Goal: Task Accomplishment & Management: Manage account settings

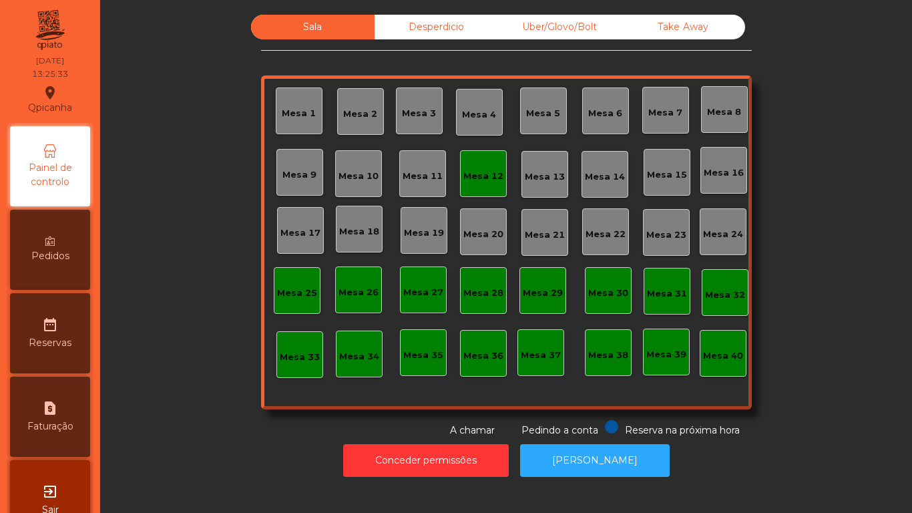
click at [735, 35] on div "Take Away" at bounding box center [684, 27] width 124 height 25
click at [410, 117] on div "Mesa 3" at bounding box center [419, 113] width 34 height 13
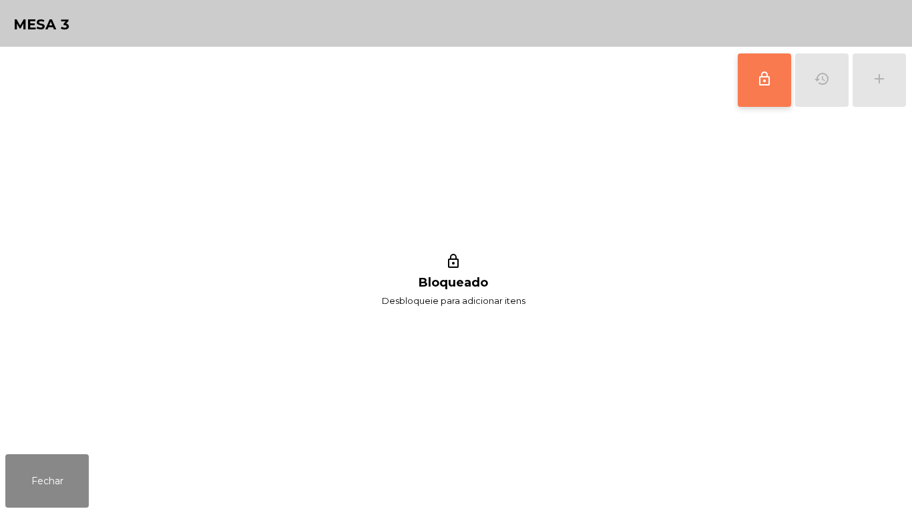
click at [763, 92] on button "lock_outline" at bounding box center [764, 79] width 53 height 53
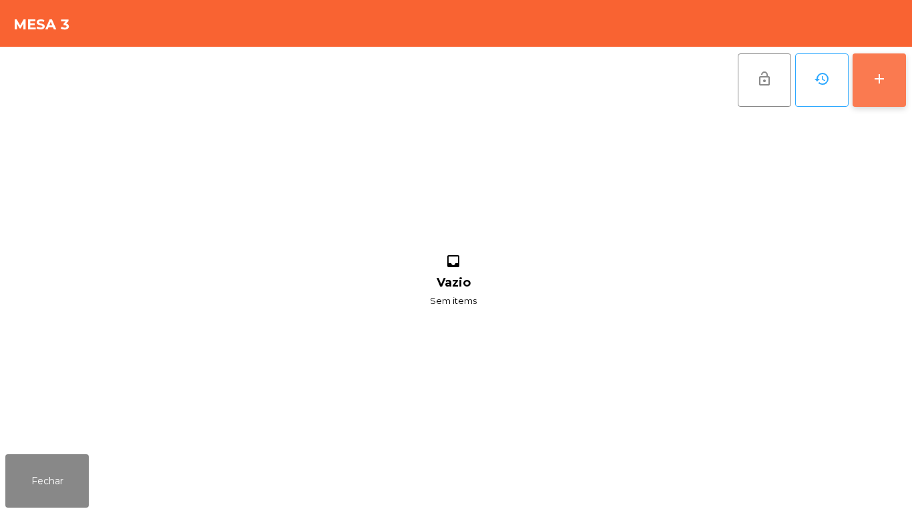
click at [871, 86] on button "add" at bounding box center [879, 79] width 53 height 53
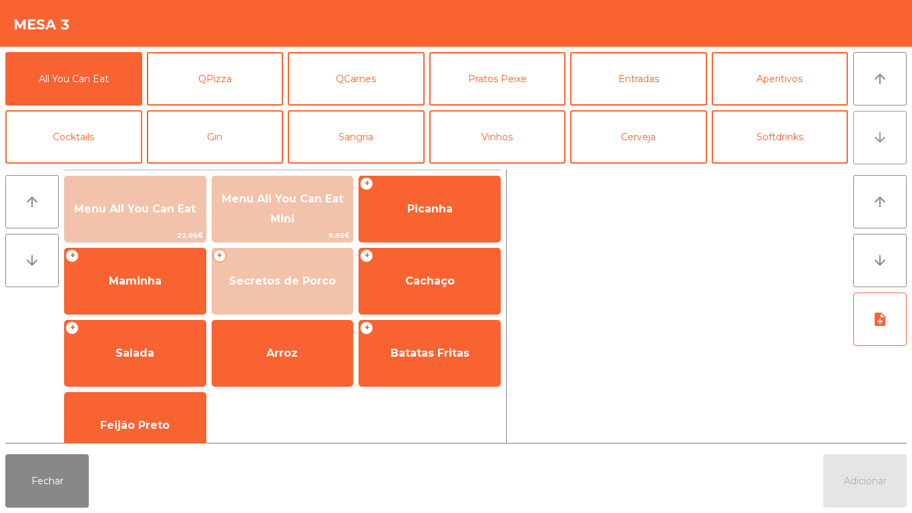
click at [870, 138] on button "arrow_downward" at bounding box center [879, 137] width 53 height 53
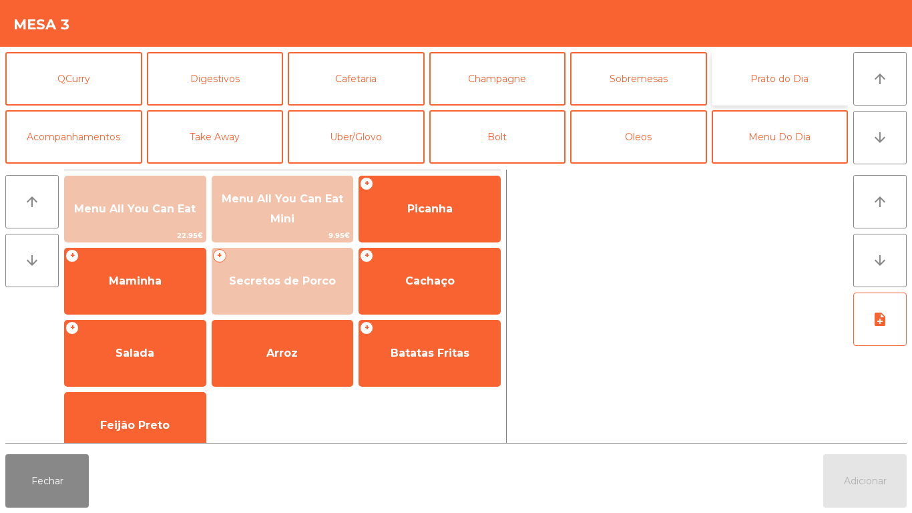
click at [752, 75] on button "Prato do Dia" at bounding box center [780, 78] width 137 height 53
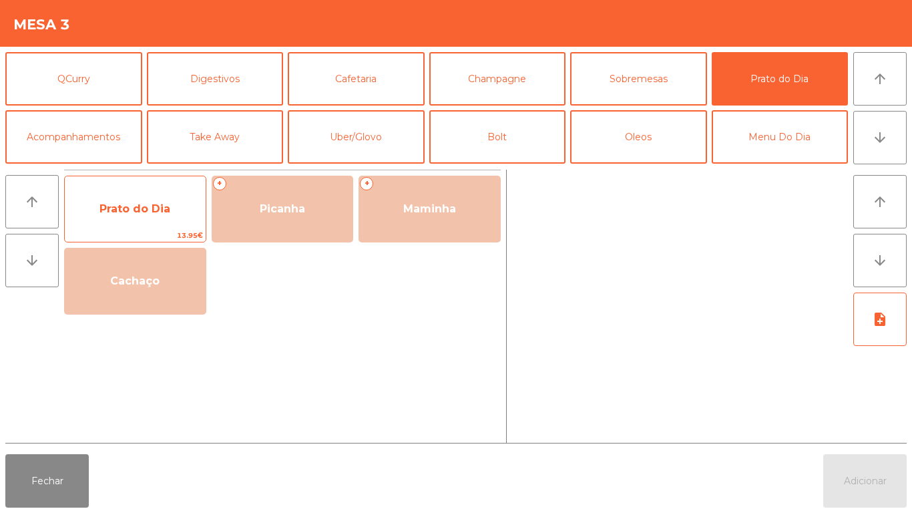
click at [140, 208] on span "Prato do Dia" at bounding box center [135, 208] width 71 height 13
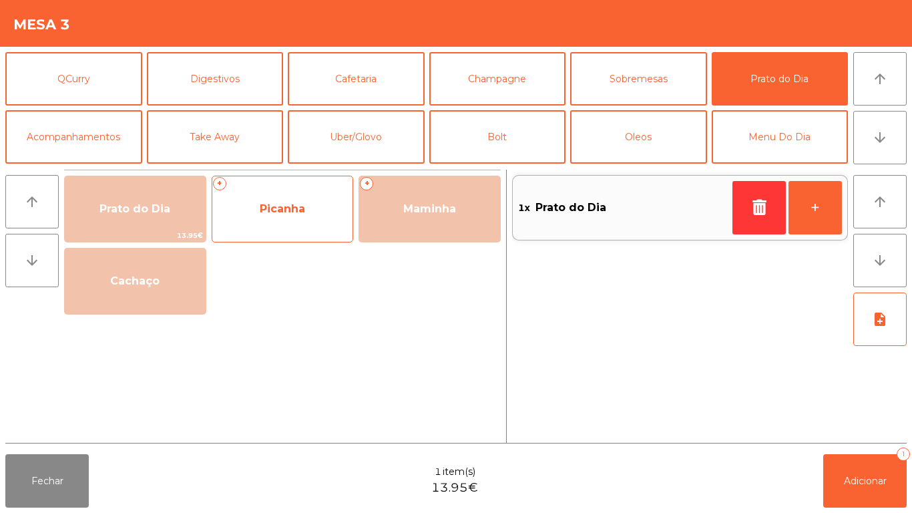
click at [284, 204] on span "Picanha" at bounding box center [282, 208] width 45 height 13
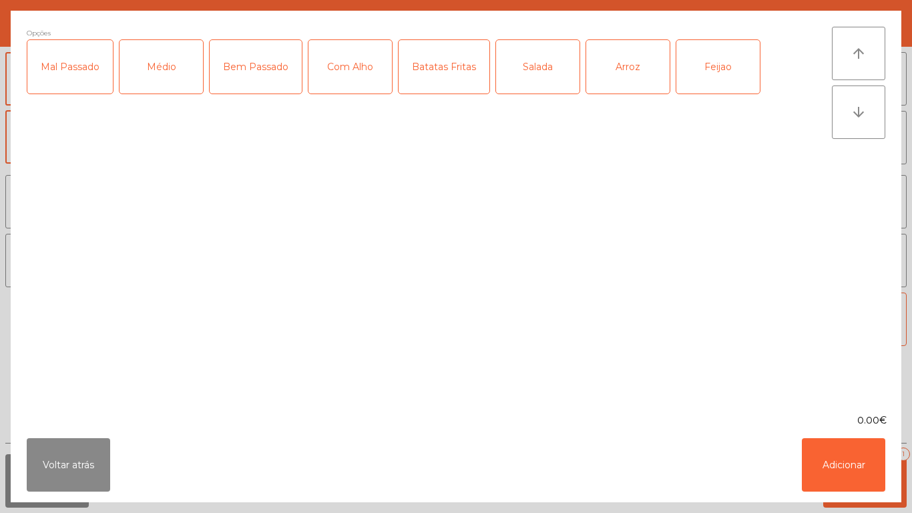
click at [63, 67] on div "Mal Passado" at bounding box center [69, 66] width 85 height 53
click at [351, 67] on div "Com Alho" at bounding box center [350, 66] width 83 height 53
click at [443, 69] on div "Batatas Fritas" at bounding box center [444, 66] width 91 height 53
click at [624, 69] on div "Arroz" at bounding box center [627, 66] width 83 height 53
click at [719, 62] on div "Feijao" at bounding box center [718, 66] width 83 height 53
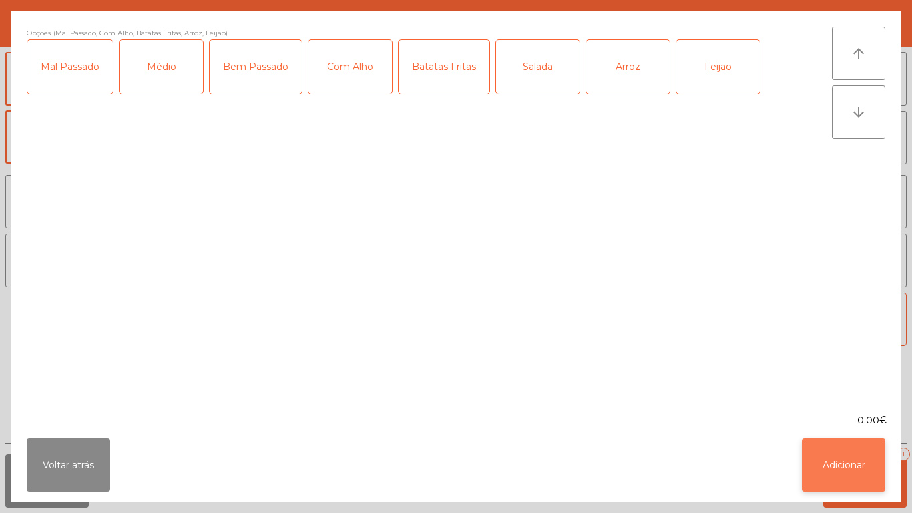
click at [831, 455] on button "Adicionar" at bounding box center [843, 464] width 83 height 53
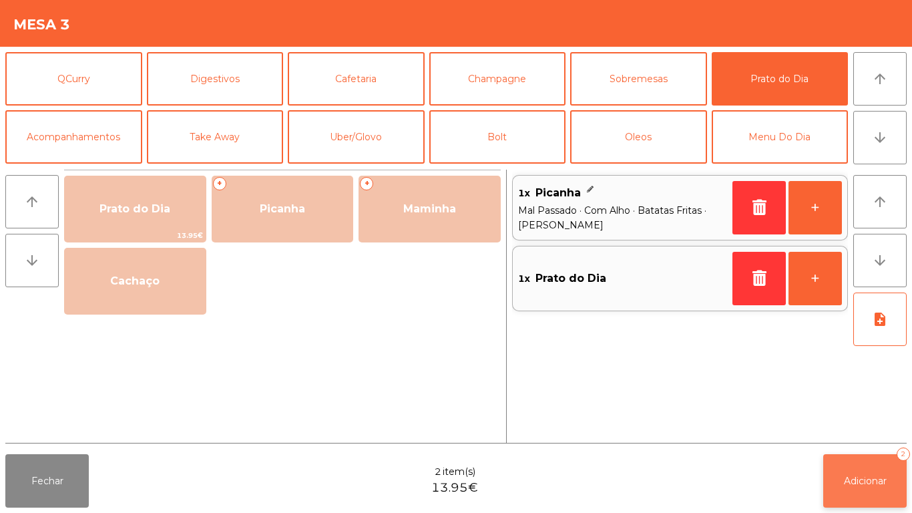
click at [854, 470] on button "Adicionar 2" at bounding box center [864, 480] width 83 height 53
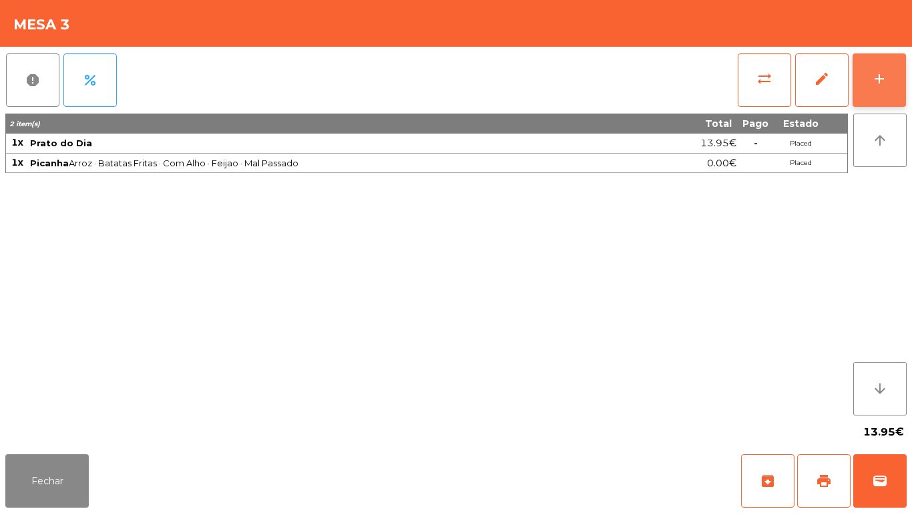
click at [868, 89] on button "add" at bounding box center [879, 79] width 53 height 53
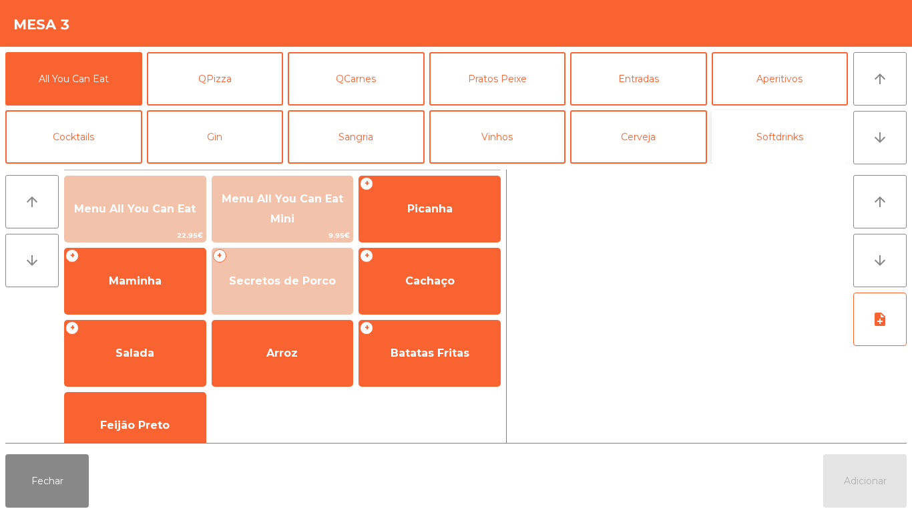
click at [749, 136] on button "Softdrinks" at bounding box center [780, 136] width 137 height 53
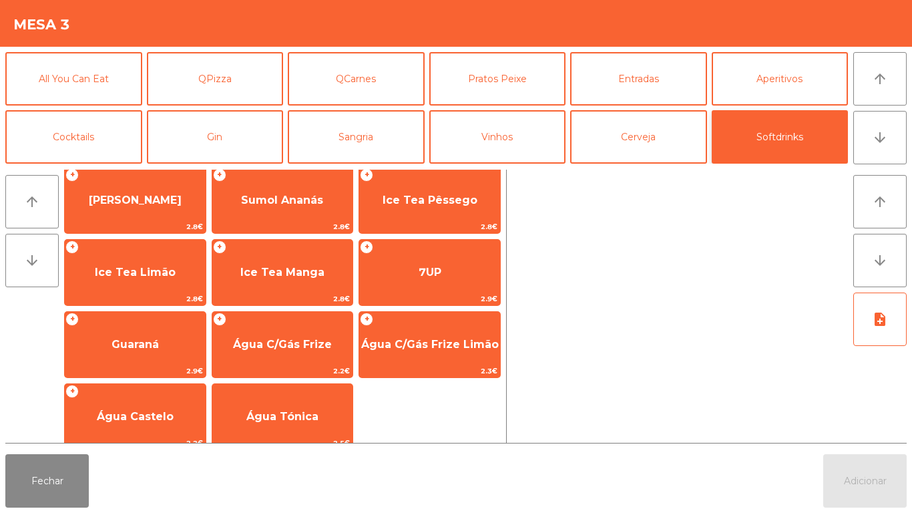
scroll to position [230, 0]
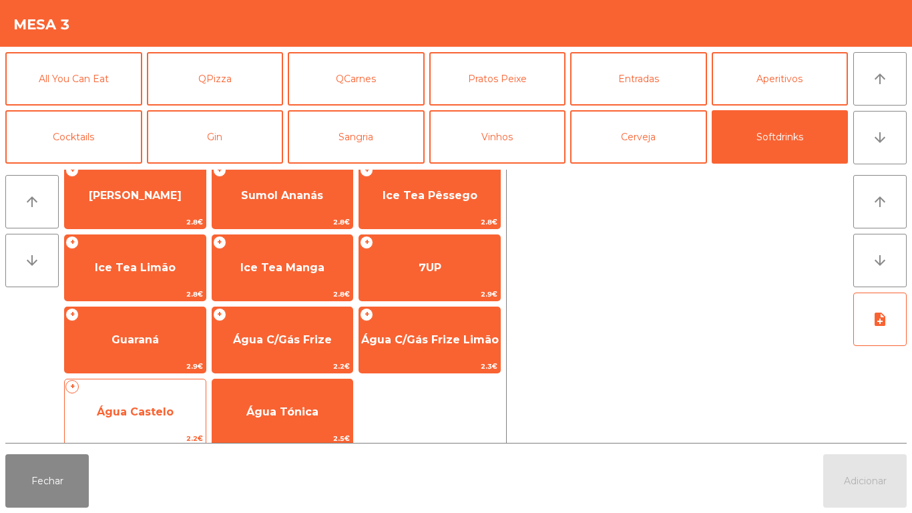
click at [138, 400] on span "Água Castelo" at bounding box center [135, 412] width 141 height 36
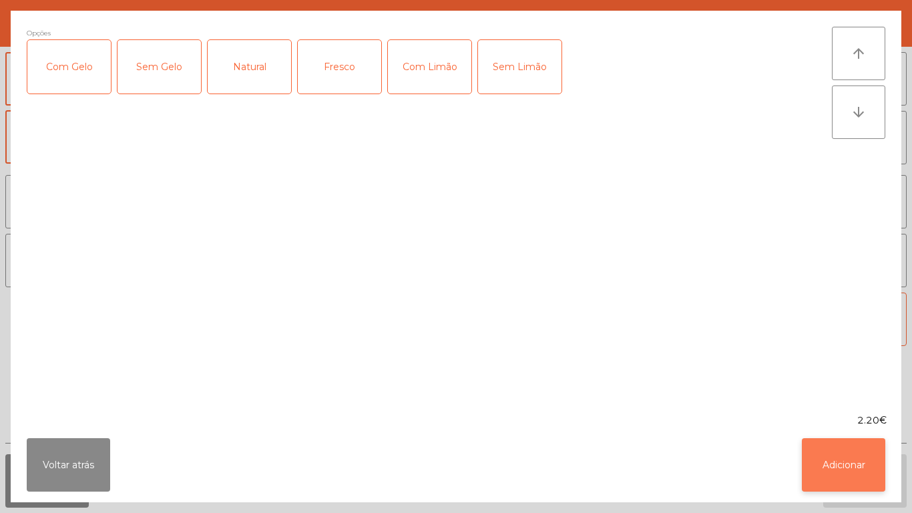
click at [822, 451] on button "Adicionar" at bounding box center [843, 464] width 83 height 53
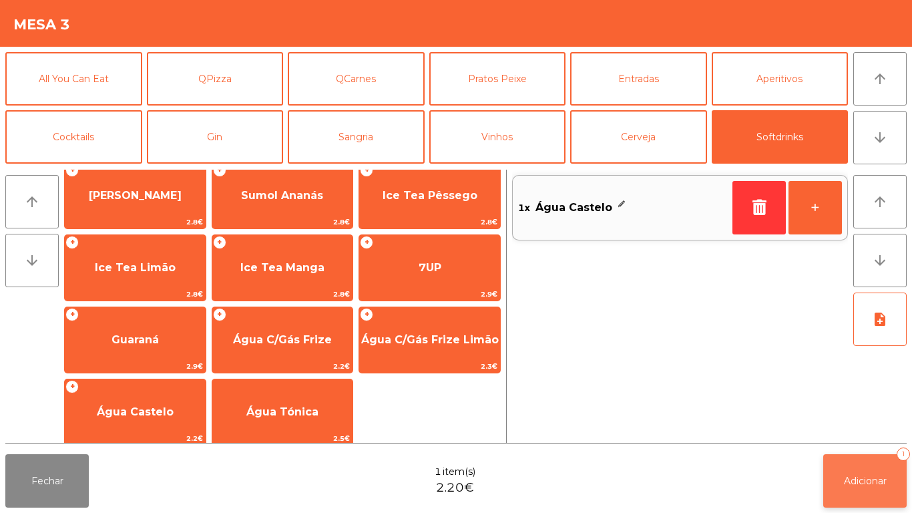
click at [844, 463] on button "Adicionar 1" at bounding box center [864, 480] width 83 height 53
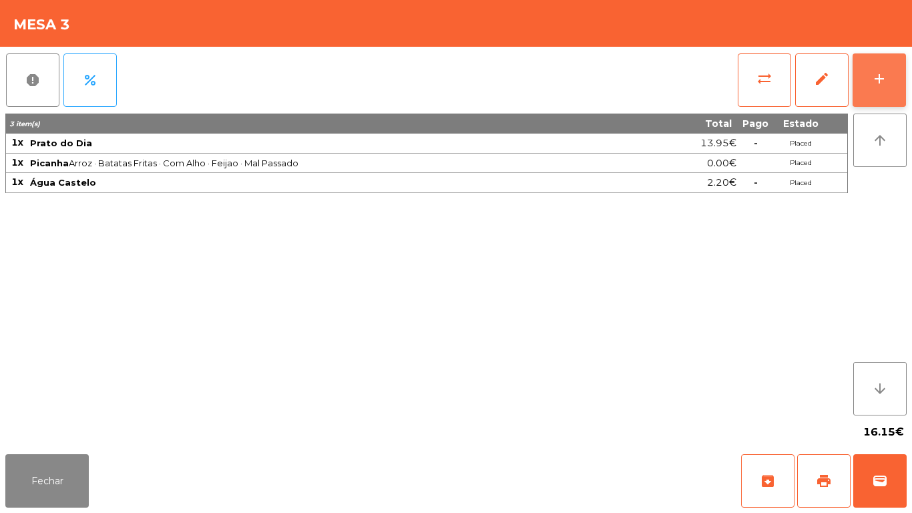
click at [878, 73] on div "add" at bounding box center [880, 79] width 16 height 16
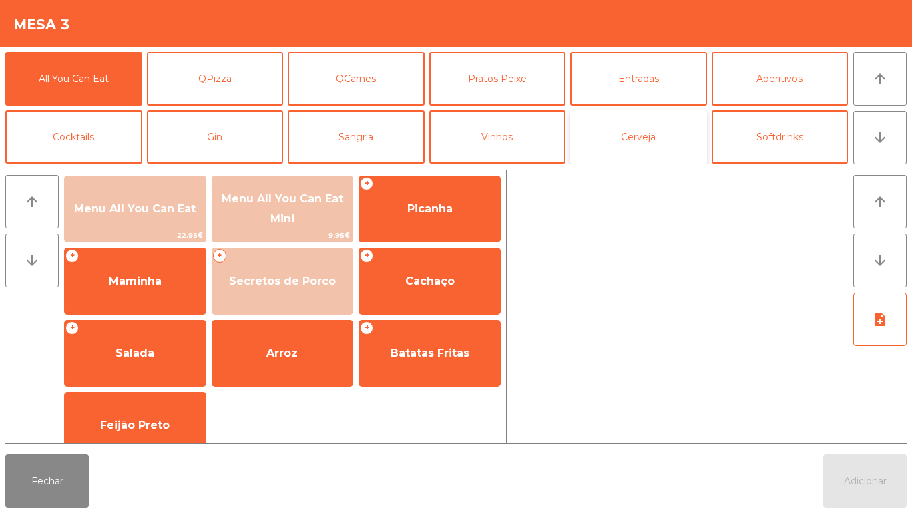
click at [616, 144] on button "Cerveja" at bounding box center [638, 136] width 137 height 53
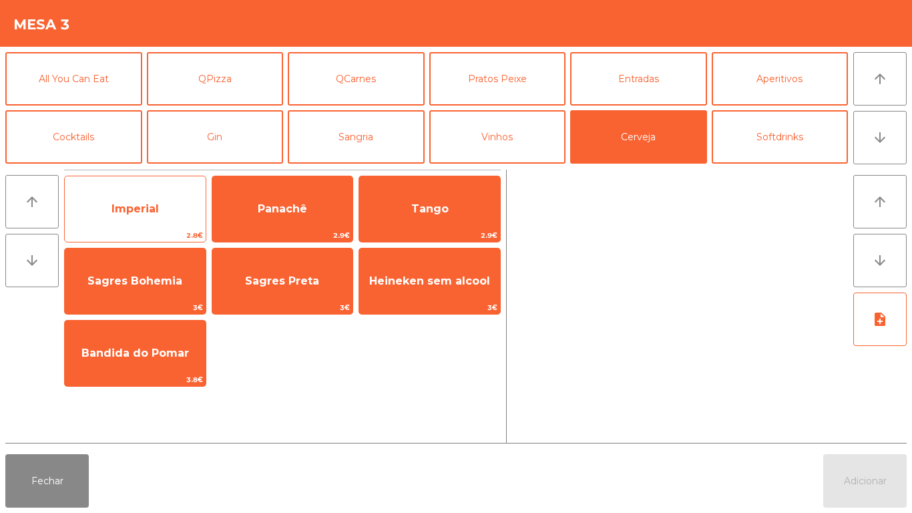
click at [114, 214] on span "Imperial" at bounding box center [135, 208] width 47 height 13
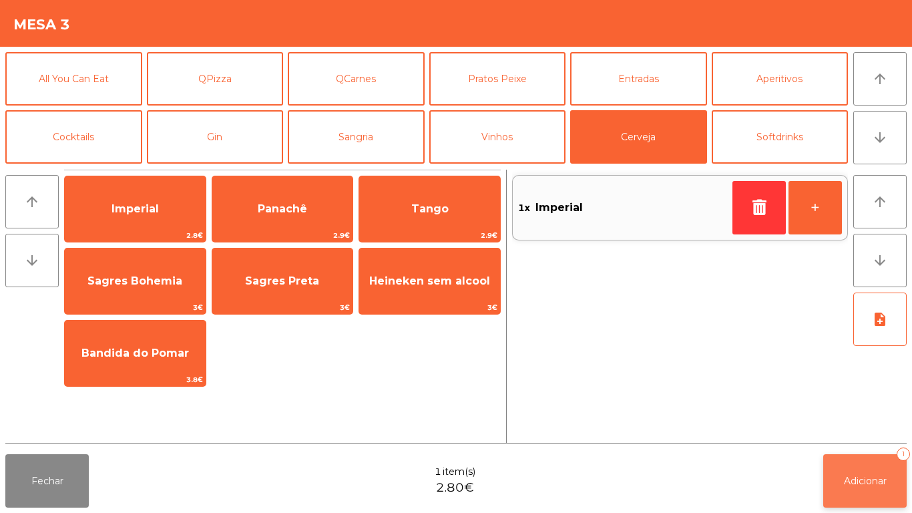
click at [866, 482] on span "Adicionar" at bounding box center [865, 481] width 43 height 12
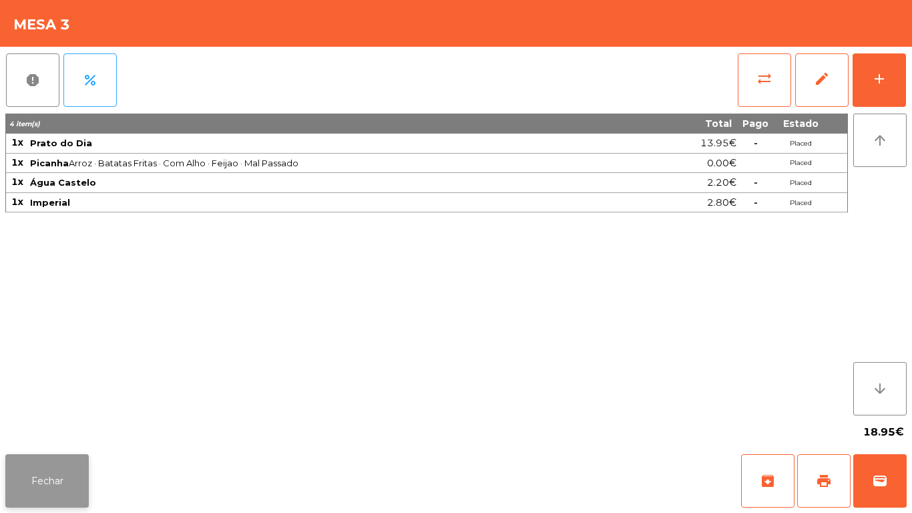
click at [56, 464] on button "Fechar" at bounding box center [46, 480] width 83 height 53
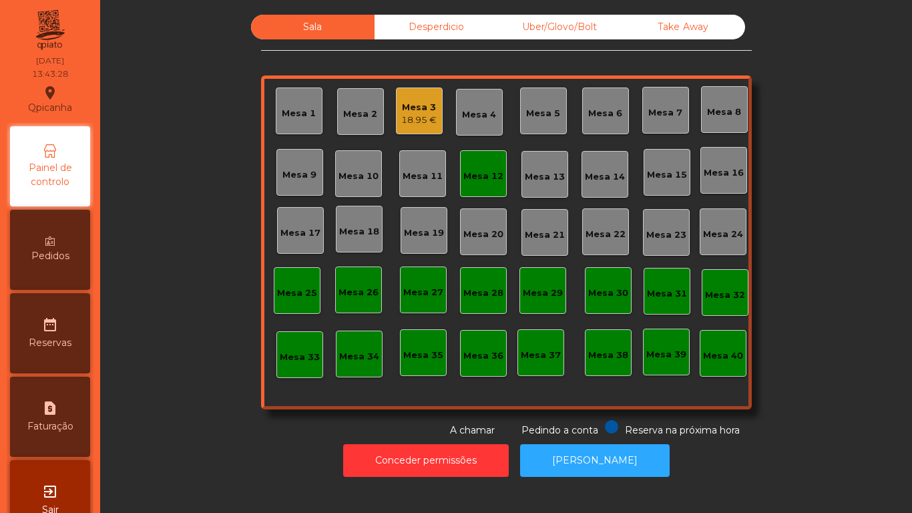
click at [353, 110] on div "Mesa 2" at bounding box center [360, 114] width 34 height 13
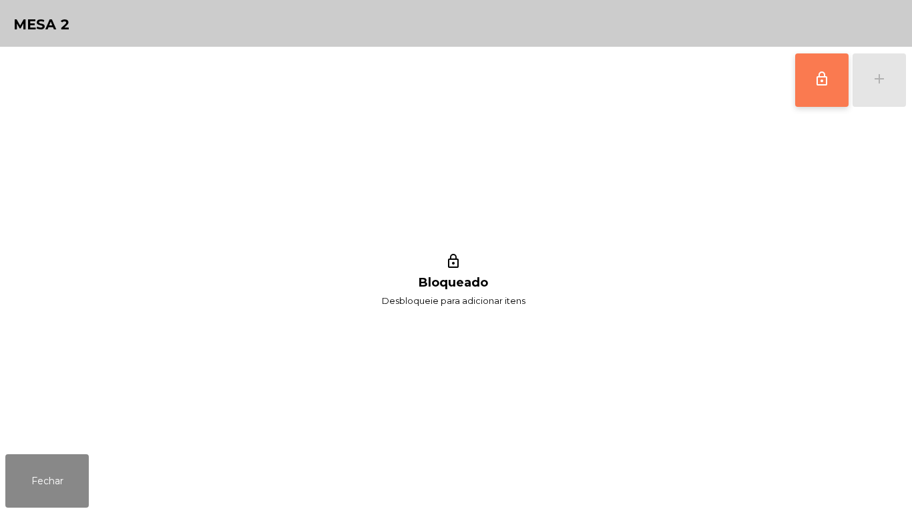
click at [819, 83] on span "lock_outline" at bounding box center [822, 79] width 16 height 16
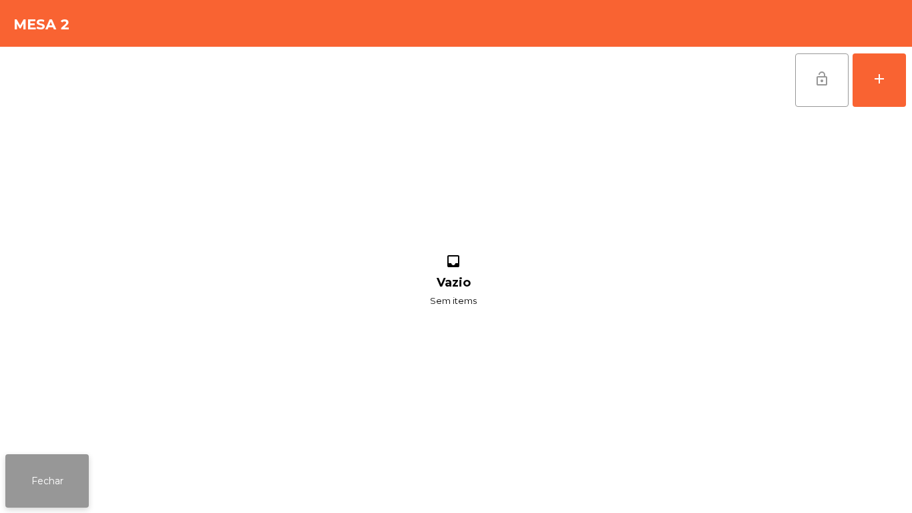
click at [46, 478] on button "Fechar" at bounding box center [46, 480] width 83 height 53
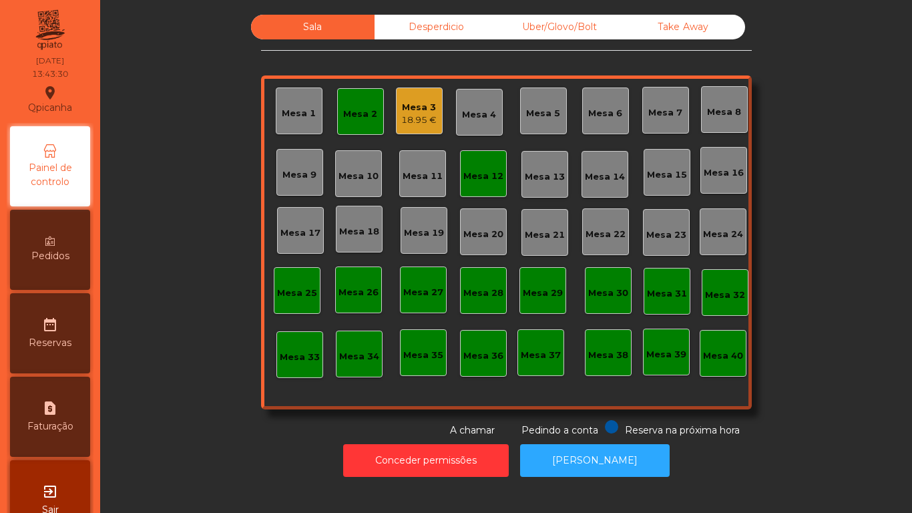
click at [482, 175] on div "Mesa 12" at bounding box center [483, 176] width 40 height 13
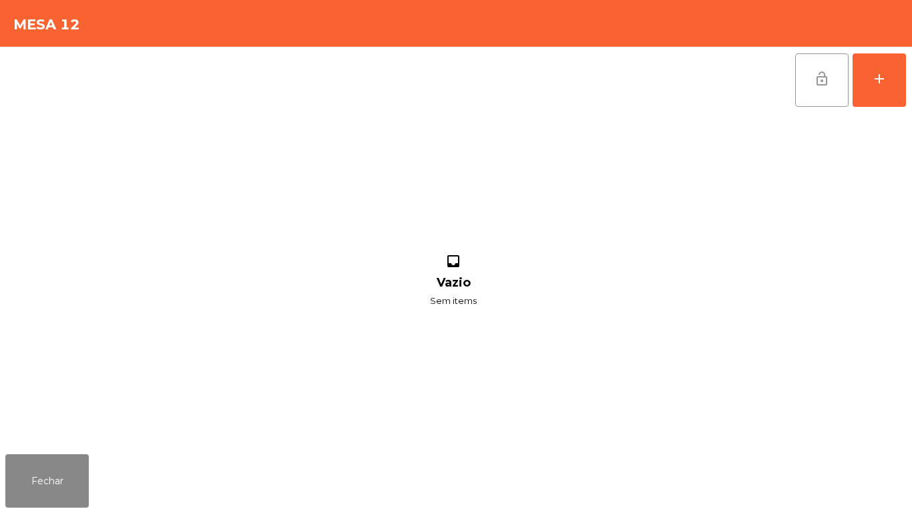
click at [804, 79] on button "lock_open" at bounding box center [821, 79] width 53 height 53
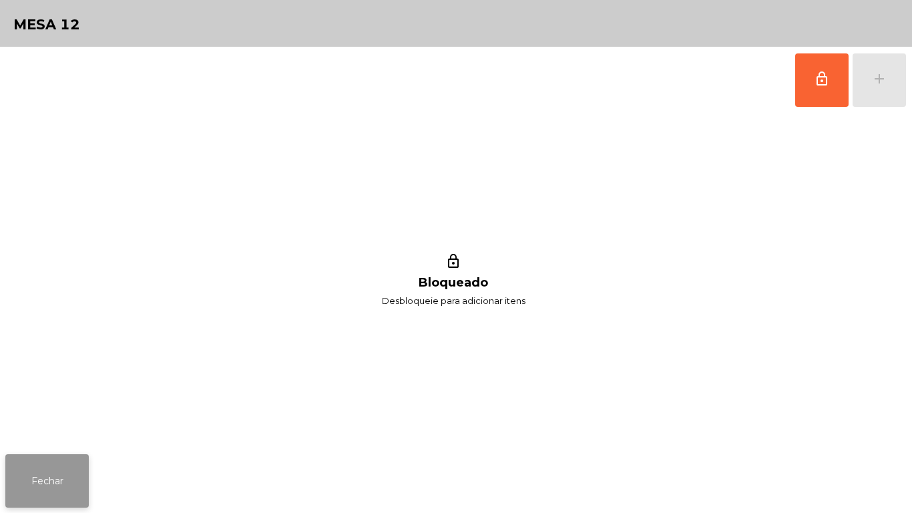
click at [57, 471] on button "Fechar" at bounding box center [46, 480] width 83 height 53
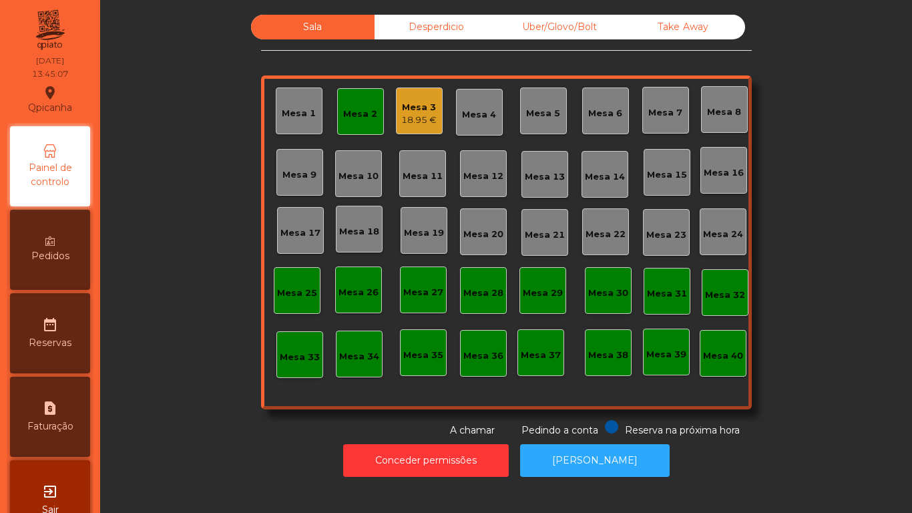
click at [351, 106] on div "Mesa 2" at bounding box center [360, 111] width 34 height 19
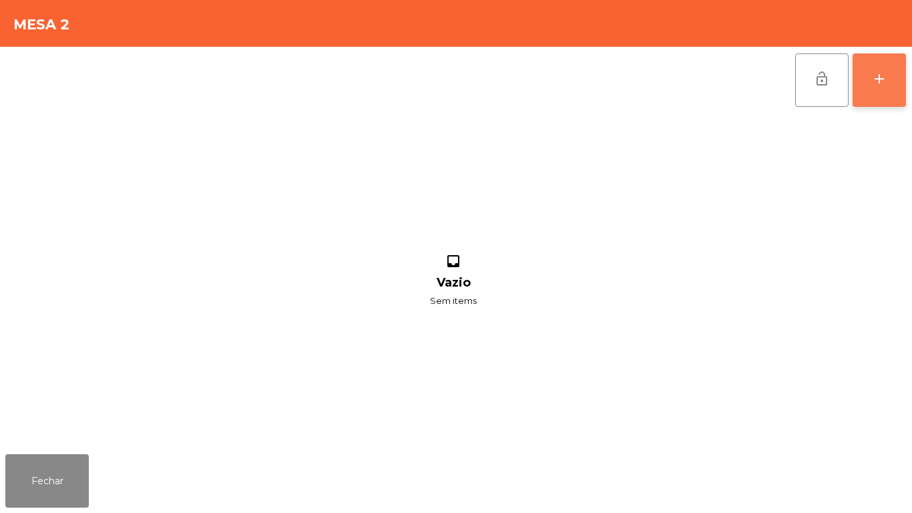
click at [872, 84] on div "add" at bounding box center [880, 79] width 16 height 16
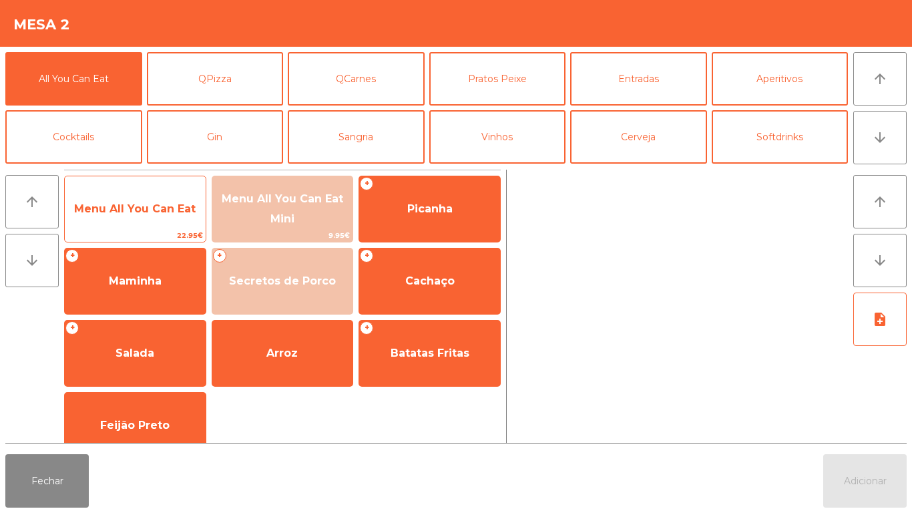
click at [156, 206] on span "Menu All You Can Eat" at bounding box center [135, 208] width 122 height 13
click at [150, 195] on span "Menu All You Can Eat" at bounding box center [135, 209] width 141 height 36
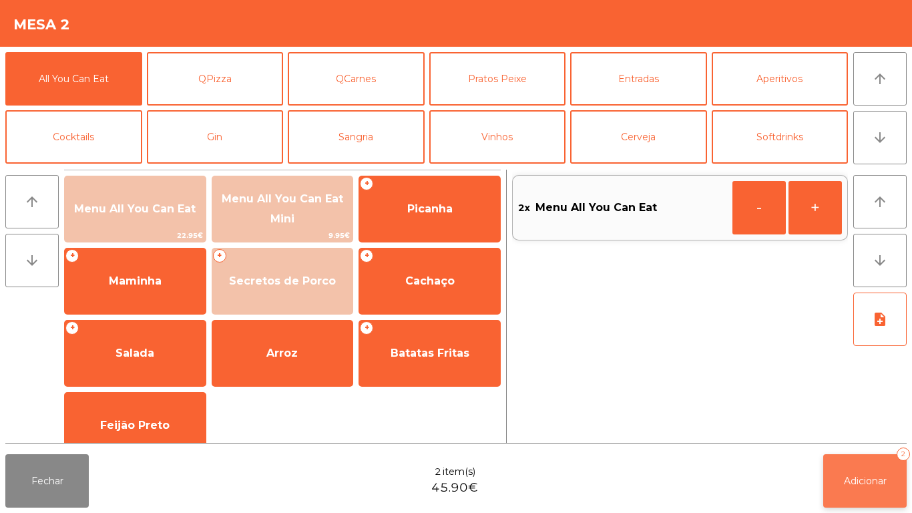
click at [866, 482] on span "Adicionar" at bounding box center [865, 481] width 43 height 12
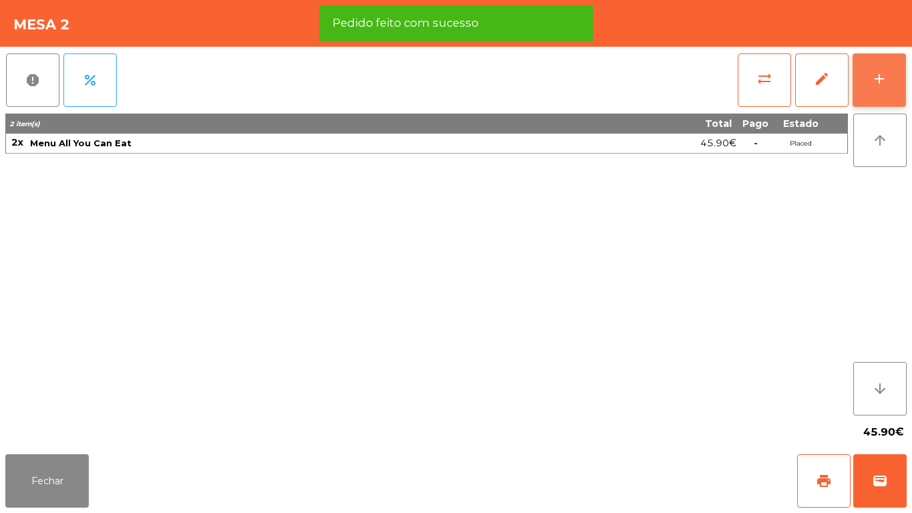
click at [892, 78] on button "add" at bounding box center [879, 79] width 53 height 53
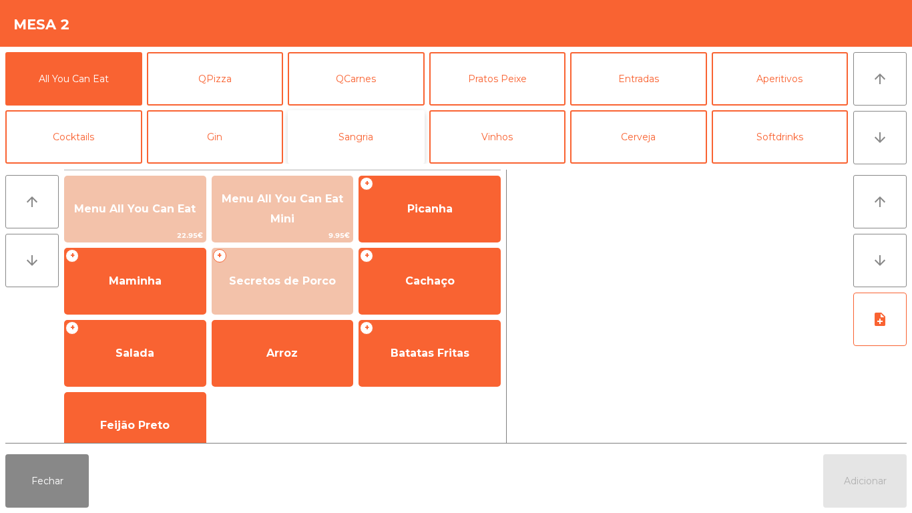
click at [377, 153] on button "Sangria" at bounding box center [356, 136] width 137 height 53
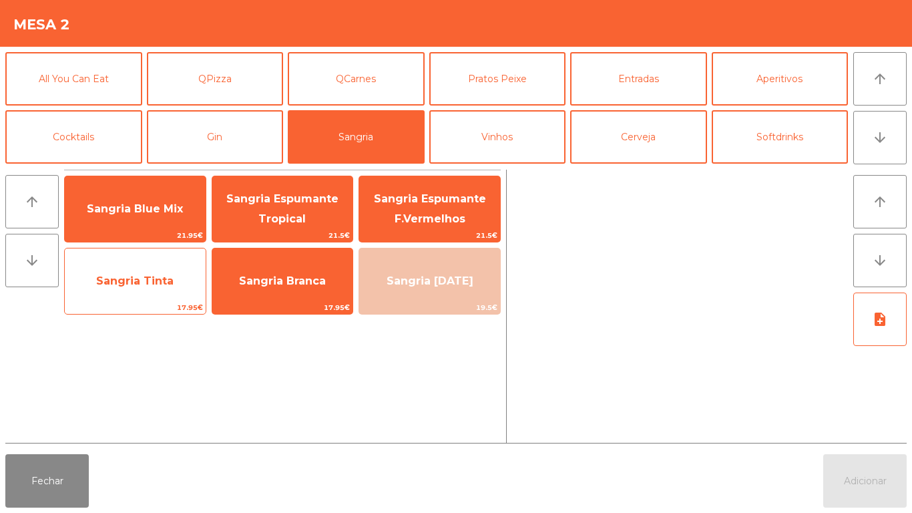
click at [164, 282] on span "Sangria Tinta" at bounding box center [134, 280] width 77 height 13
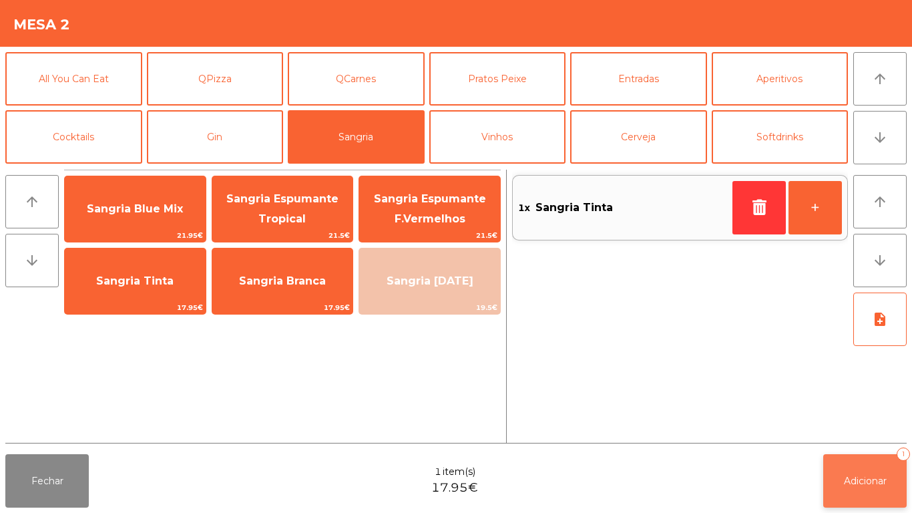
click at [871, 480] on span "Adicionar" at bounding box center [865, 481] width 43 height 12
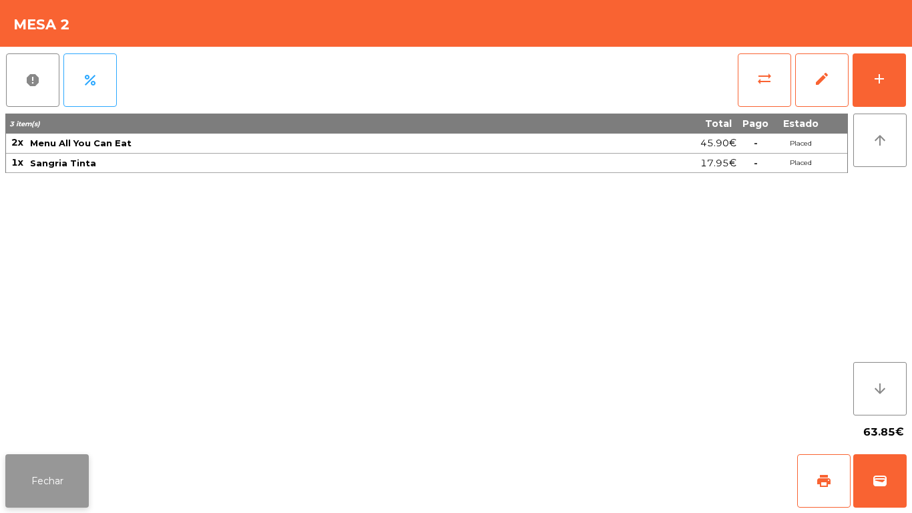
click at [49, 481] on button "Fechar" at bounding box center [46, 480] width 83 height 53
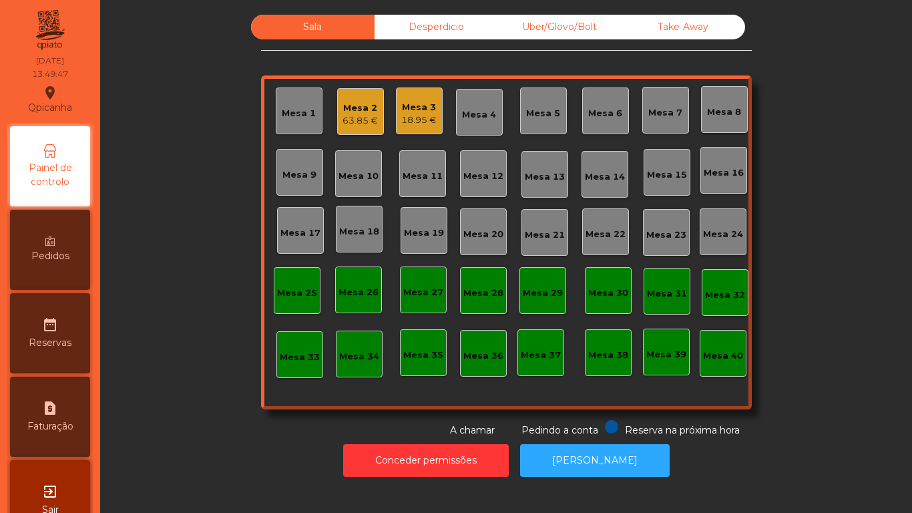
click at [300, 108] on div "Mesa 1" at bounding box center [299, 113] width 34 height 13
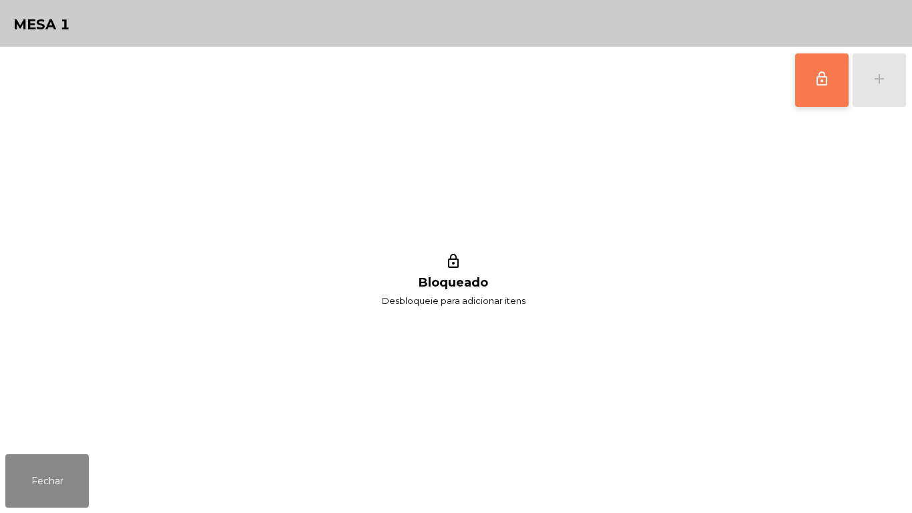
click at [817, 73] on span "lock_outline" at bounding box center [822, 79] width 16 height 16
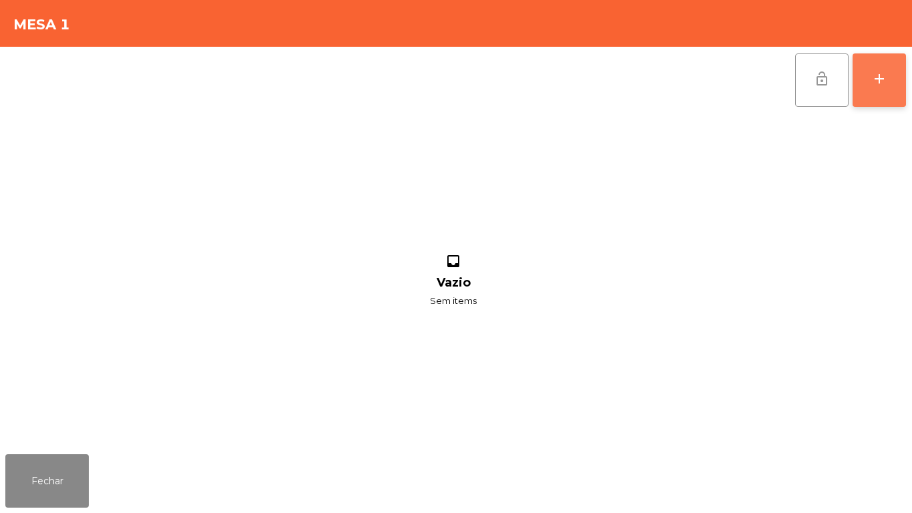
click at [883, 84] on div "add" at bounding box center [880, 79] width 16 height 16
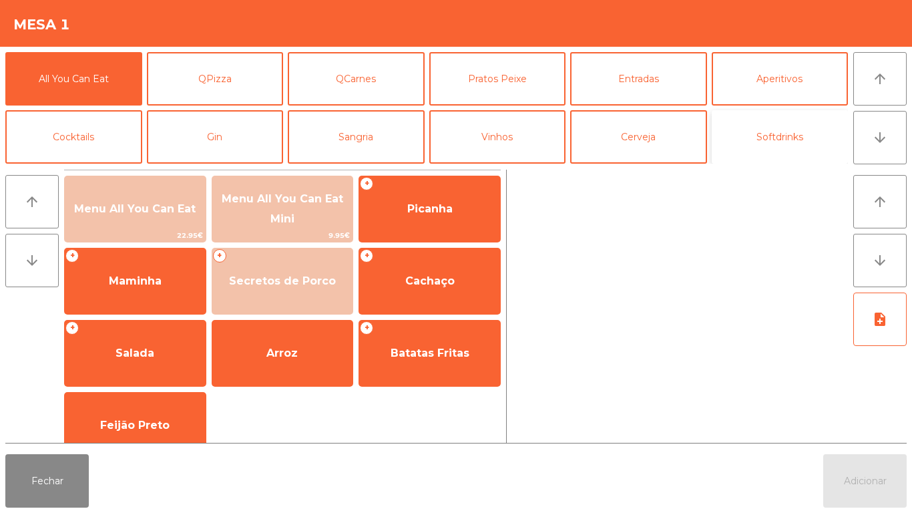
click at [772, 132] on button "Softdrinks" at bounding box center [780, 136] width 137 height 53
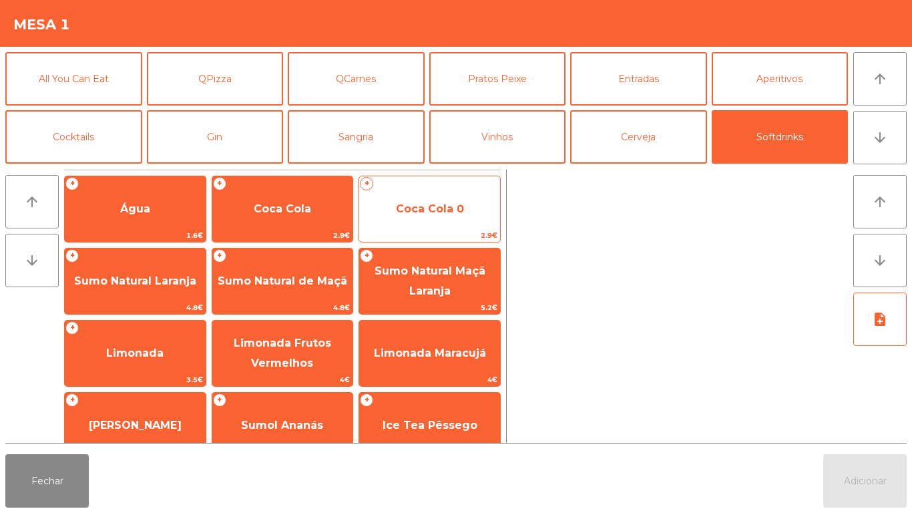
click at [403, 202] on span "Coca Cola 0" at bounding box center [430, 208] width 68 height 13
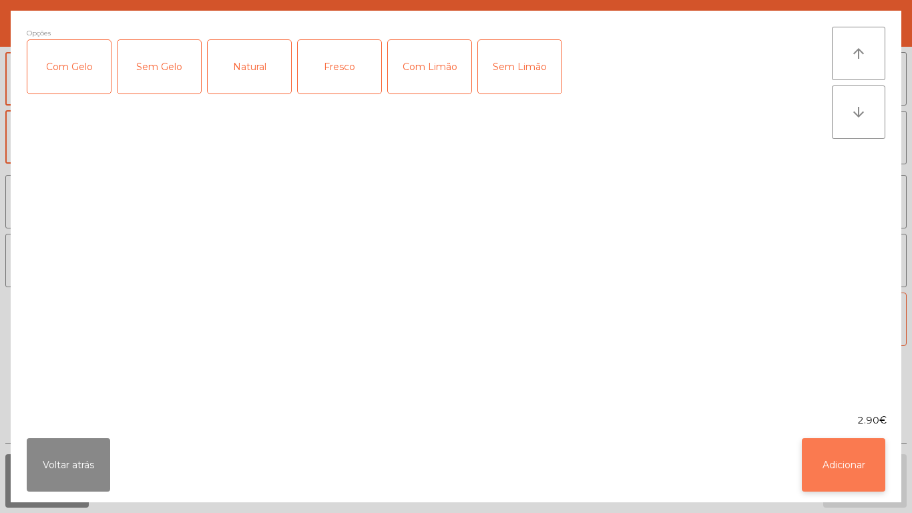
click at [833, 455] on button "Adicionar" at bounding box center [843, 464] width 83 height 53
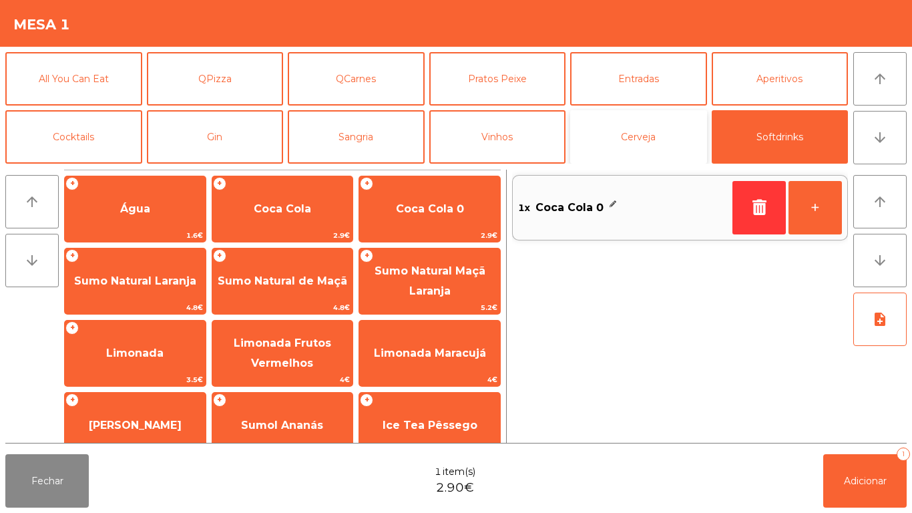
click at [616, 134] on button "Cerveja" at bounding box center [638, 136] width 137 height 53
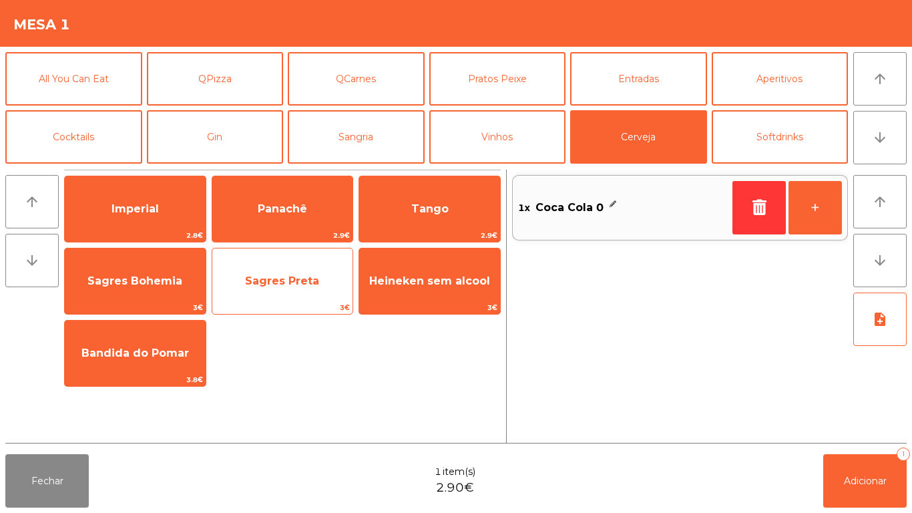
click at [286, 272] on span "Sagres Preta" at bounding box center [282, 281] width 141 height 36
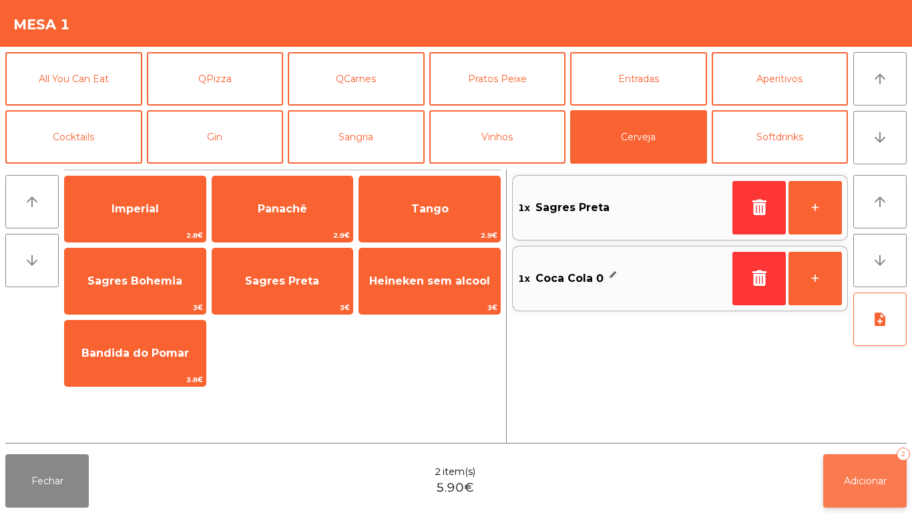
click at [854, 463] on button "Adicionar 2" at bounding box center [864, 480] width 83 height 53
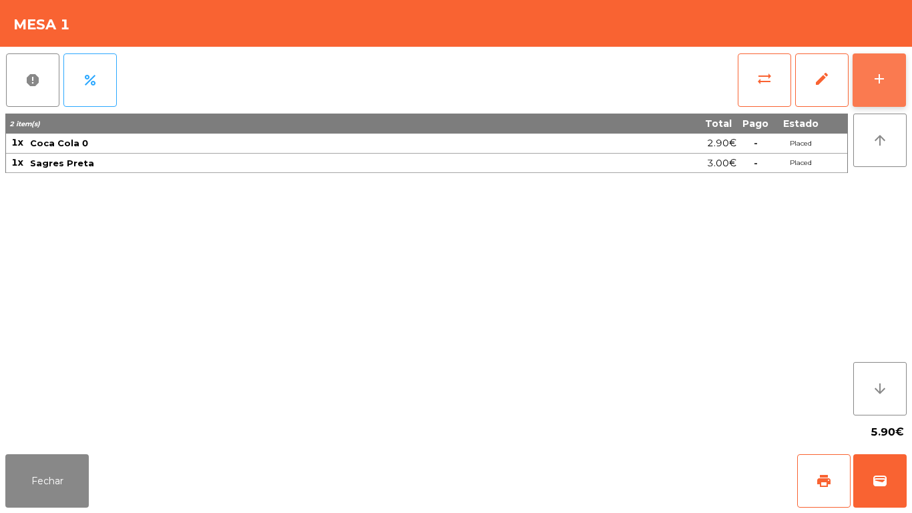
click at [878, 77] on div "add" at bounding box center [880, 79] width 16 height 16
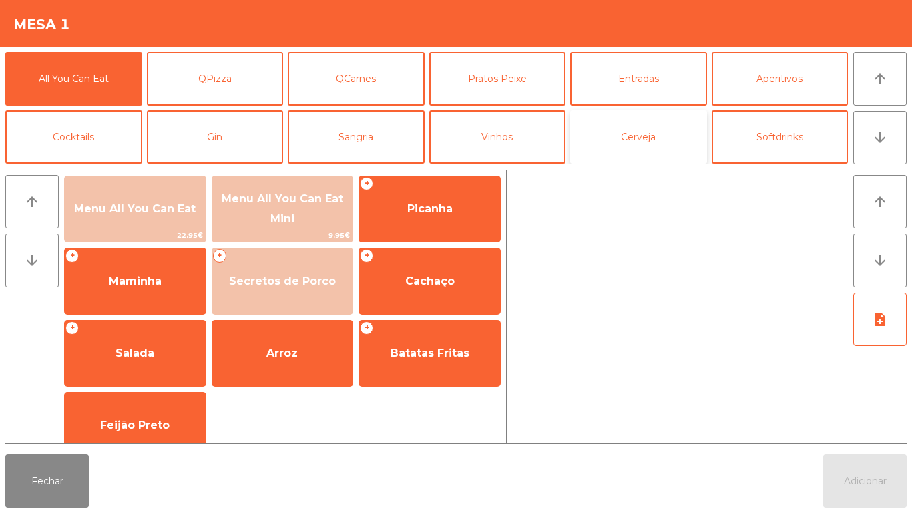
click at [622, 145] on button "Cerveja" at bounding box center [638, 136] width 137 height 53
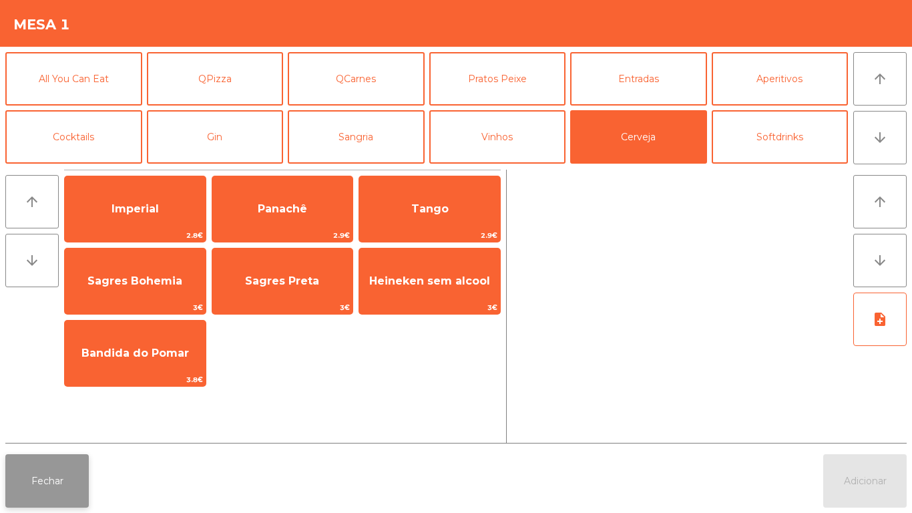
click at [57, 480] on button "Fechar" at bounding box center [46, 480] width 83 height 53
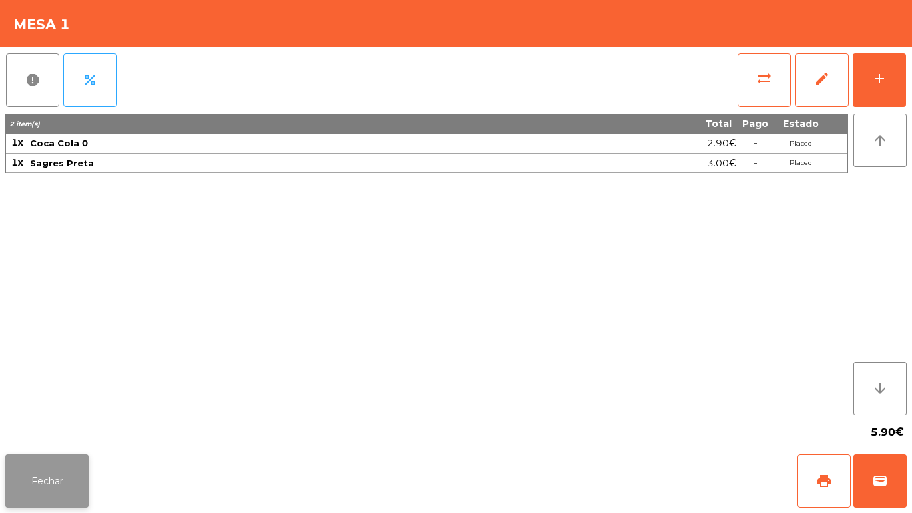
click at [65, 482] on button "Fechar" at bounding box center [46, 480] width 83 height 53
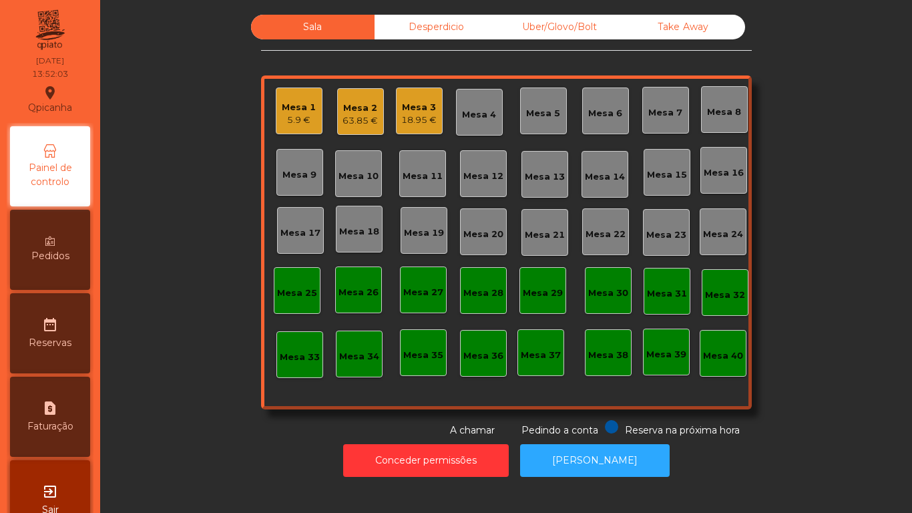
click at [307, 123] on div "5.9 €" at bounding box center [299, 120] width 34 height 13
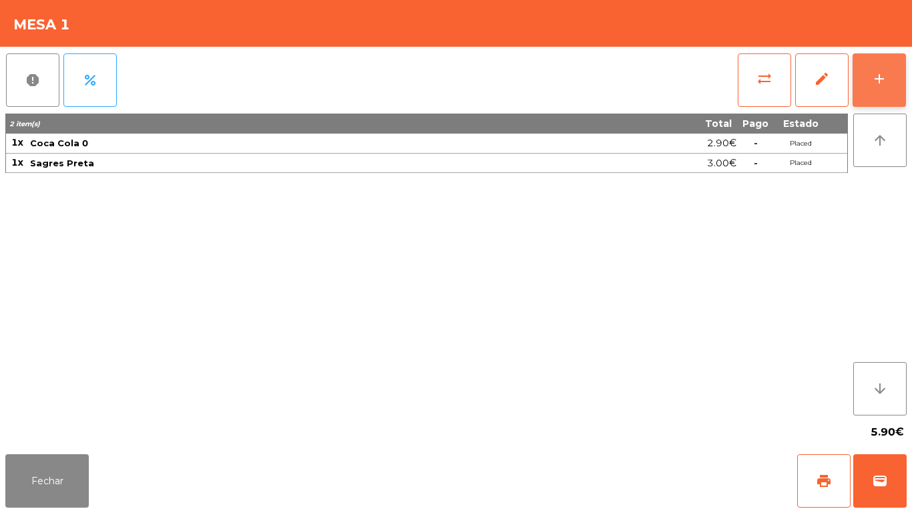
click at [870, 85] on button "add" at bounding box center [879, 79] width 53 height 53
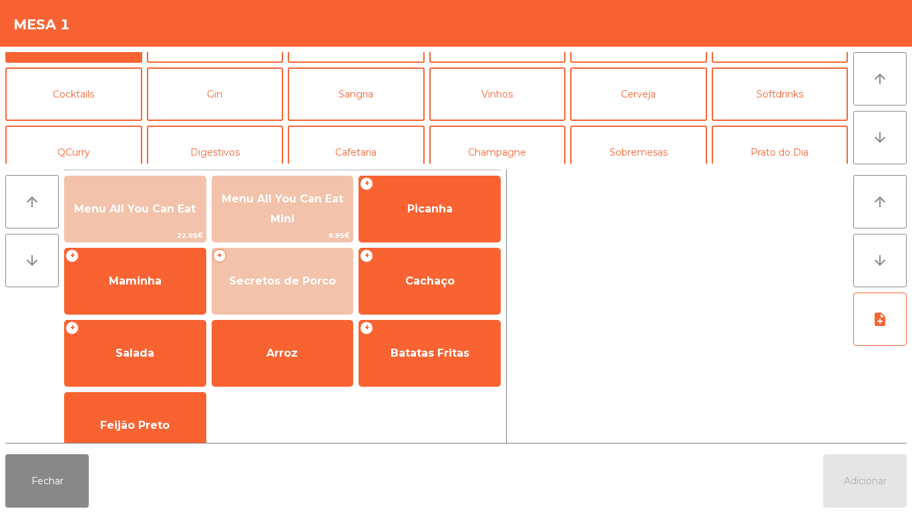
scroll to position [95, 0]
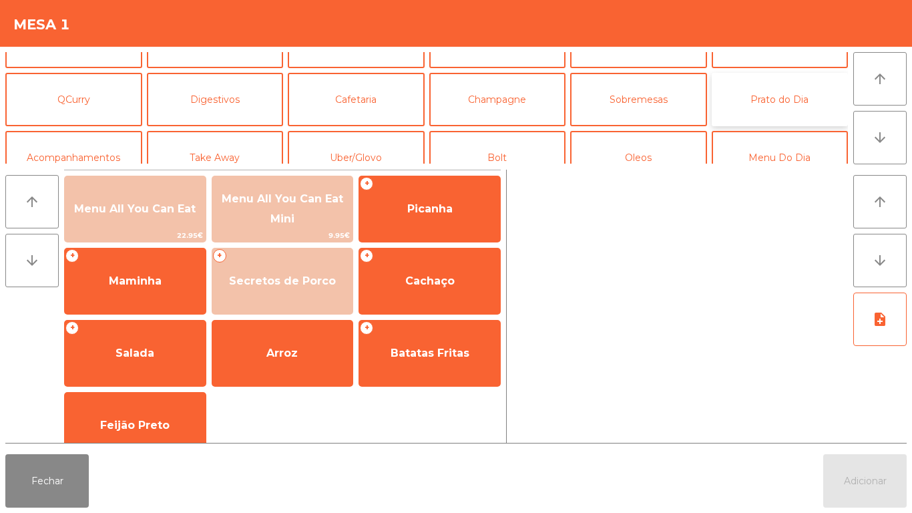
click at [796, 103] on button "Prato do Dia" at bounding box center [780, 99] width 137 height 53
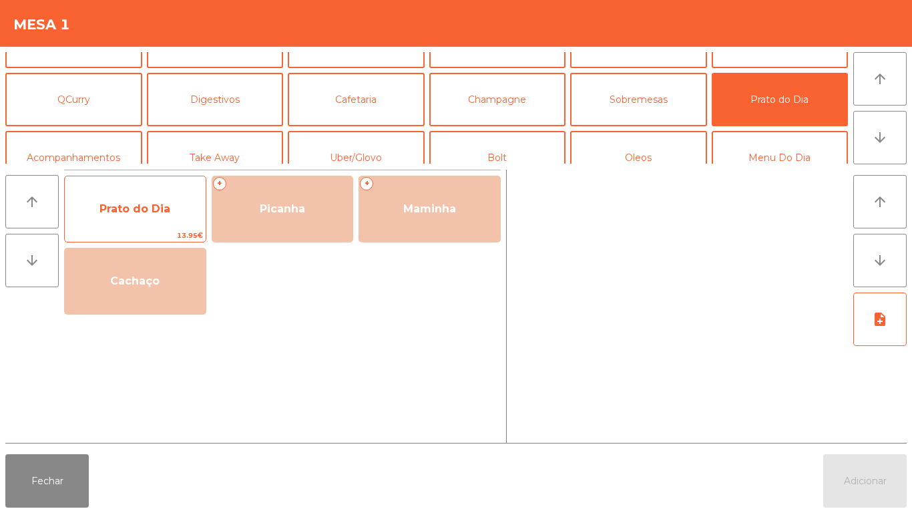
click at [131, 213] on span "Prato do Dia" at bounding box center [135, 208] width 71 height 13
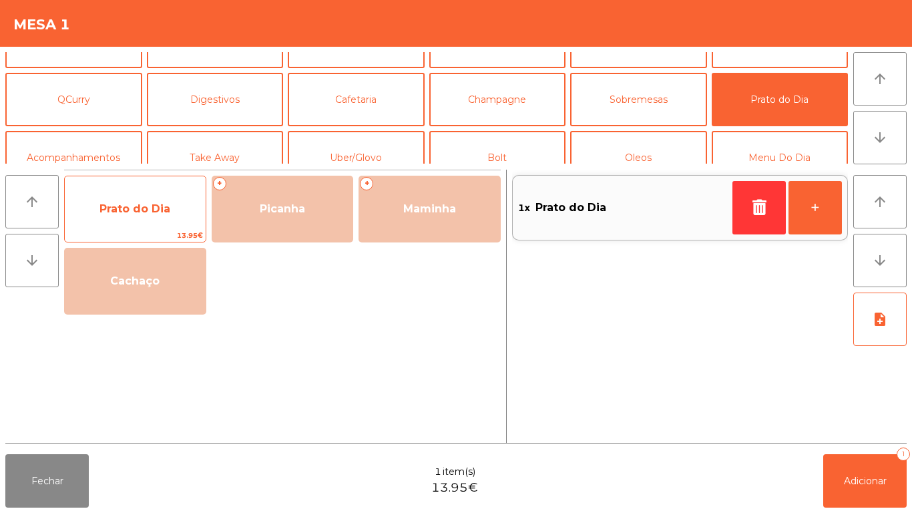
click at [136, 204] on span "Prato do Dia" at bounding box center [135, 208] width 71 height 13
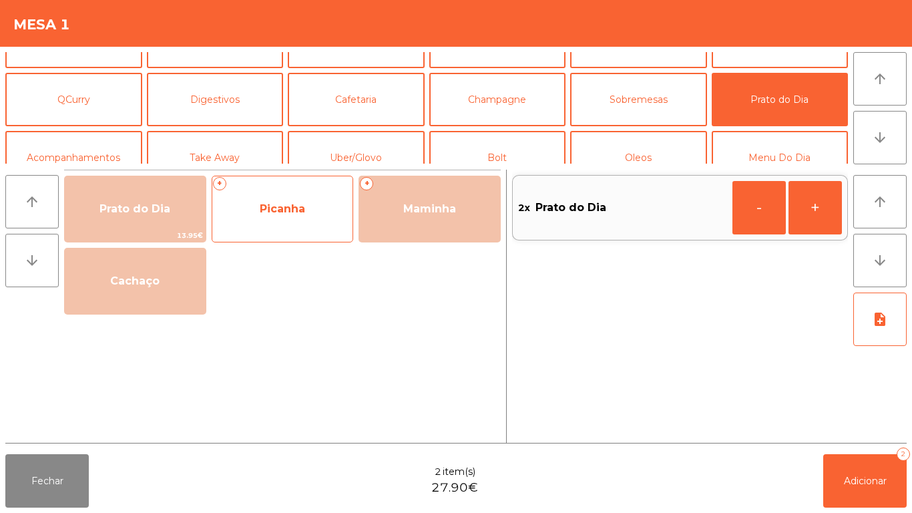
click at [288, 216] on span "Picanha" at bounding box center [282, 209] width 141 height 36
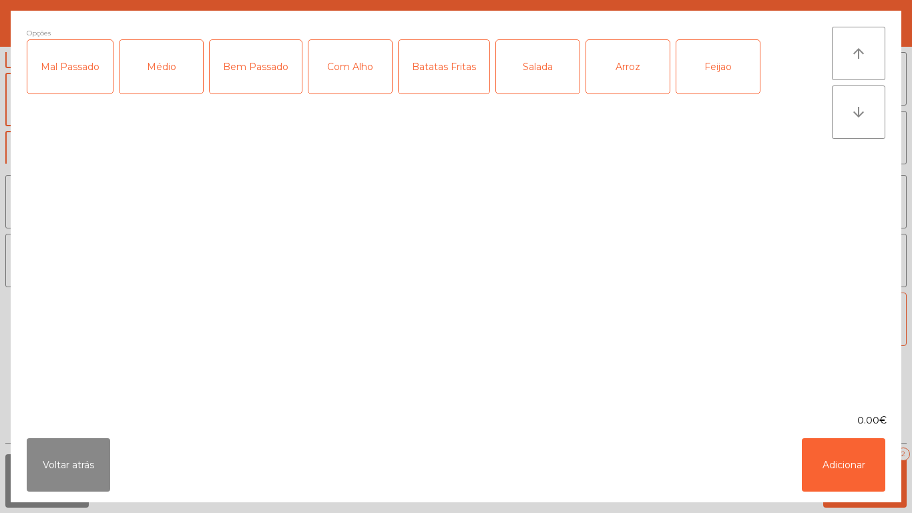
click at [173, 78] on div "Médio" at bounding box center [161, 66] width 83 height 53
click at [352, 85] on div "Com Alho" at bounding box center [350, 66] width 83 height 53
click at [425, 85] on div "Batatas Fritas" at bounding box center [444, 66] width 91 height 53
click at [530, 89] on div "Salada" at bounding box center [537, 66] width 83 height 53
click at [640, 84] on div "Arroz" at bounding box center [627, 66] width 83 height 53
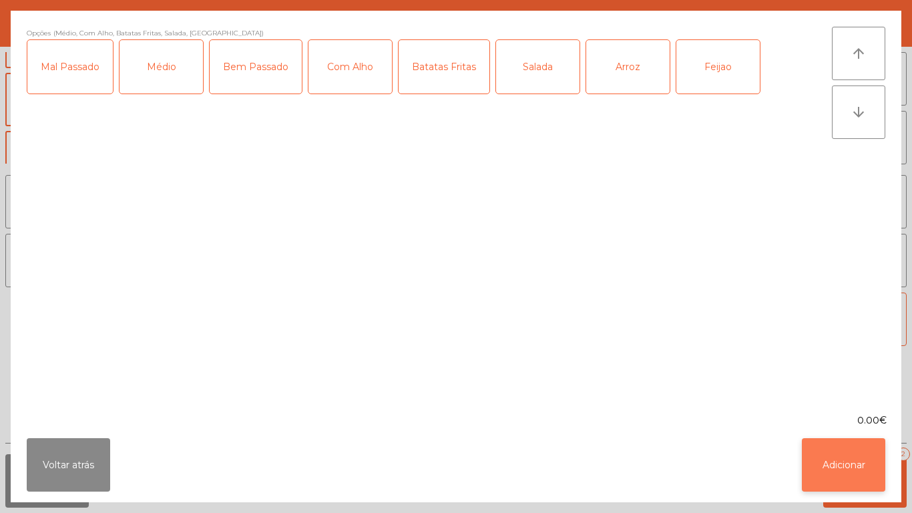
click at [841, 459] on button "Adicionar" at bounding box center [843, 464] width 83 height 53
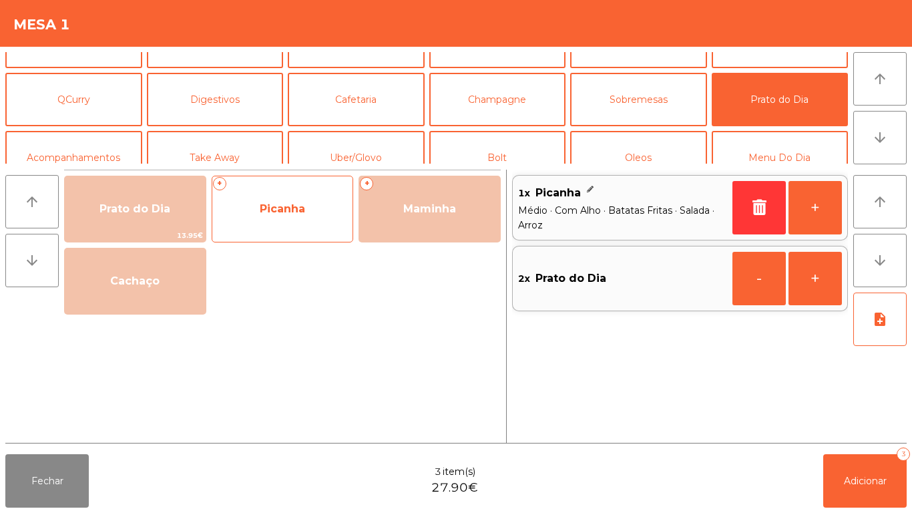
click at [289, 214] on span "Picanha" at bounding box center [282, 208] width 45 height 13
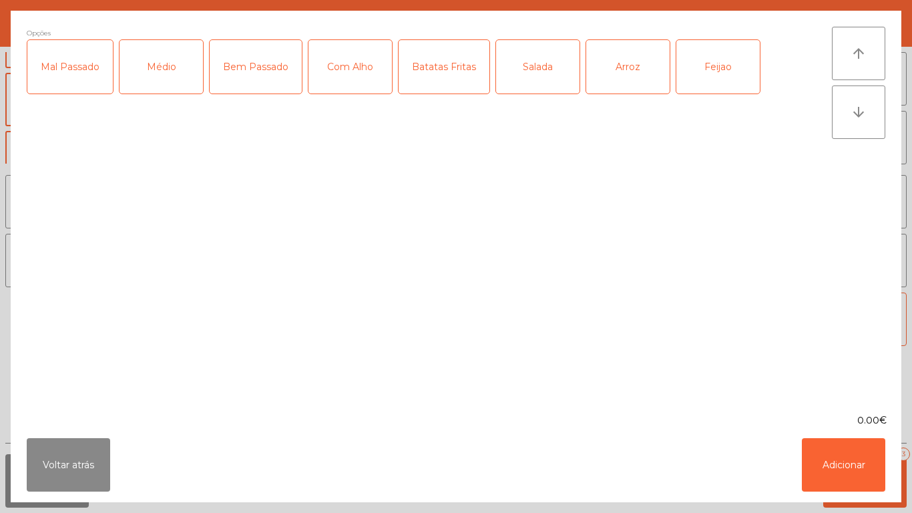
click at [174, 81] on div "Médio" at bounding box center [161, 66] width 83 height 53
click at [342, 87] on div "Com Alho" at bounding box center [350, 66] width 83 height 53
click at [433, 80] on div "Batatas Fritas" at bounding box center [444, 66] width 91 height 53
click at [524, 85] on div "Salada" at bounding box center [537, 66] width 83 height 53
click at [839, 461] on button "Adicionar" at bounding box center [843, 464] width 83 height 53
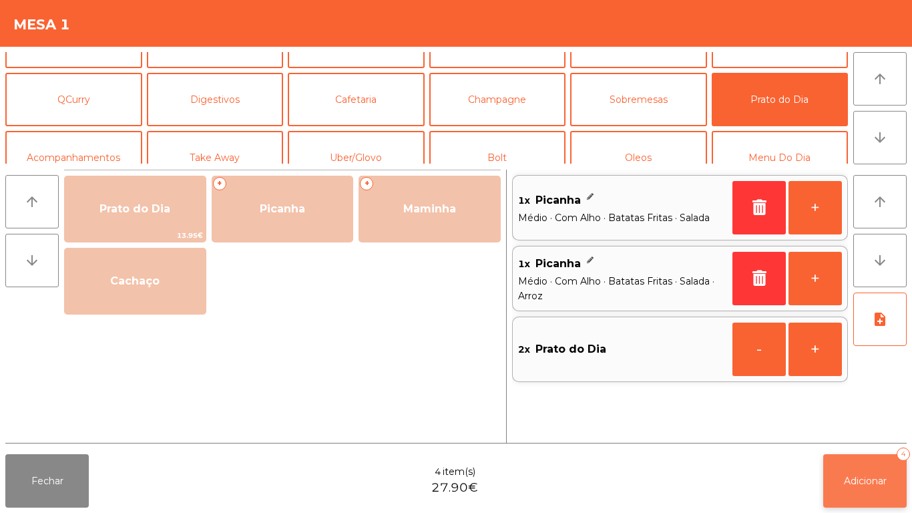
click at [861, 471] on button "Adicionar 4" at bounding box center [864, 480] width 83 height 53
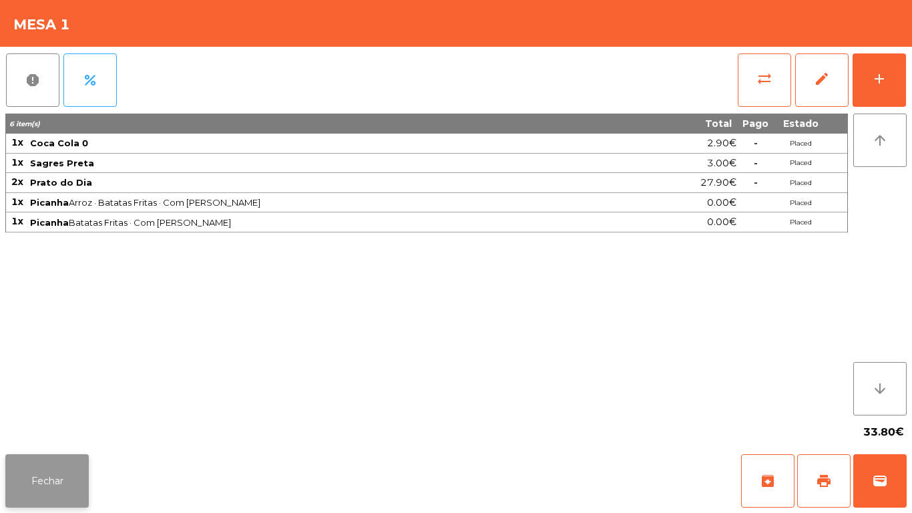
click at [55, 487] on button "Fechar" at bounding box center [46, 480] width 83 height 53
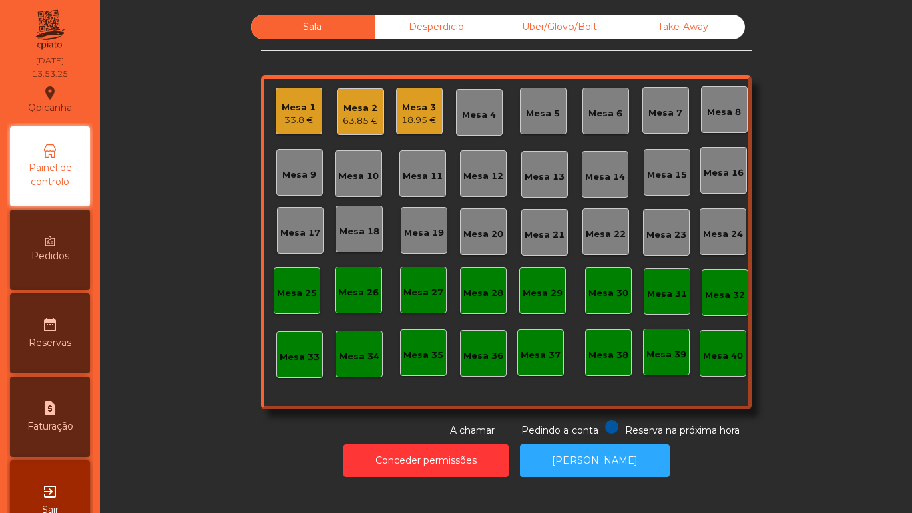
click at [407, 104] on div "Mesa 3" at bounding box center [418, 107] width 35 height 13
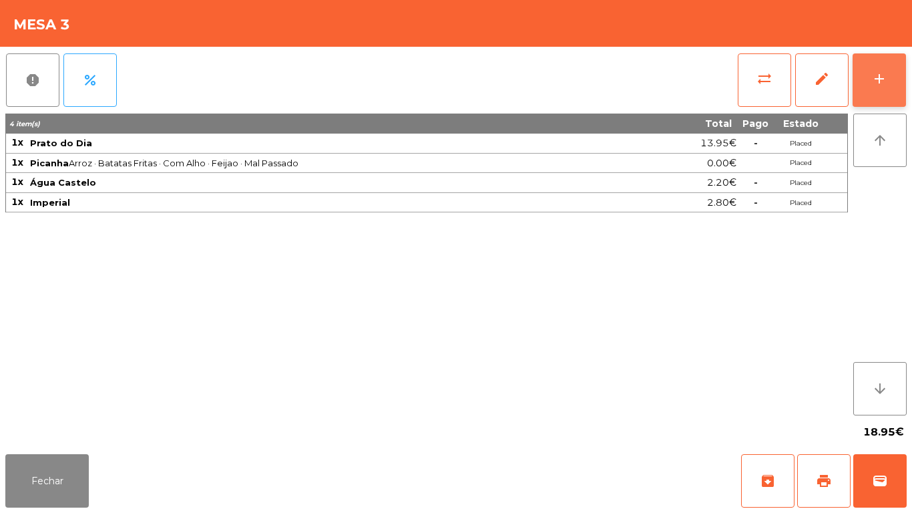
click at [873, 75] on div "add" at bounding box center [880, 79] width 16 height 16
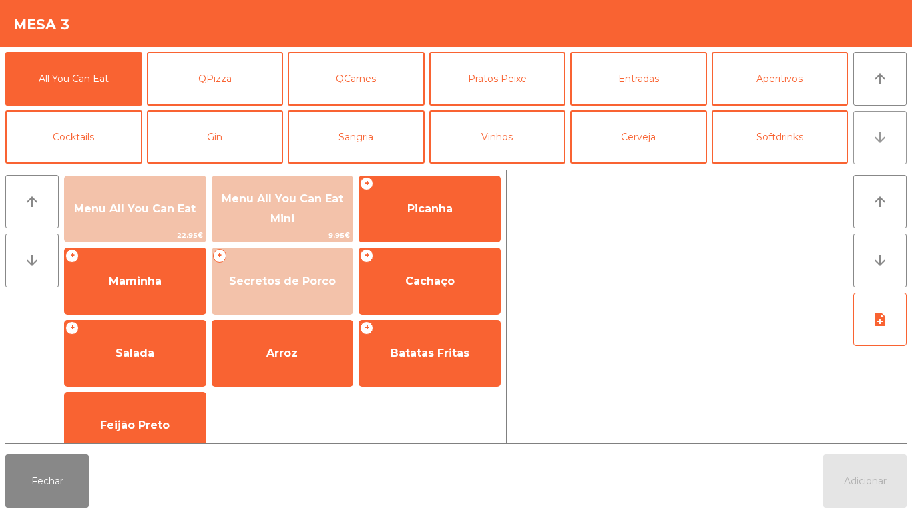
click at [870, 141] on button "arrow_downward" at bounding box center [879, 137] width 53 height 53
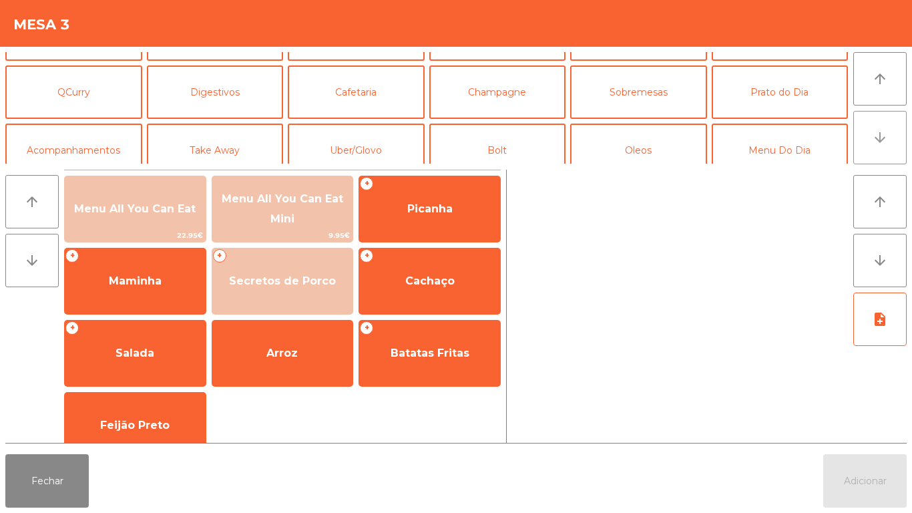
scroll to position [116, 0]
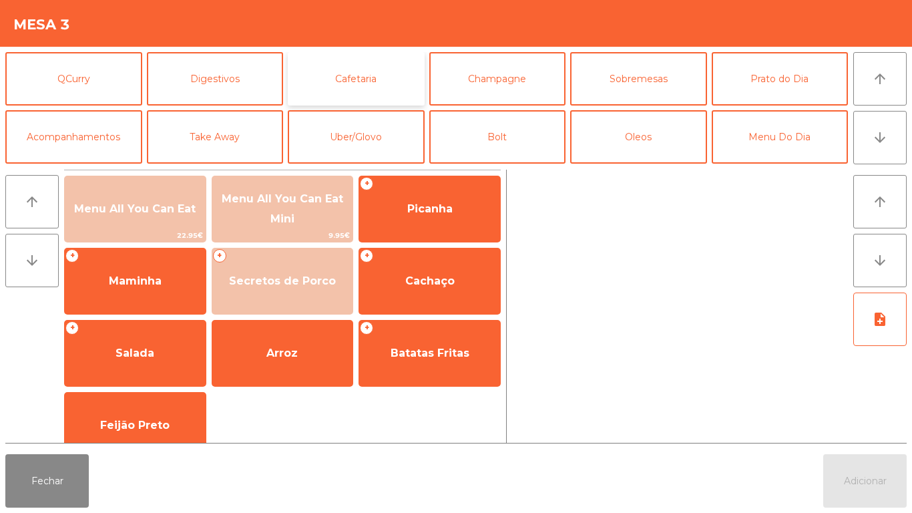
click at [369, 77] on button "Cafetaria" at bounding box center [356, 78] width 137 height 53
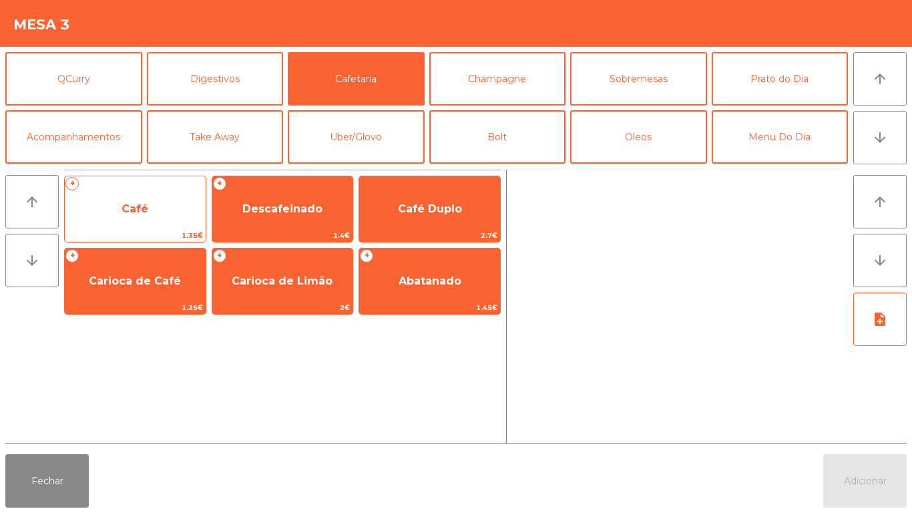
click at [128, 203] on span "Café" at bounding box center [135, 208] width 27 height 13
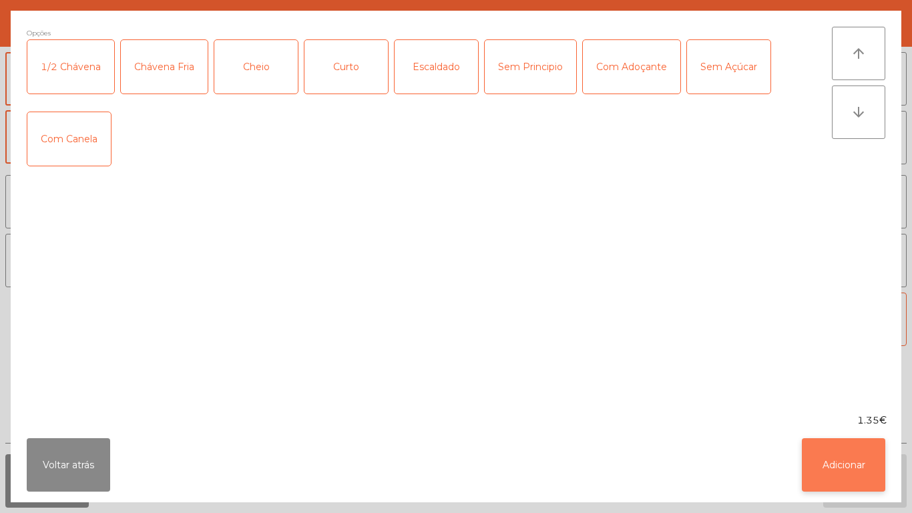
click at [837, 465] on button "Adicionar" at bounding box center [843, 464] width 83 height 53
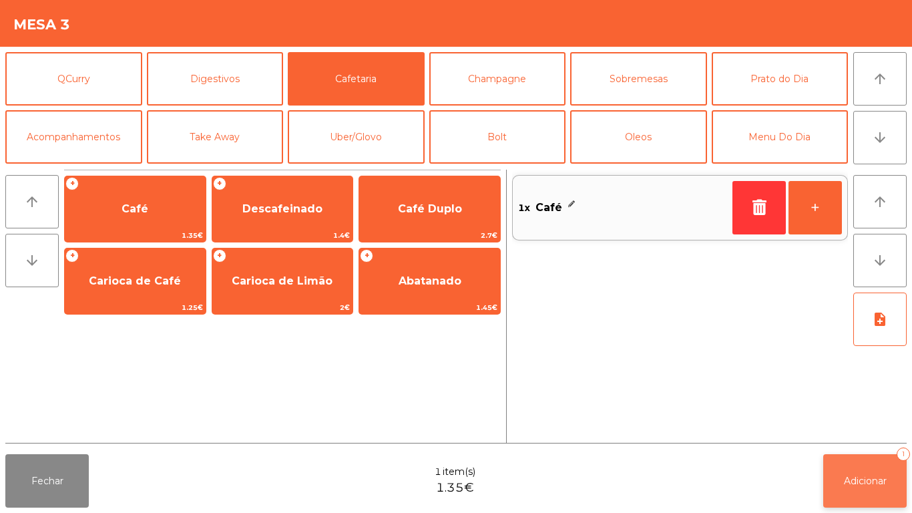
click at [868, 475] on span "Adicionar" at bounding box center [865, 481] width 43 height 12
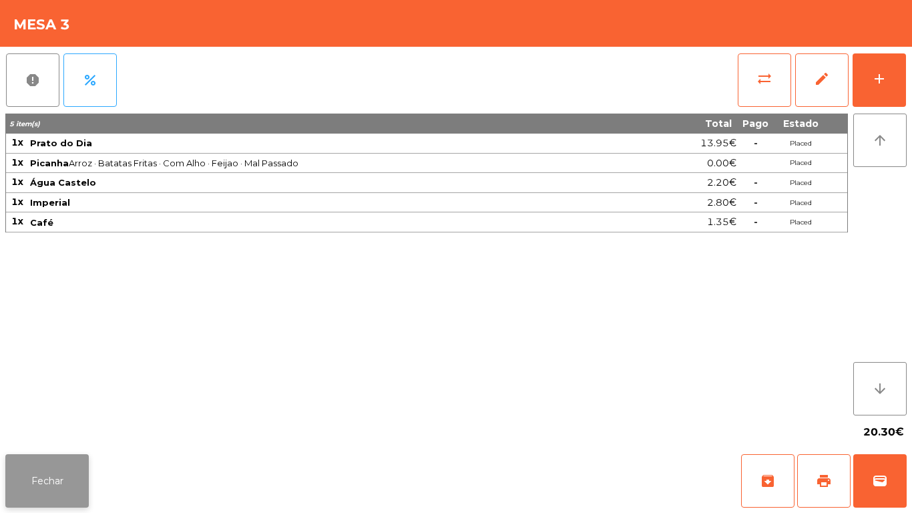
click at [62, 467] on button "Fechar" at bounding box center [46, 480] width 83 height 53
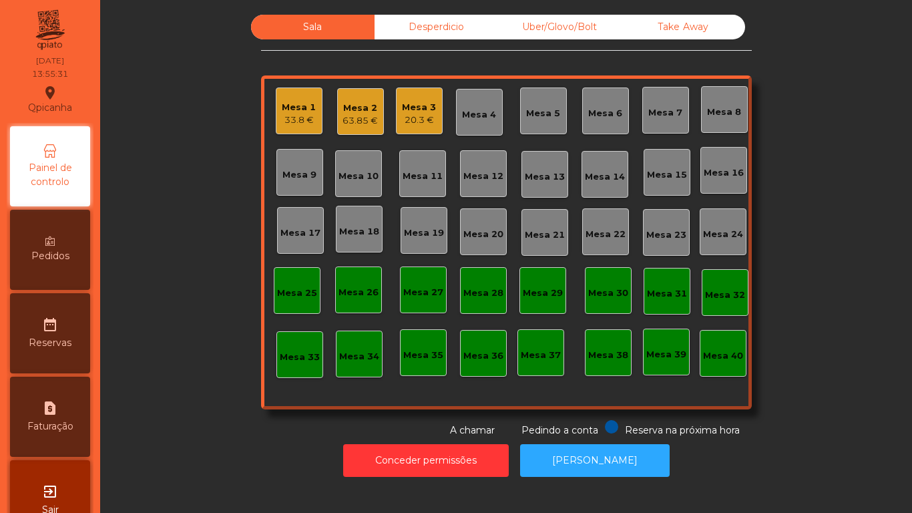
click at [357, 107] on div "Mesa 2" at bounding box center [360, 108] width 35 height 13
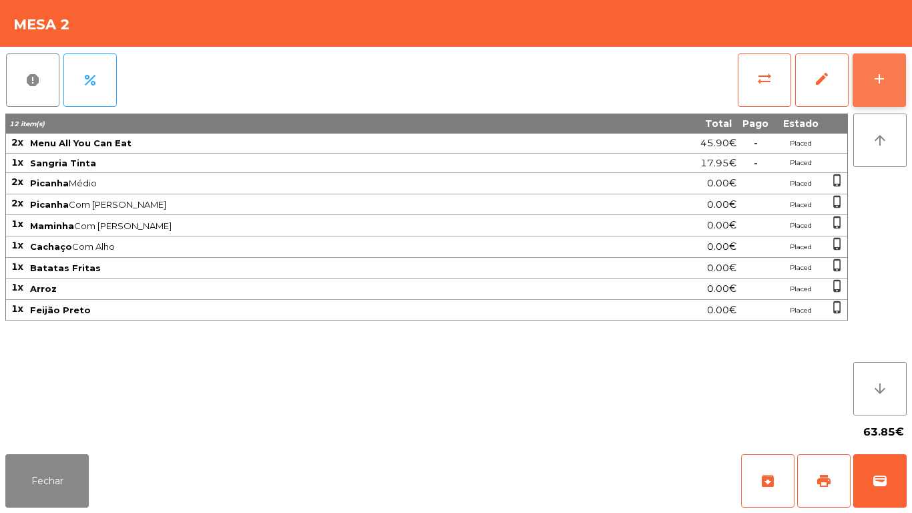
click at [873, 69] on button "add" at bounding box center [879, 79] width 53 height 53
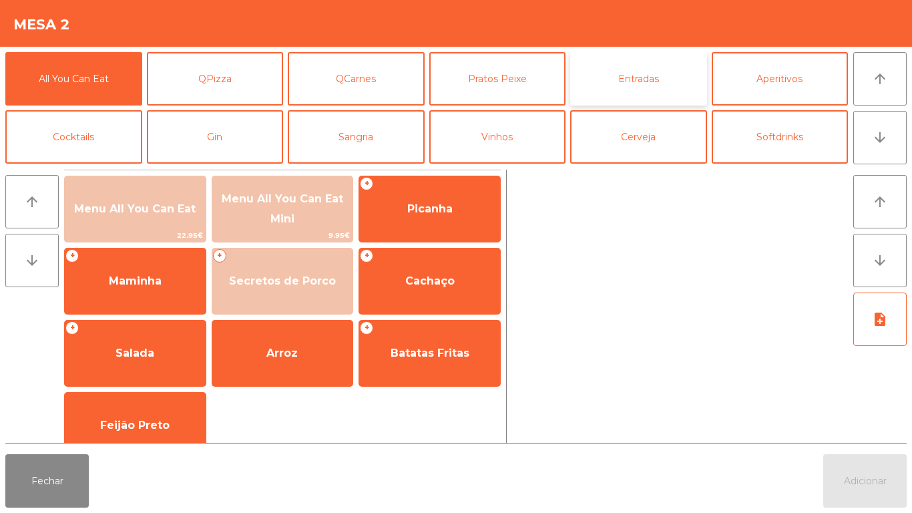
click at [626, 81] on button "Entradas" at bounding box center [638, 78] width 137 height 53
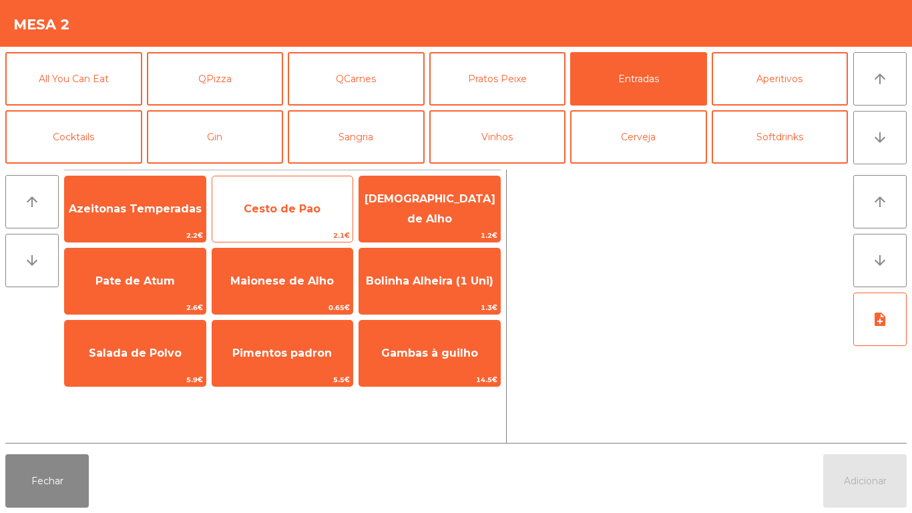
click at [274, 208] on span "Cesto de Pao" at bounding box center [282, 208] width 77 height 13
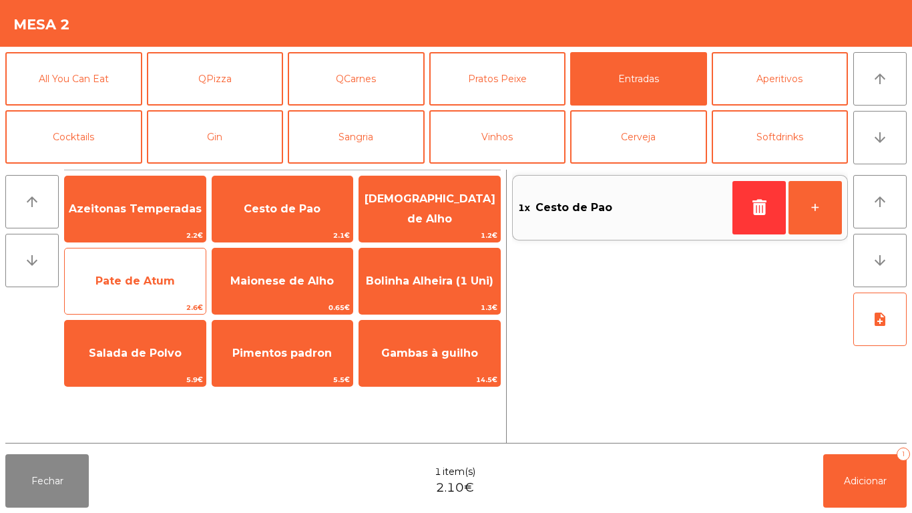
click at [142, 283] on span "Pate de Atum" at bounding box center [134, 280] width 79 height 13
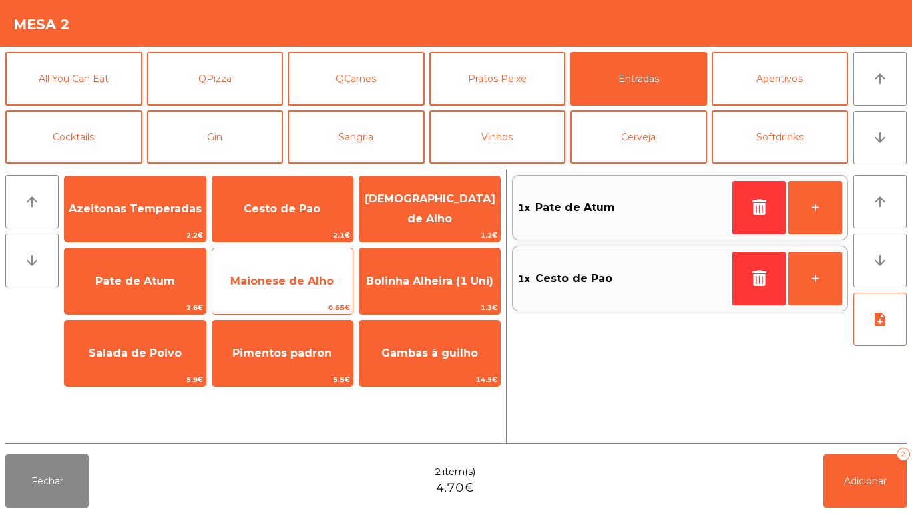
click at [272, 293] on span "Maionese de Alho" at bounding box center [282, 281] width 141 height 36
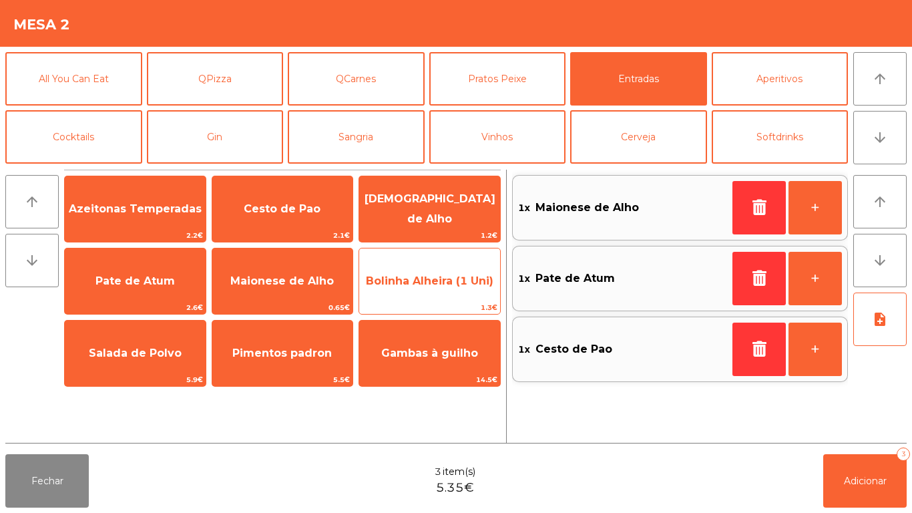
click at [425, 287] on span "Bolinha Alheira (1 Uni)" at bounding box center [429, 281] width 141 height 36
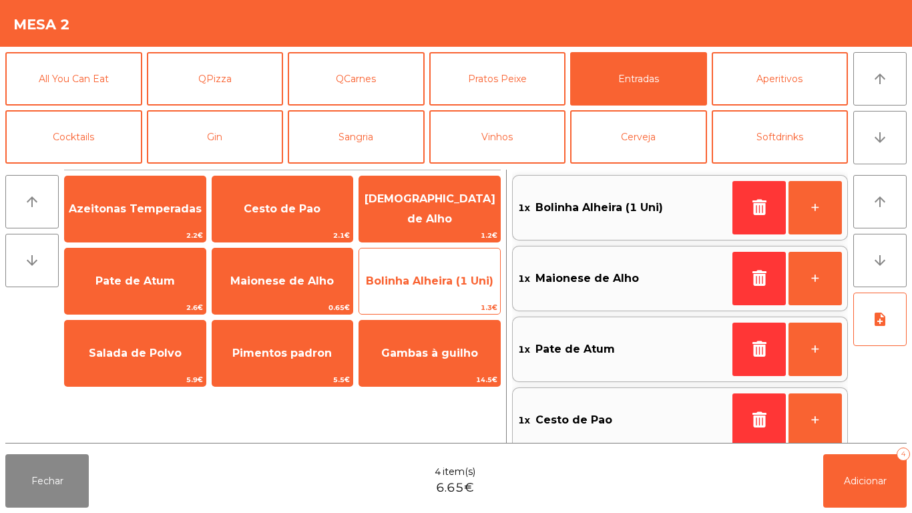
click at [436, 289] on span "Bolinha Alheira (1 Uni)" at bounding box center [429, 281] width 141 height 36
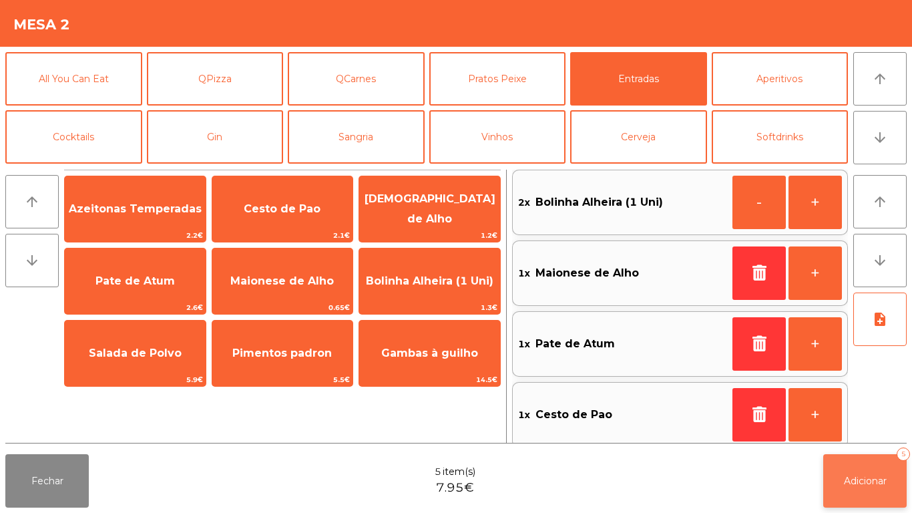
click at [870, 480] on span "Adicionar" at bounding box center [865, 481] width 43 height 12
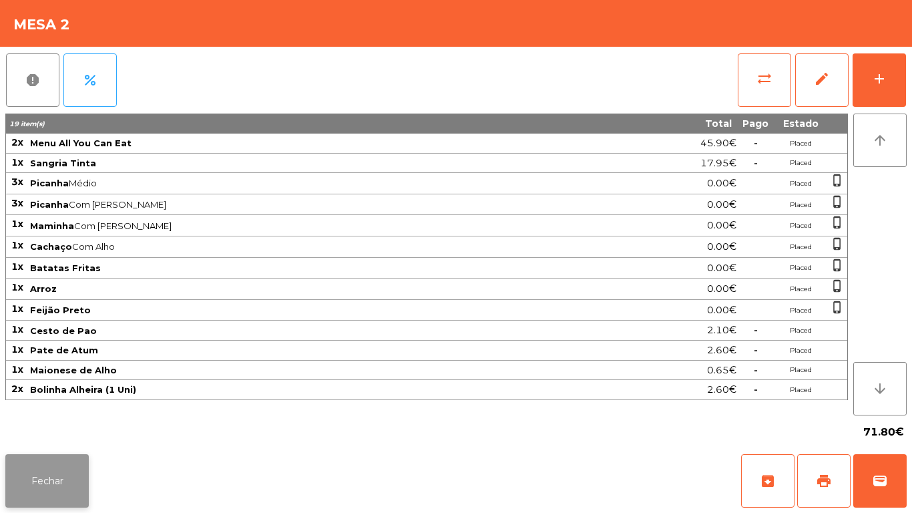
click at [47, 461] on button "Fechar" at bounding box center [46, 480] width 83 height 53
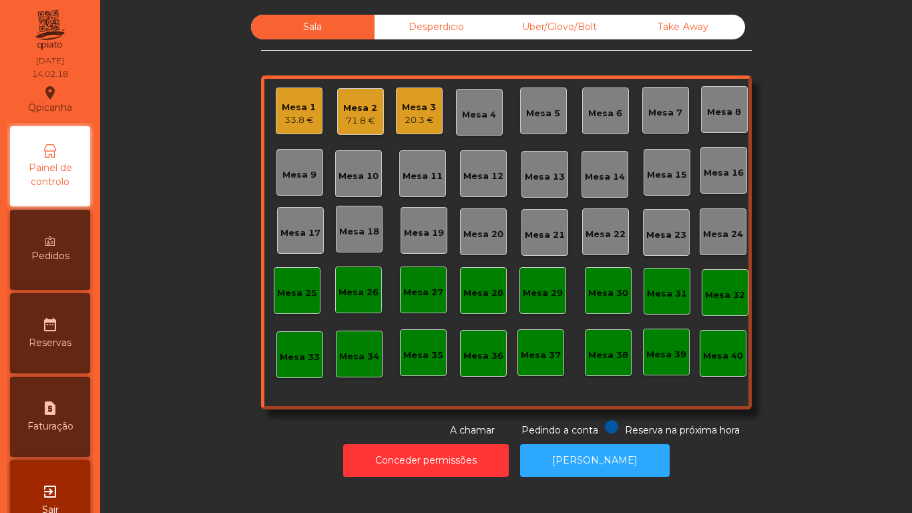
click at [360, 231] on div "Mesa 18" at bounding box center [359, 231] width 40 height 13
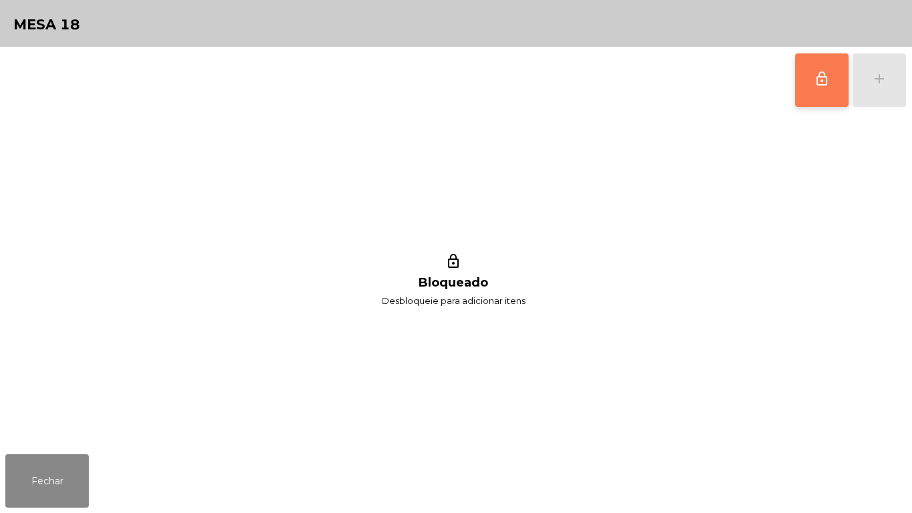
click at [801, 87] on button "lock_outline" at bounding box center [821, 79] width 53 height 53
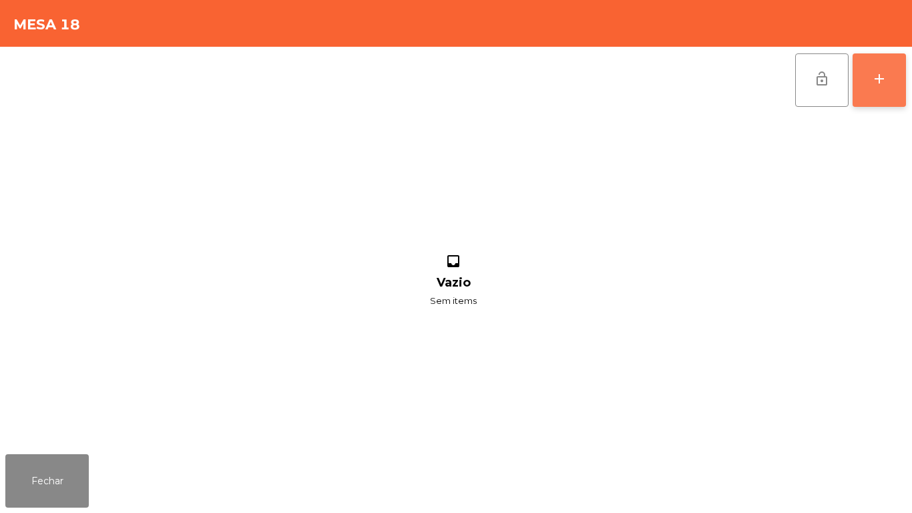
click at [878, 73] on div "add" at bounding box center [880, 79] width 16 height 16
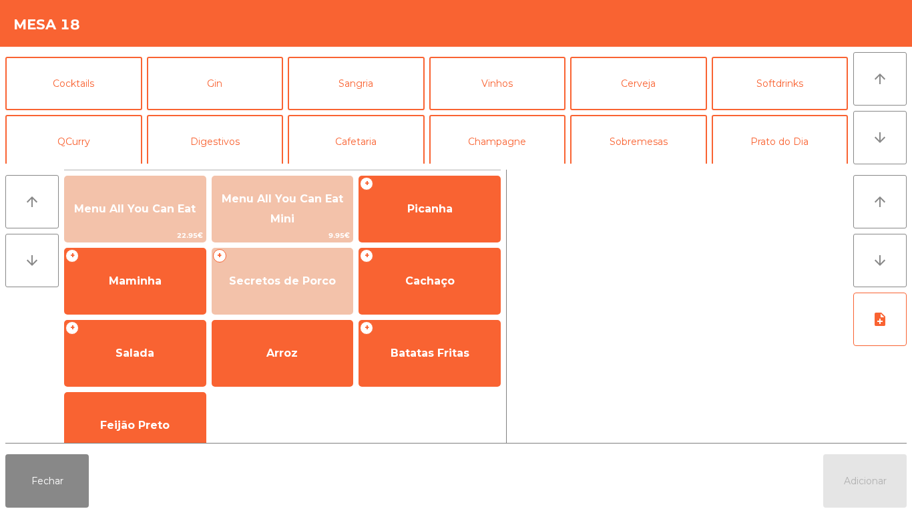
scroll to position [68, 0]
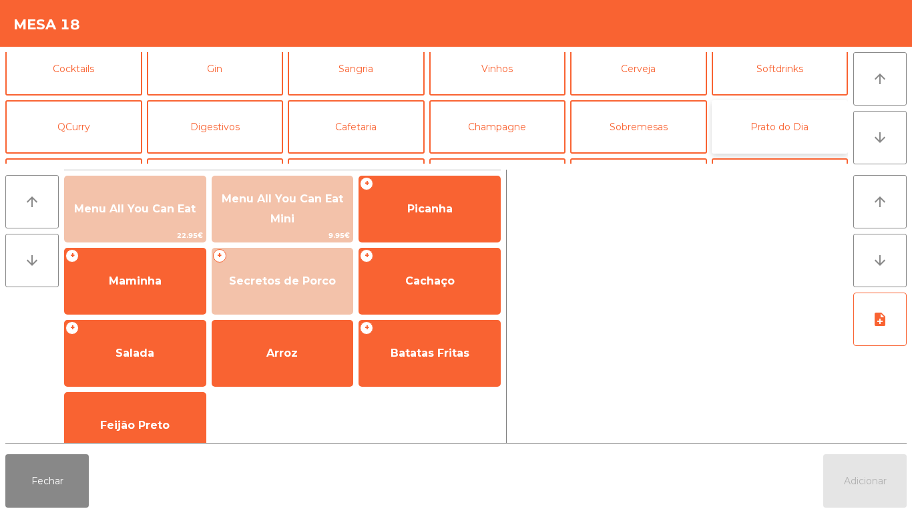
click at [765, 124] on button "Prato do Dia" at bounding box center [780, 126] width 137 height 53
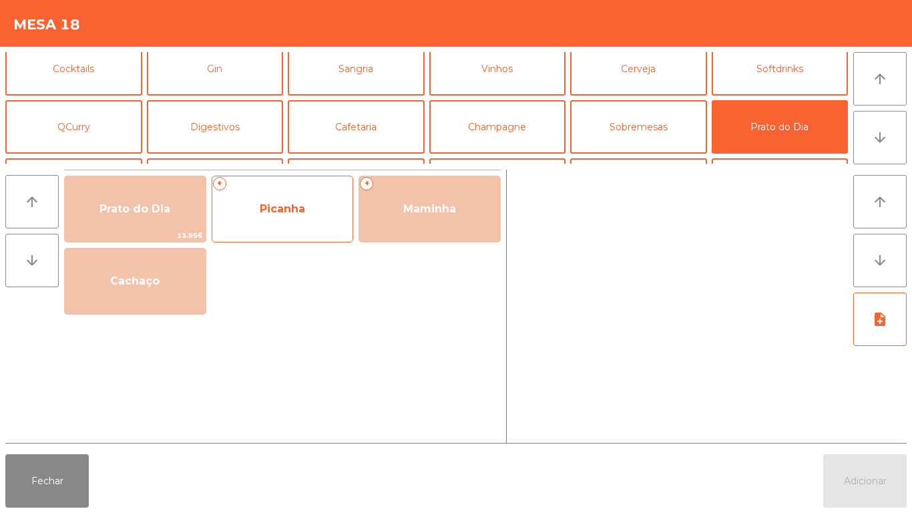
click at [274, 213] on span "Picanha" at bounding box center [282, 208] width 45 height 13
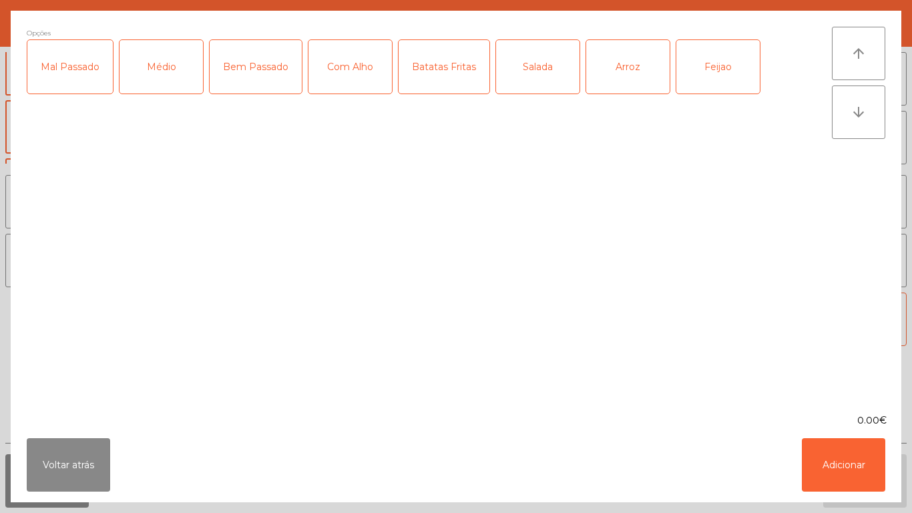
click at [167, 79] on div "Médio" at bounding box center [161, 66] width 83 height 53
click at [245, 71] on div "Bem Passado" at bounding box center [256, 66] width 92 height 53
click at [438, 78] on div "Batatas Fritas" at bounding box center [444, 66] width 91 height 53
click at [530, 65] on div "Salada" at bounding box center [537, 66] width 83 height 53
click at [832, 457] on button "Adicionar" at bounding box center [843, 464] width 83 height 53
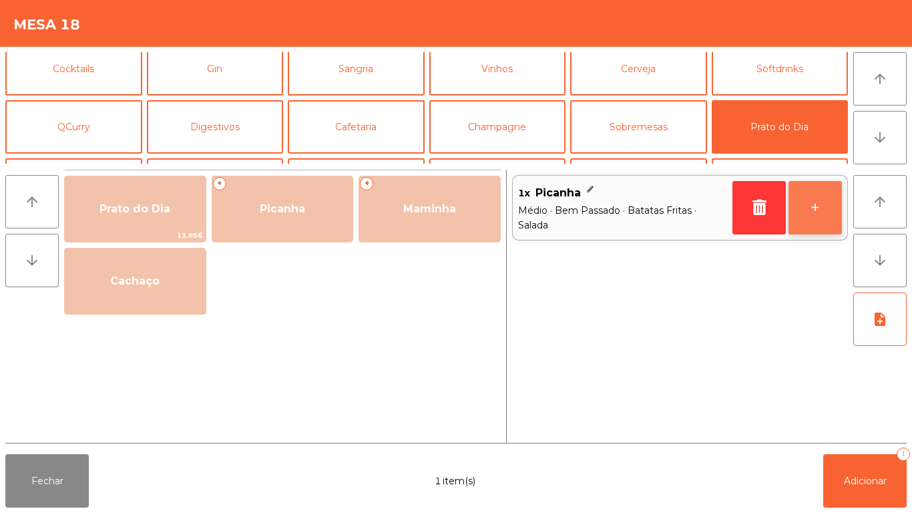
click at [807, 201] on button "+" at bounding box center [815, 207] width 53 height 53
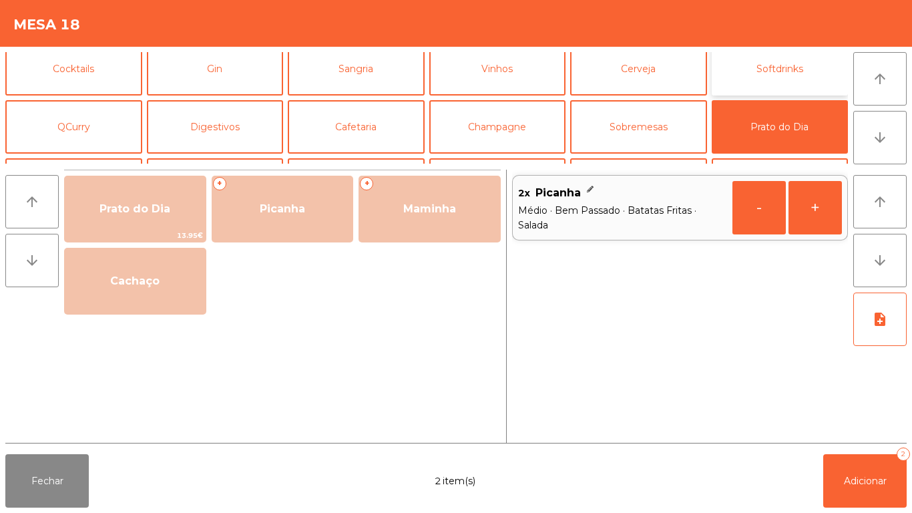
click at [755, 81] on button "Softdrinks" at bounding box center [780, 68] width 137 height 53
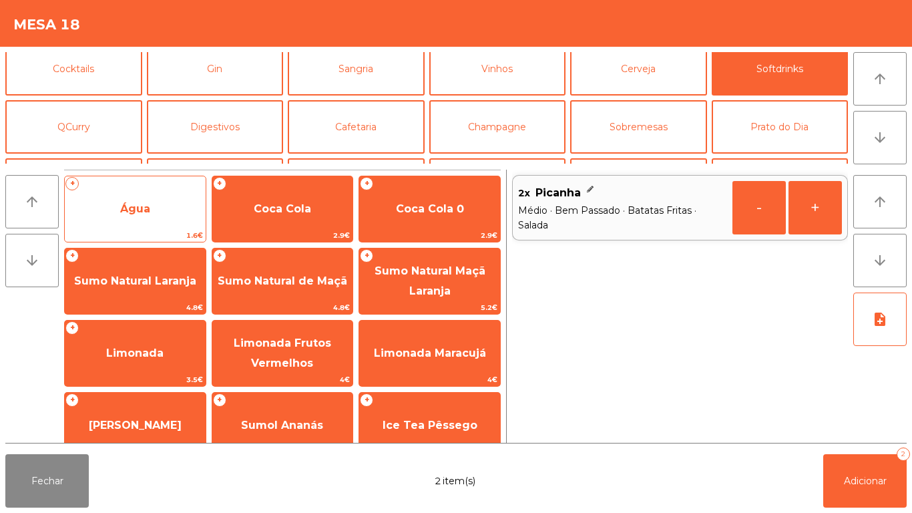
click at [146, 204] on span "Água" at bounding box center [135, 208] width 30 height 13
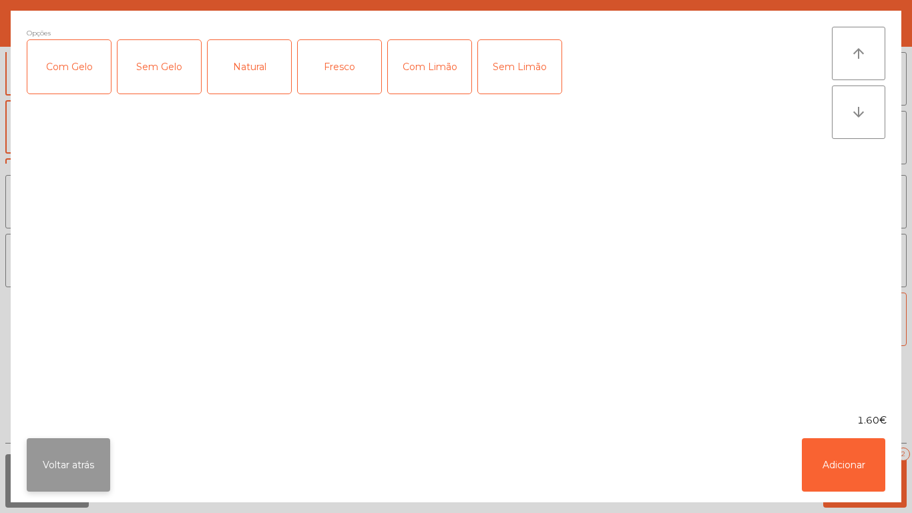
click at [69, 469] on button "Voltar atrás" at bounding box center [68, 464] width 83 height 53
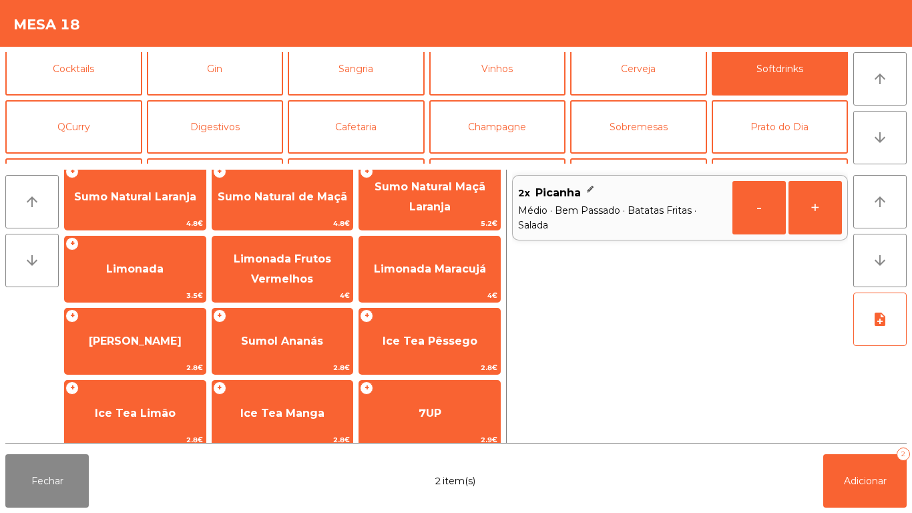
scroll to position [238, 0]
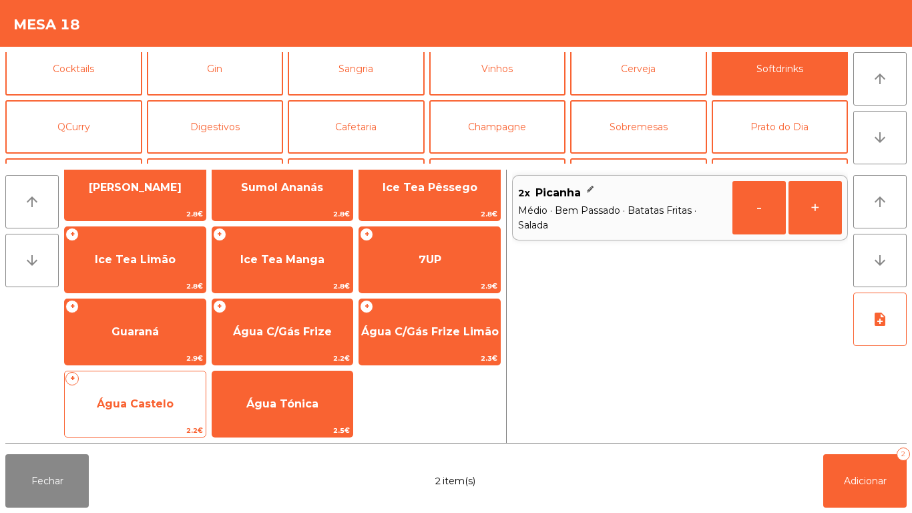
click at [144, 403] on span "Água Castelo" at bounding box center [135, 403] width 77 height 13
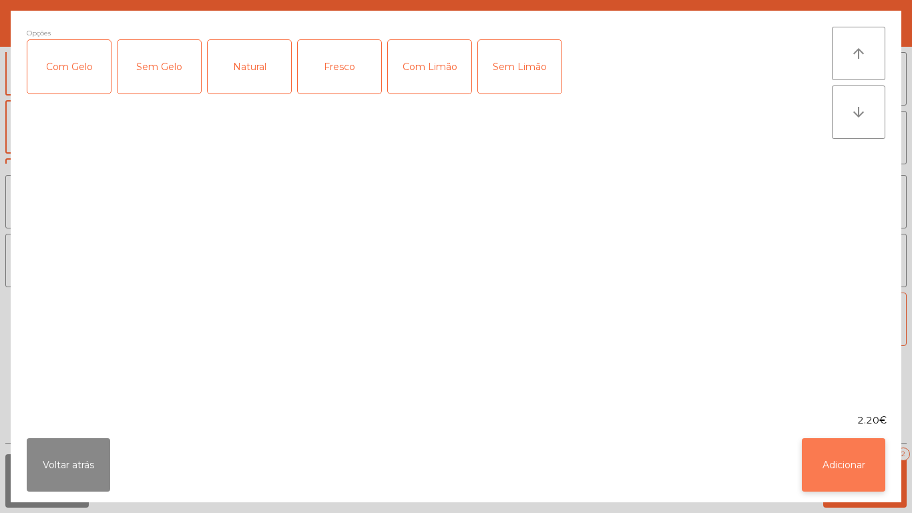
click at [838, 457] on button "Adicionar" at bounding box center [843, 464] width 83 height 53
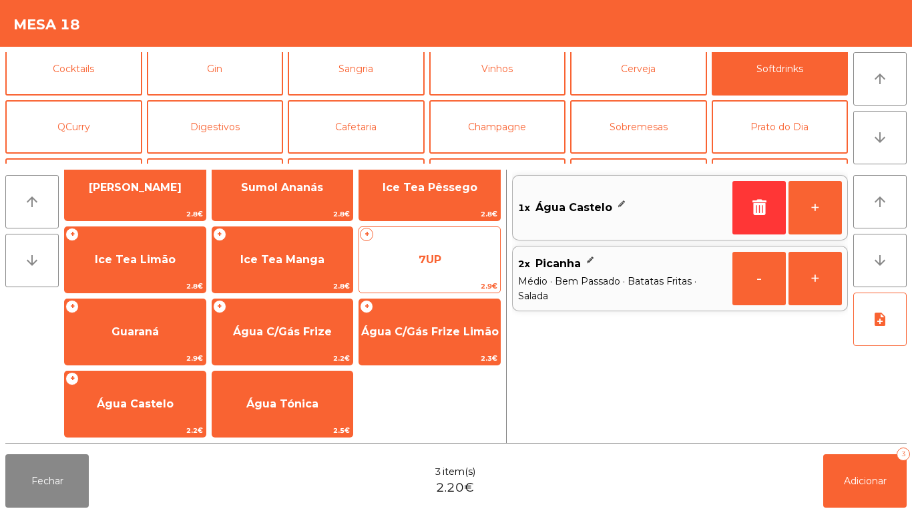
click at [443, 272] on span "7UP" at bounding box center [429, 260] width 141 height 36
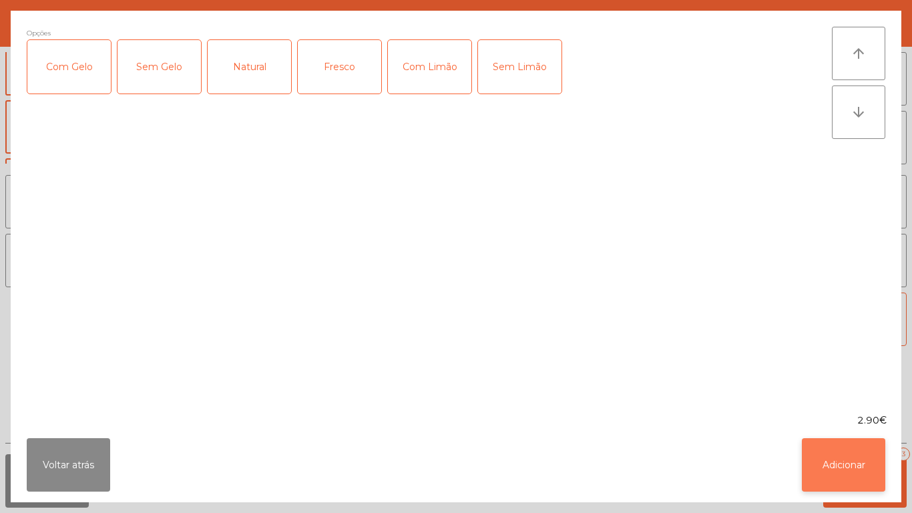
click at [852, 459] on button "Adicionar" at bounding box center [843, 464] width 83 height 53
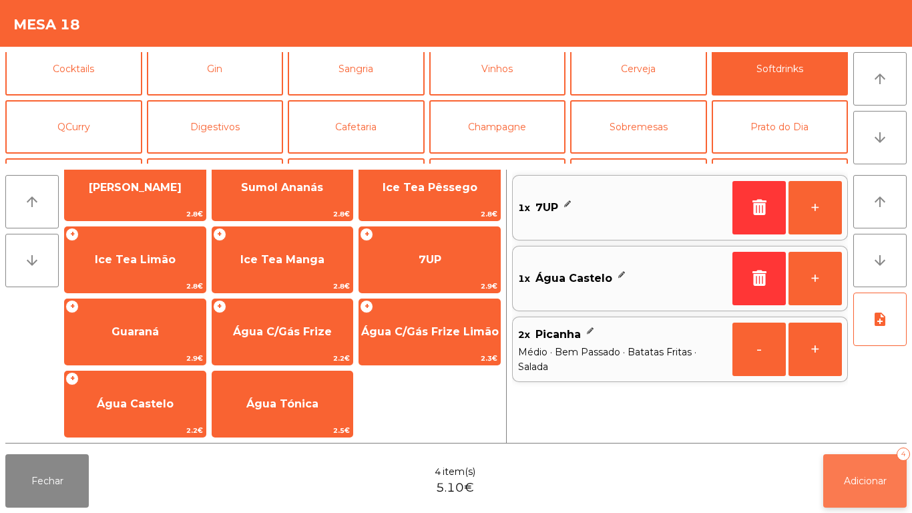
click at [870, 469] on button "Adicionar 4" at bounding box center [864, 480] width 83 height 53
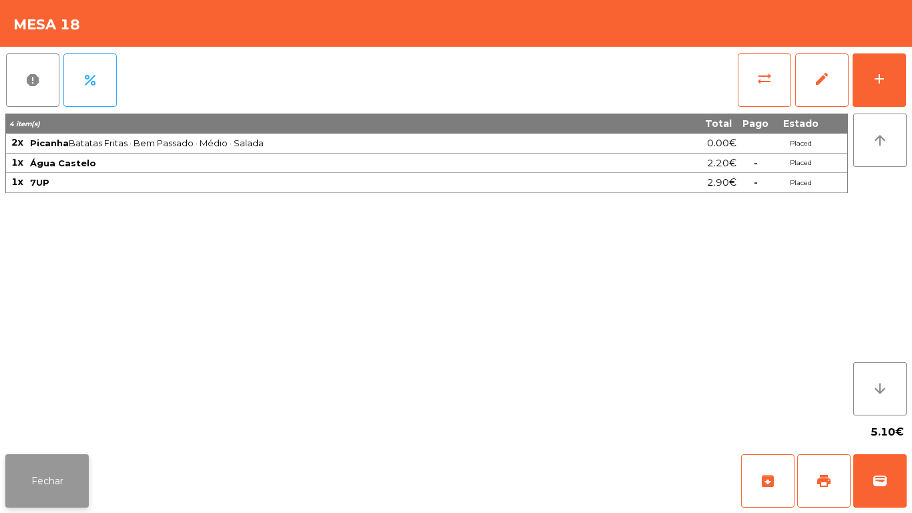
click at [33, 480] on button "Fechar" at bounding box center [46, 480] width 83 height 53
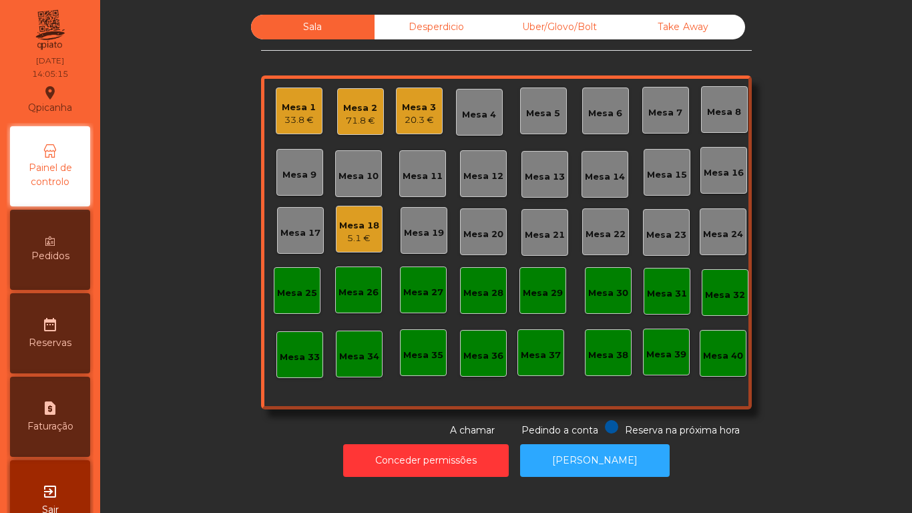
click at [299, 104] on div "Mesa 1" at bounding box center [299, 107] width 34 height 13
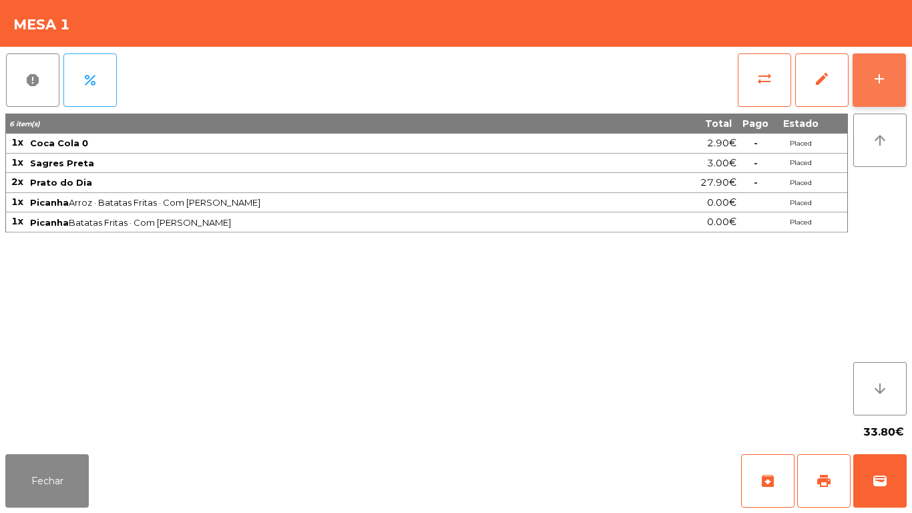
click at [882, 71] on div "add" at bounding box center [880, 79] width 16 height 16
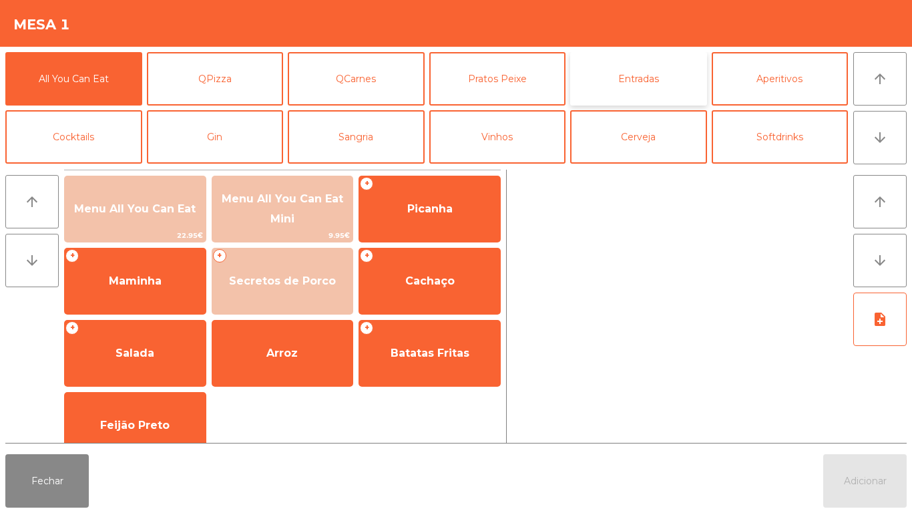
click at [643, 77] on button "Entradas" at bounding box center [638, 78] width 137 height 53
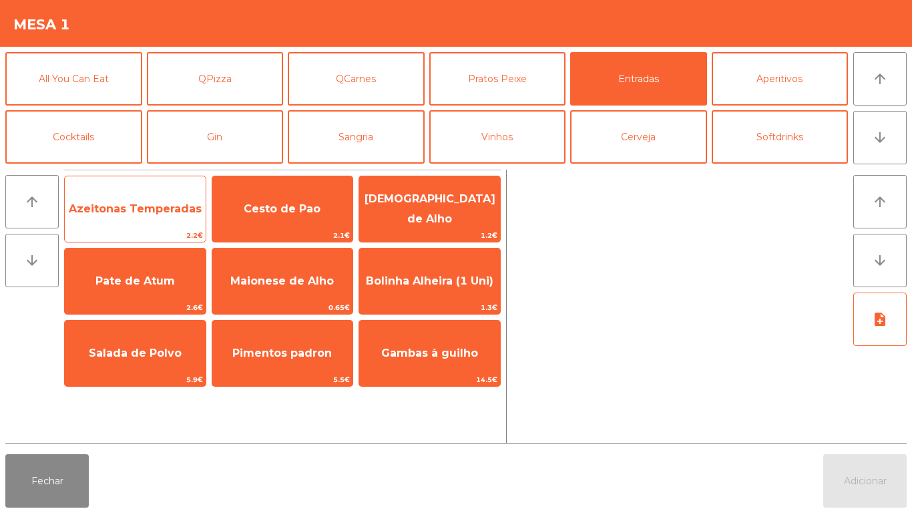
click at [124, 204] on span "Azeitonas Temperadas" at bounding box center [135, 208] width 133 height 13
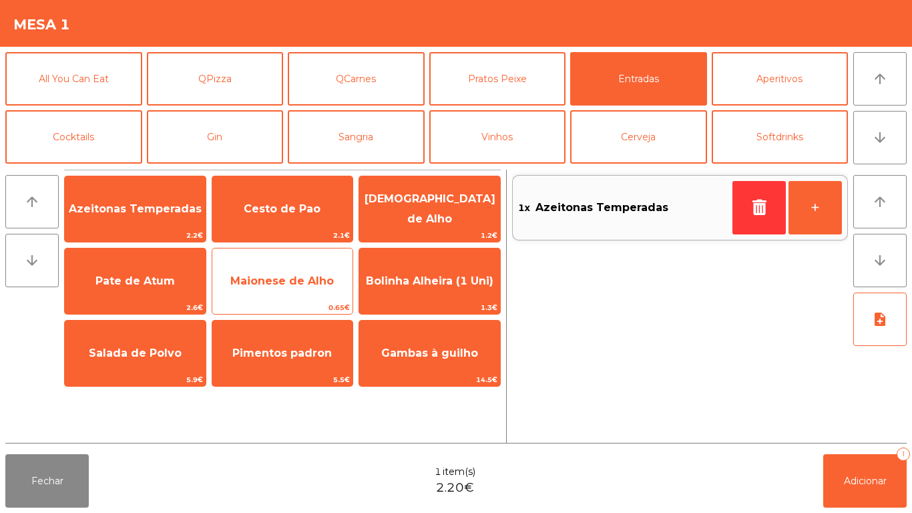
click at [280, 286] on span "Maionese de Alho" at bounding box center [282, 280] width 104 height 13
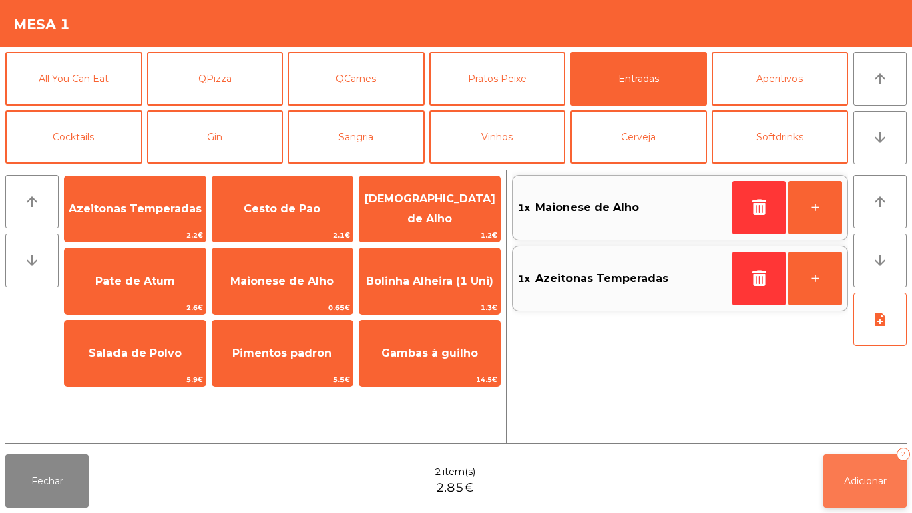
click at [855, 480] on span "Adicionar" at bounding box center [865, 481] width 43 height 12
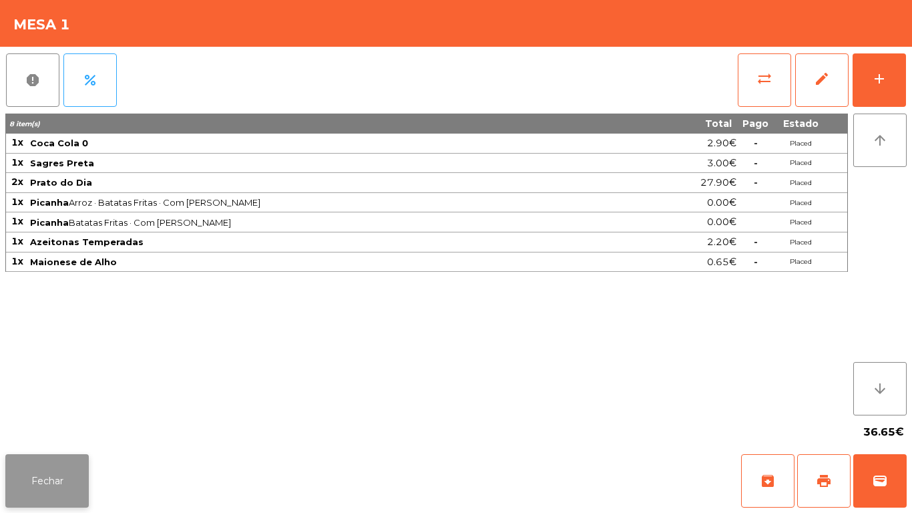
click at [45, 464] on button "Fechar" at bounding box center [46, 480] width 83 height 53
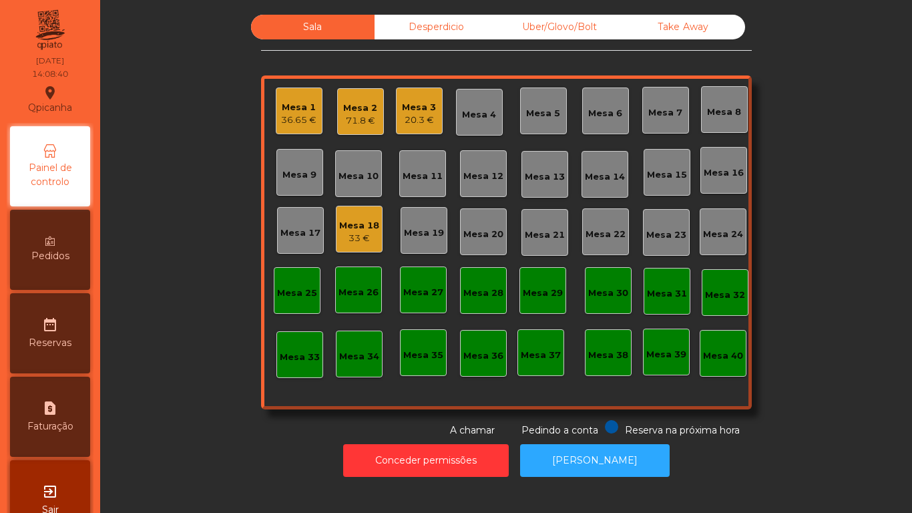
click at [411, 102] on div "Mesa 3" at bounding box center [419, 107] width 34 height 13
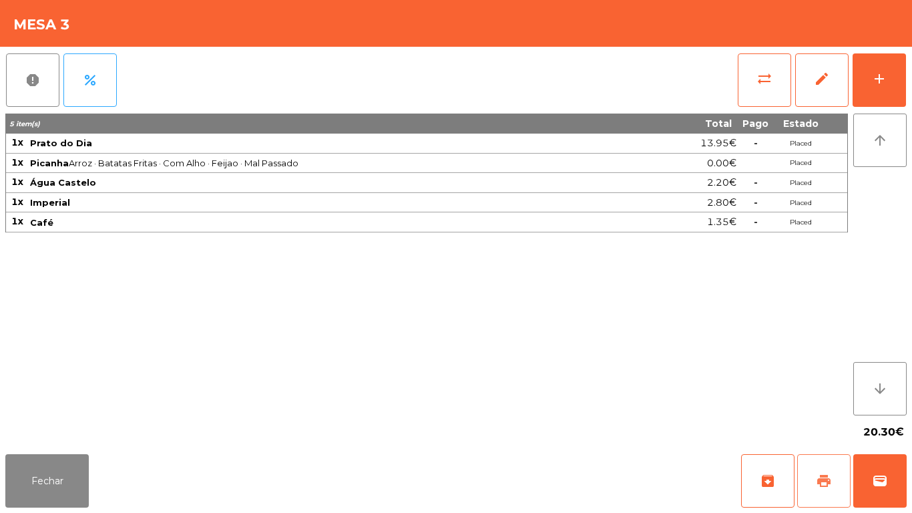
click at [816, 469] on button "print" at bounding box center [823, 480] width 53 height 53
click at [871, 471] on button "wallet" at bounding box center [879, 480] width 53 height 53
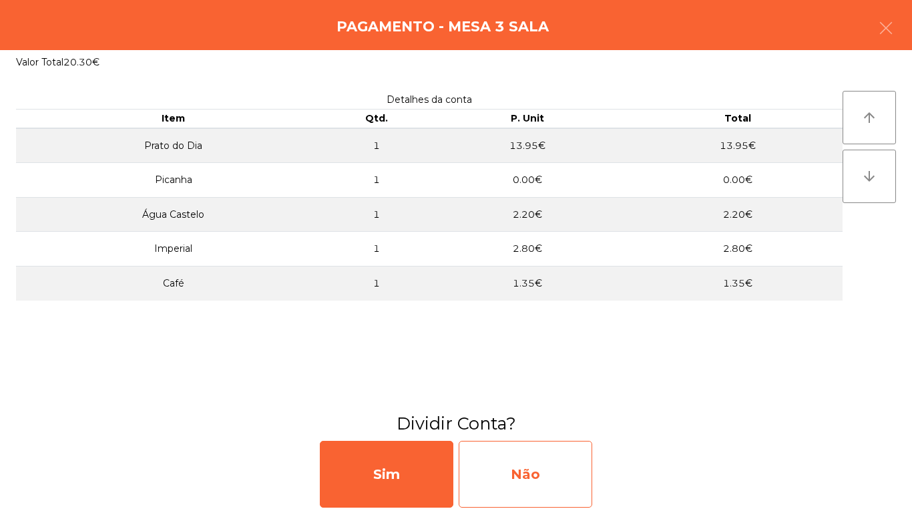
click at [520, 465] on div "Não" at bounding box center [526, 474] width 134 height 67
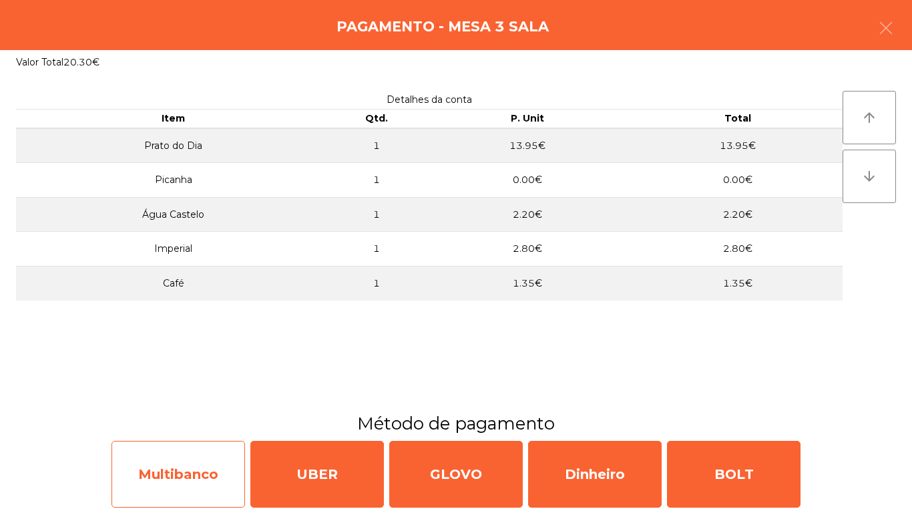
click at [195, 470] on div "Multibanco" at bounding box center [179, 474] width 134 height 67
select select "**"
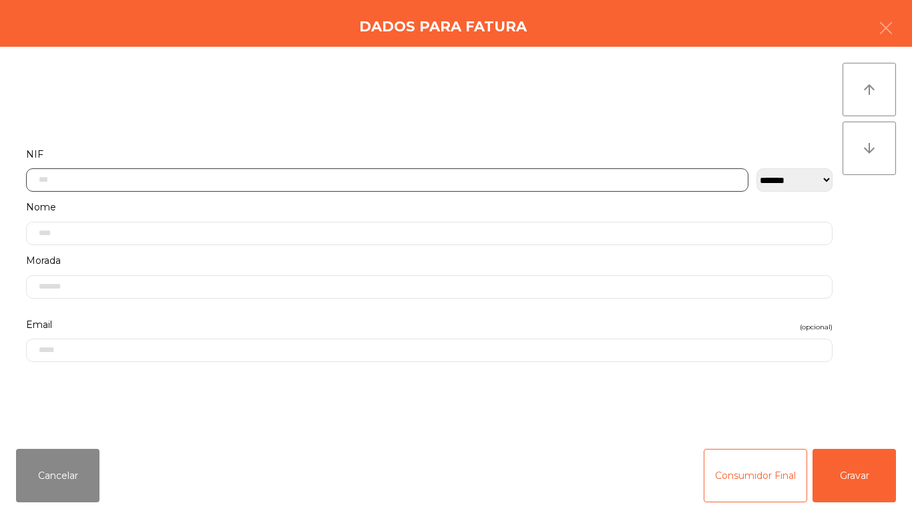
click at [64, 168] on input "text" at bounding box center [387, 179] width 723 height 23
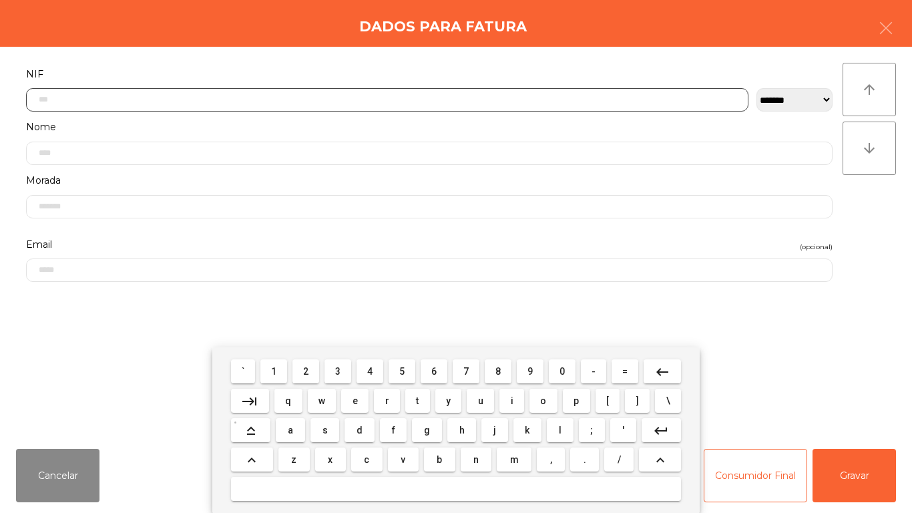
scroll to position [81, 0]
click at [402, 371] on span "5" at bounding box center [401, 371] width 5 height 11
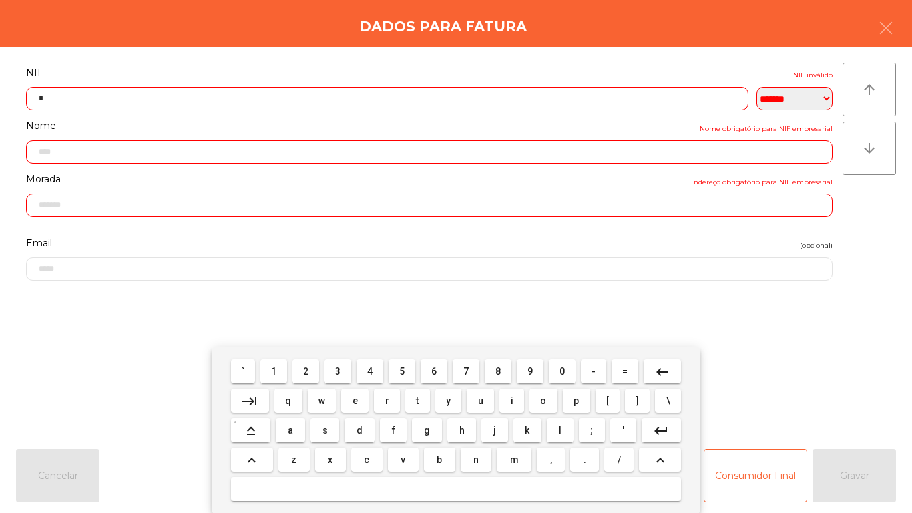
click at [562, 371] on span "0" at bounding box center [562, 371] width 5 height 11
click at [370, 369] on span "4" at bounding box center [369, 371] width 5 height 11
click at [530, 370] on span "9" at bounding box center [530, 371] width 5 height 11
click at [530, 371] on span "9" at bounding box center [530, 371] width 5 height 11
click at [498, 371] on span "8" at bounding box center [498, 371] width 5 height 11
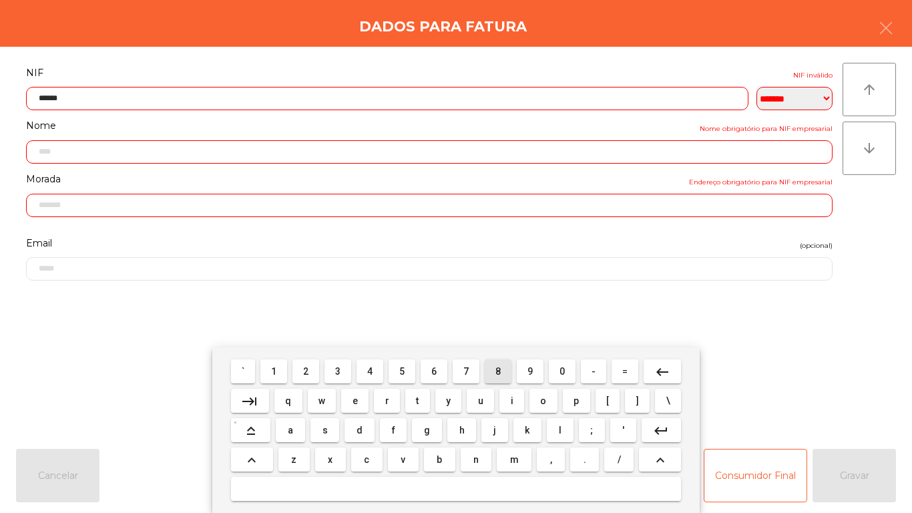
click at [500, 366] on span "8" at bounding box center [498, 371] width 5 height 11
click at [275, 366] on span "1" at bounding box center [273, 371] width 5 height 11
click at [273, 369] on span "1" at bounding box center [273, 371] width 5 height 11
type input "*********"
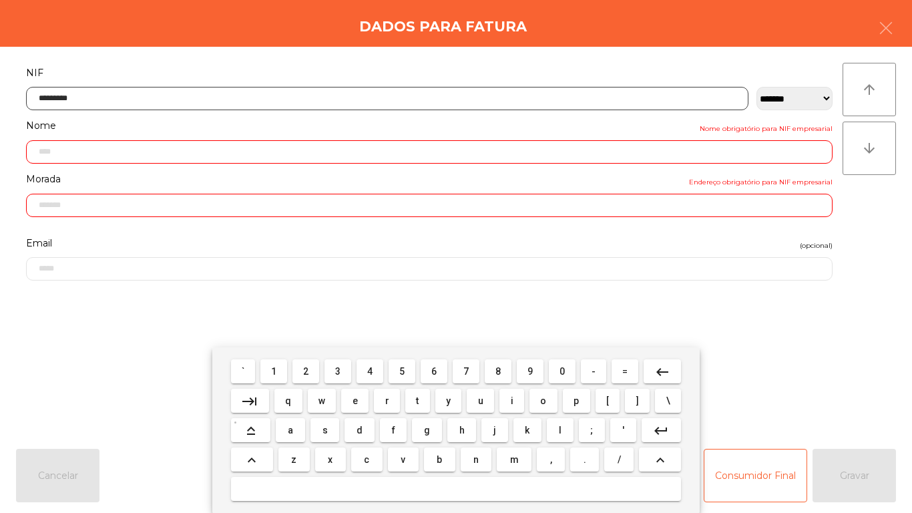
type input "**********"
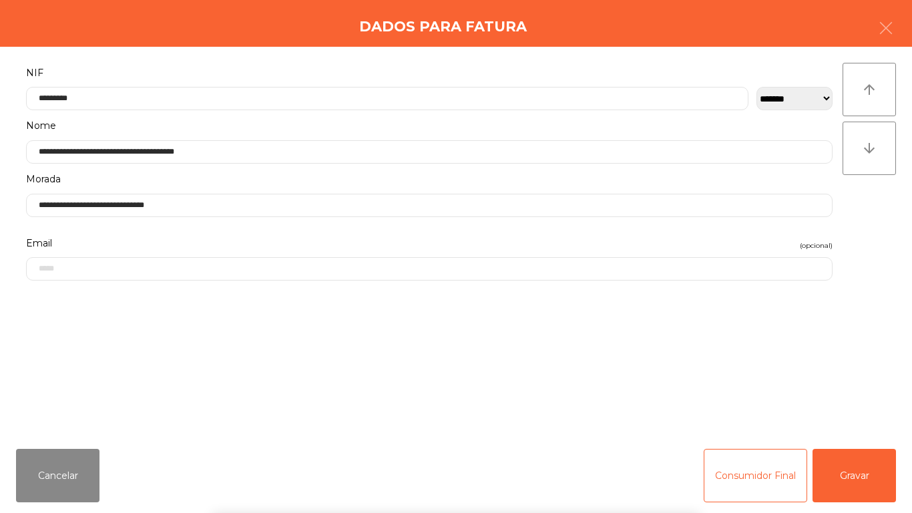
click at [844, 475] on div "` 1 2 3 4 5 6 7 8 9 0 - = keyboard_backspace keyboard_tab q w e r t y u i o p […" at bounding box center [456, 430] width 912 height 166
click at [849, 463] on button "Gravar" at bounding box center [854, 475] width 83 height 53
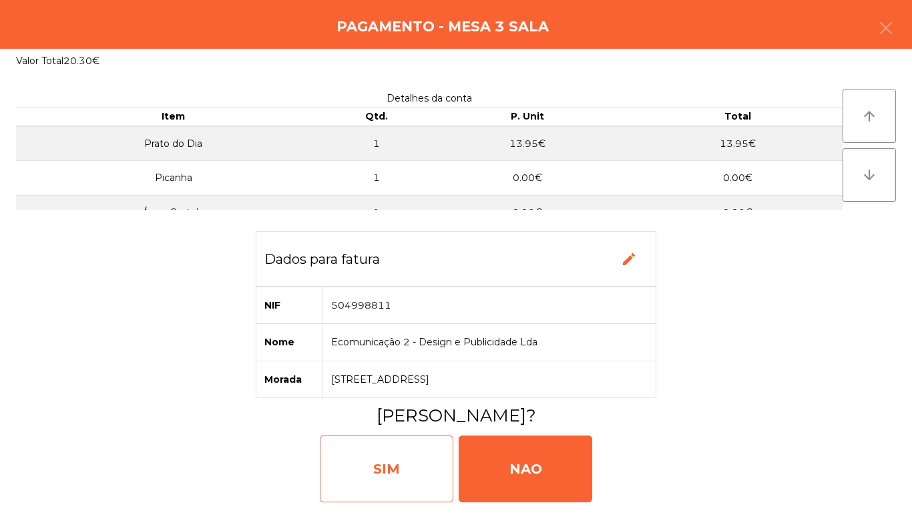
click at [383, 462] on div "SIM" at bounding box center [387, 468] width 134 height 67
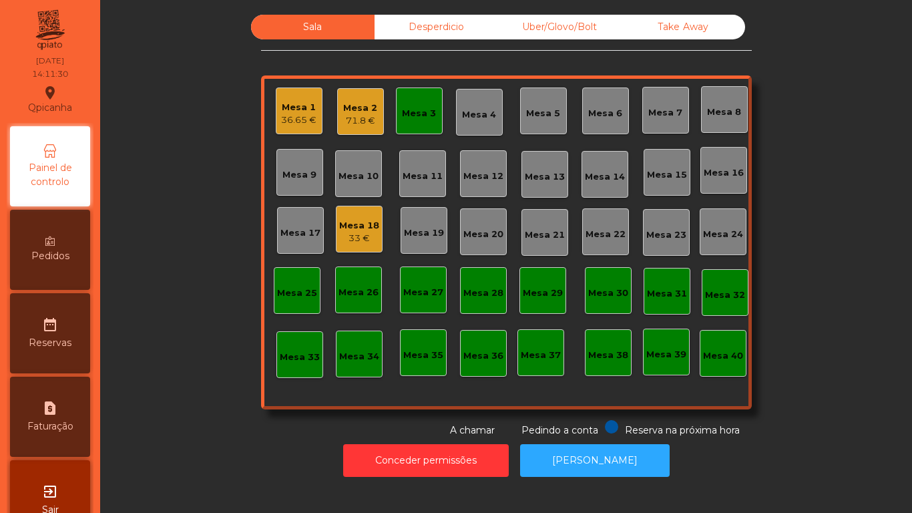
click at [346, 112] on div "Mesa 2" at bounding box center [360, 108] width 34 height 13
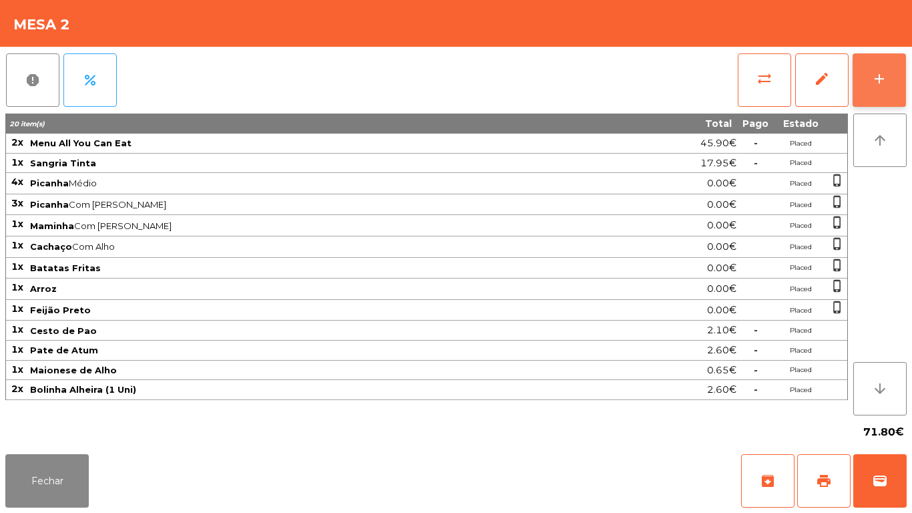
click at [874, 77] on div "add" at bounding box center [880, 79] width 16 height 16
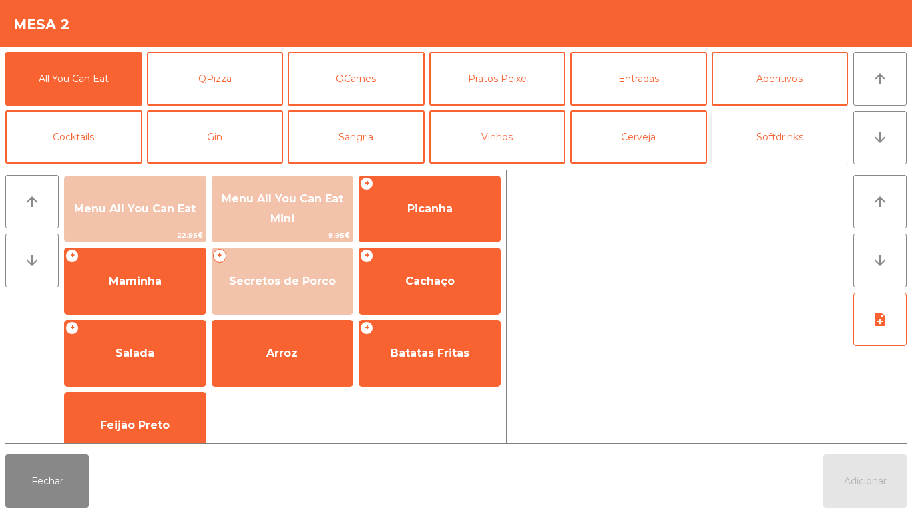
click at [764, 129] on button "Softdrinks" at bounding box center [780, 136] width 137 height 53
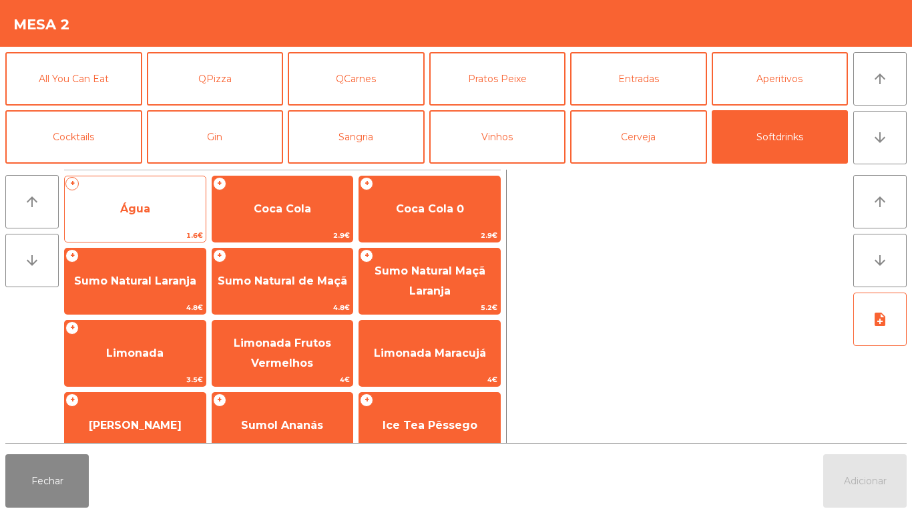
click at [137, 208] on span "Água" at bounding box center [135, 208] width 30 height 13
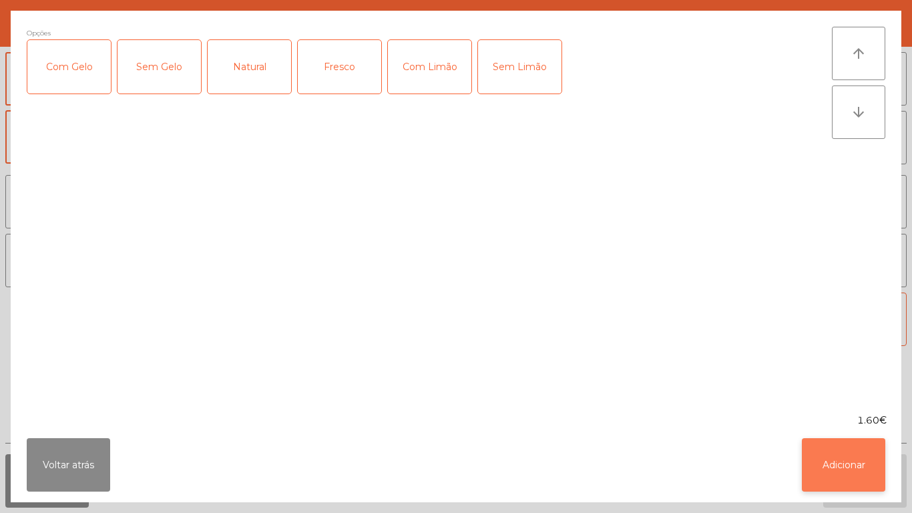
click at [841, 441] on button "Adicionar" at bounding box center [843, 464] width 83 height 53
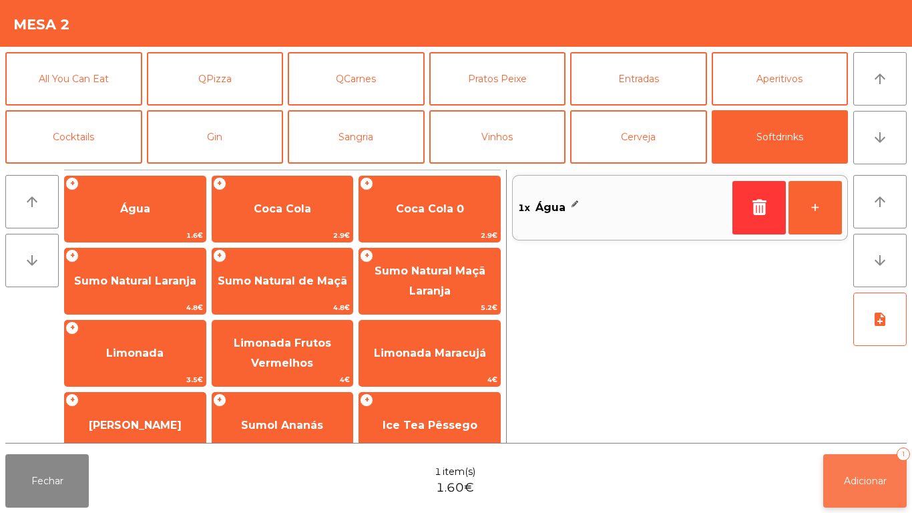
click at [860, 478] on span "Adicionar" at bounding box center [865, 481] width 43 height 12
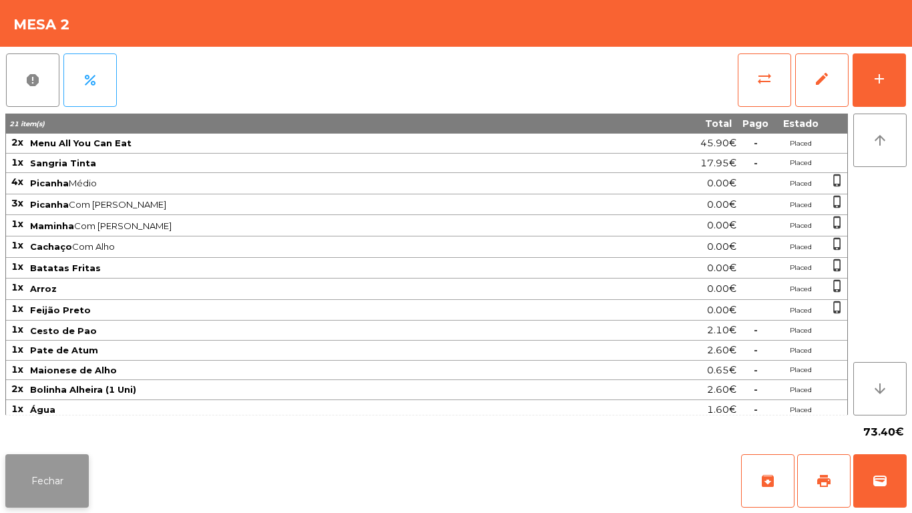
click at [49, 481] on button "Fechar" at bounding box center [46, 480] width 83 height 53
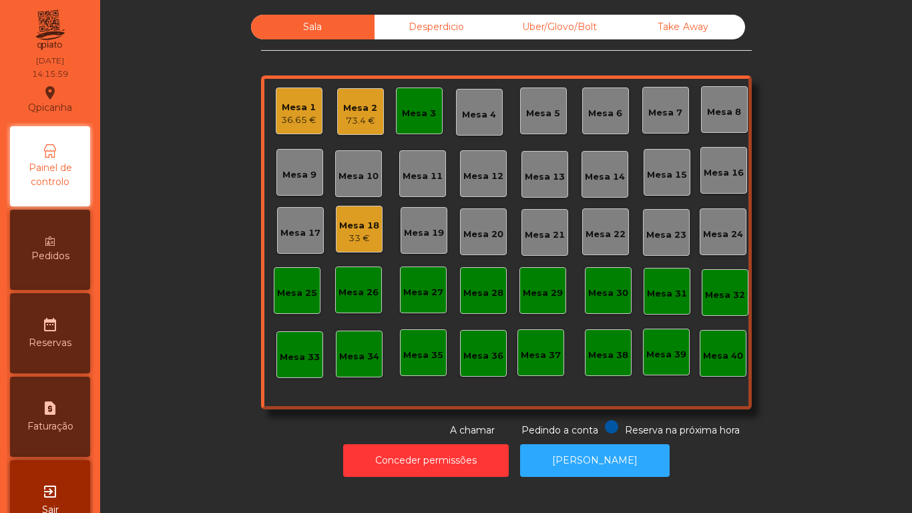
click at [345, 226] on div "Mesa 18" at bounding box center [359, 225] width 40 height 13
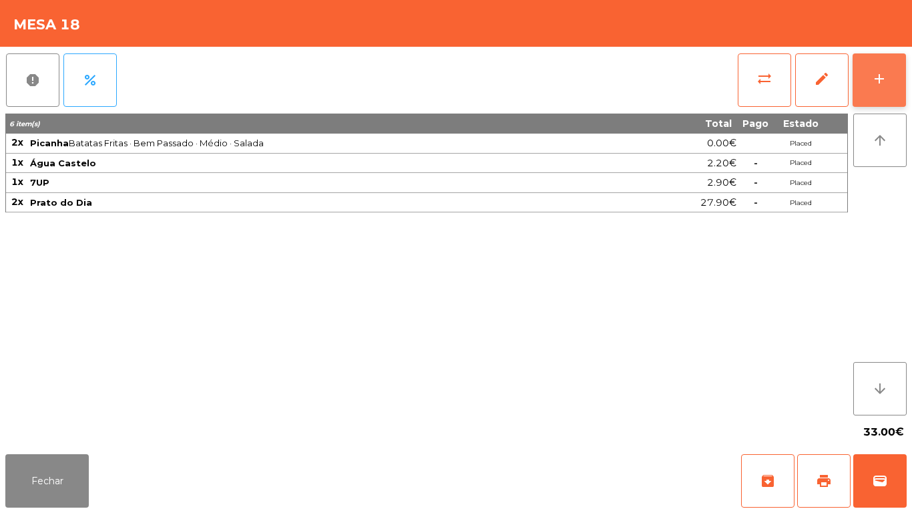
click at [865, 81] on button "add" at bounding box center [879, 79] width 53 height 53
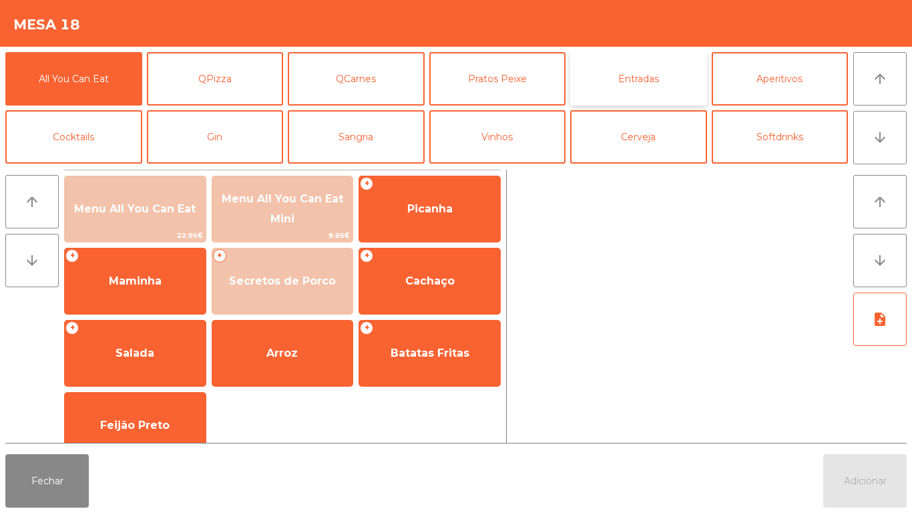
click at [614, 87] on button "Entradas" at bounding box center [638, 78] width 137 height 53
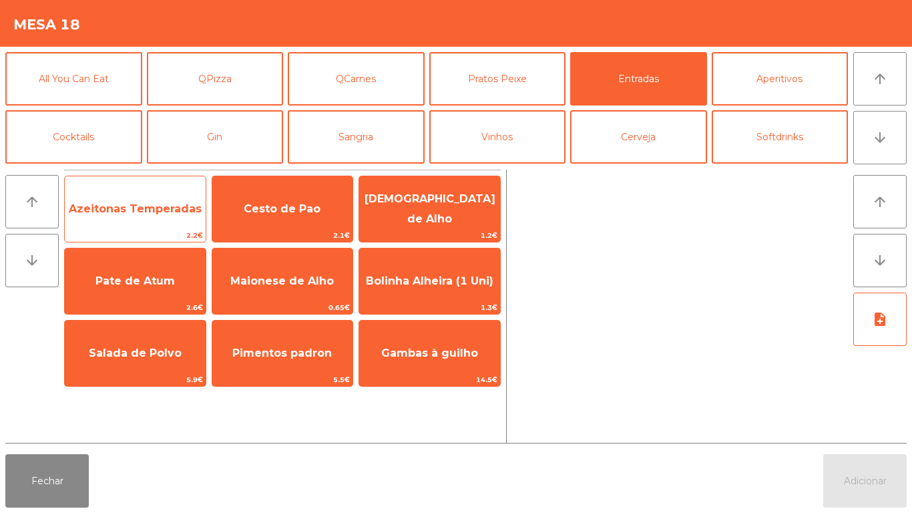
click at [143, 198] on span "Azeitonas Temperadas" at bounding box center [135, 209] width 141 height 36
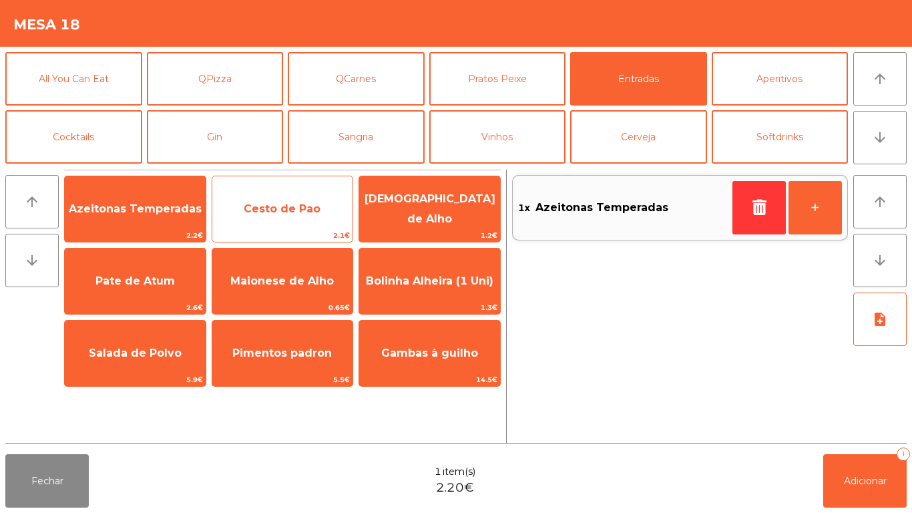
click at [280, 219] on span "Cesto de Pao" at bounding box center [282, 209] width 141 height 36
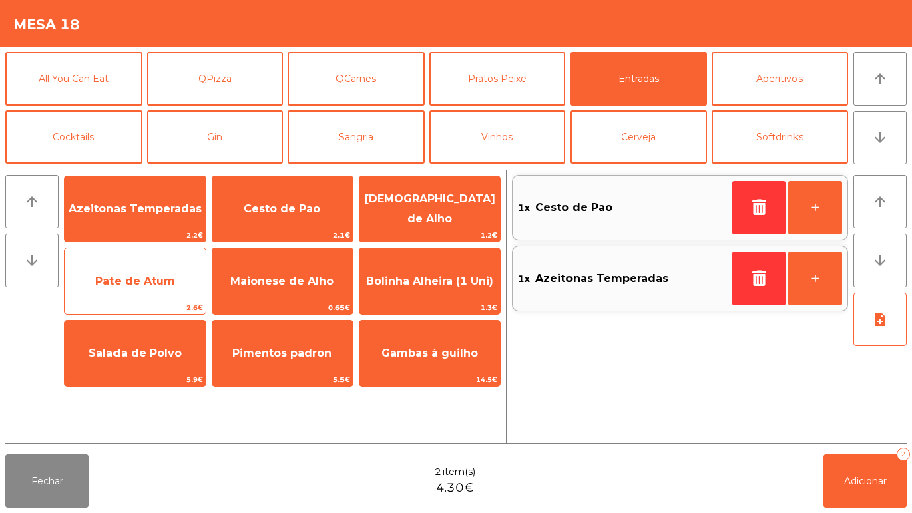
click at [156, 282] on span "Pate de Atum" at bounding box center [134, 280] width 79 height 13
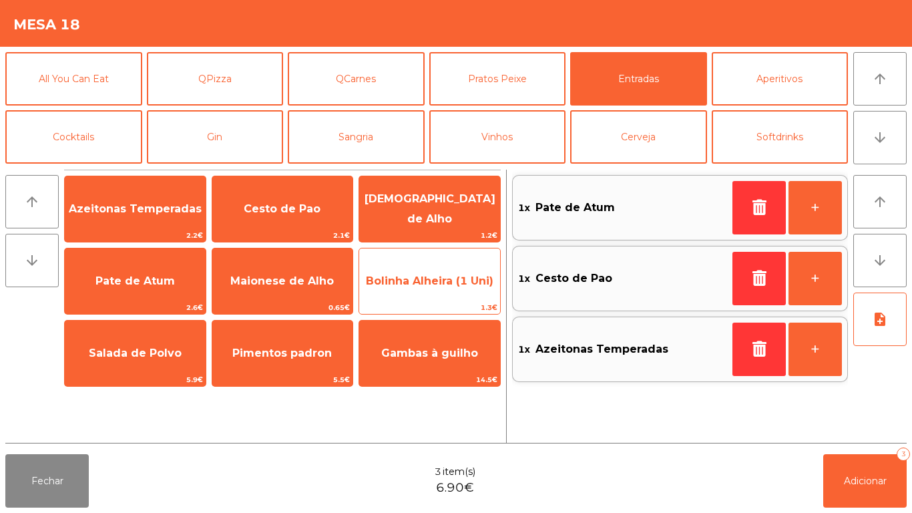
click at [412, 292] on span "Bolinha Alheira (1 Uni)" at bounding box center [429, 281] width 141 height 36
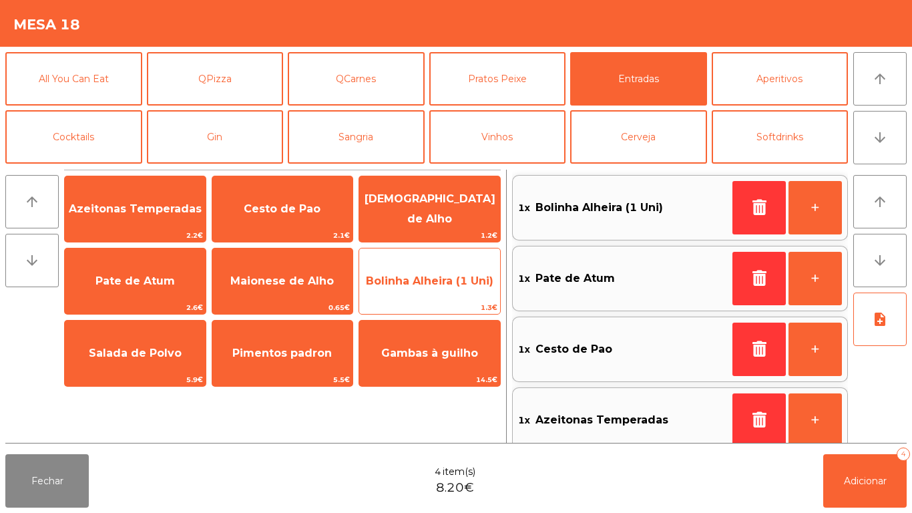
click at [422, 287] on span "Bolinha Alheira (1 Uni)" at bounding box center [429, 281] width 141 height 36
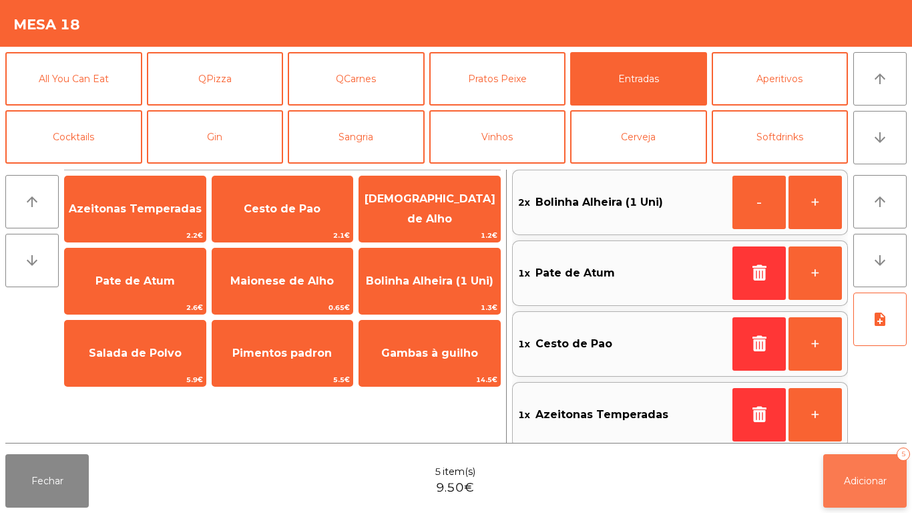
click at [854, 472] on button "Adicionar 5" at bounding box center [864, 480] width 83 height 53
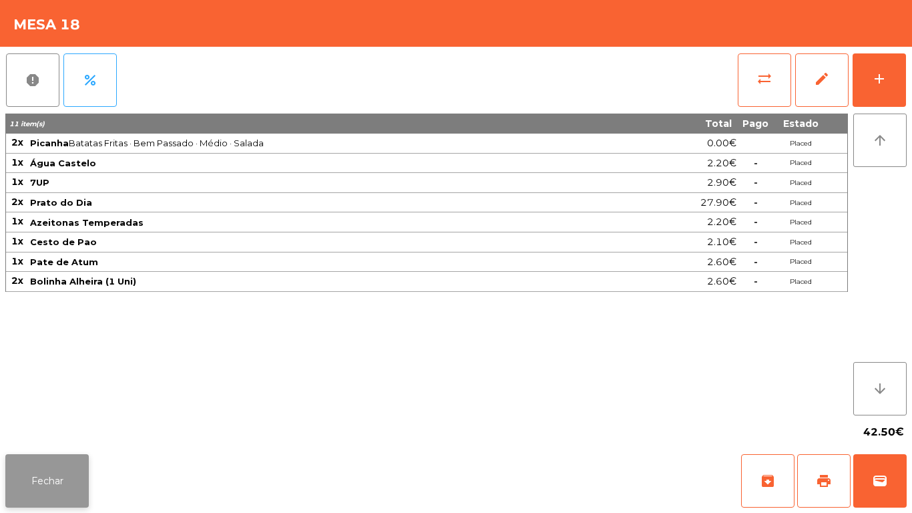
click at [43, 475] on button "Fechar" at bounding box center [46, 480] width 83 height 53
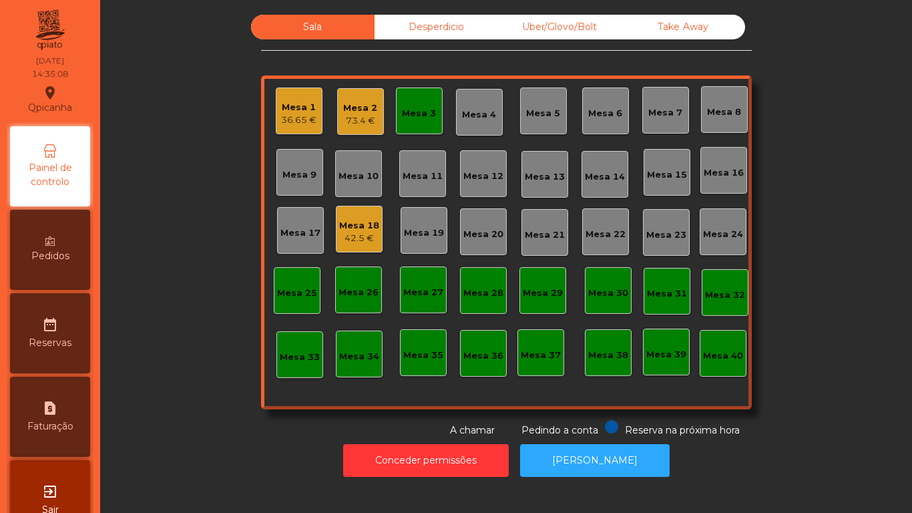
click at [432, 126] on div "Mesa 3" at bounding box center [419, 110] width 47 height 47
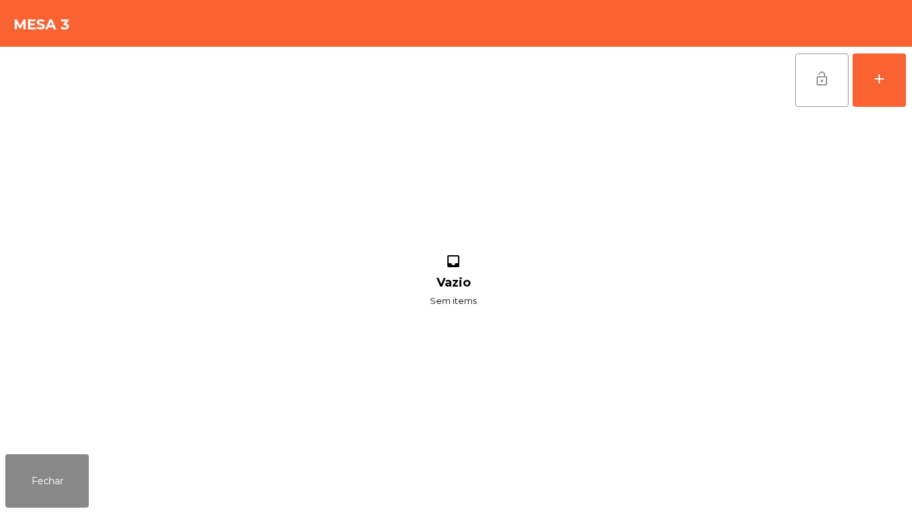
click at [807, 86] on button "lock_open" at bounding box center [821, 79] width 53 height 53
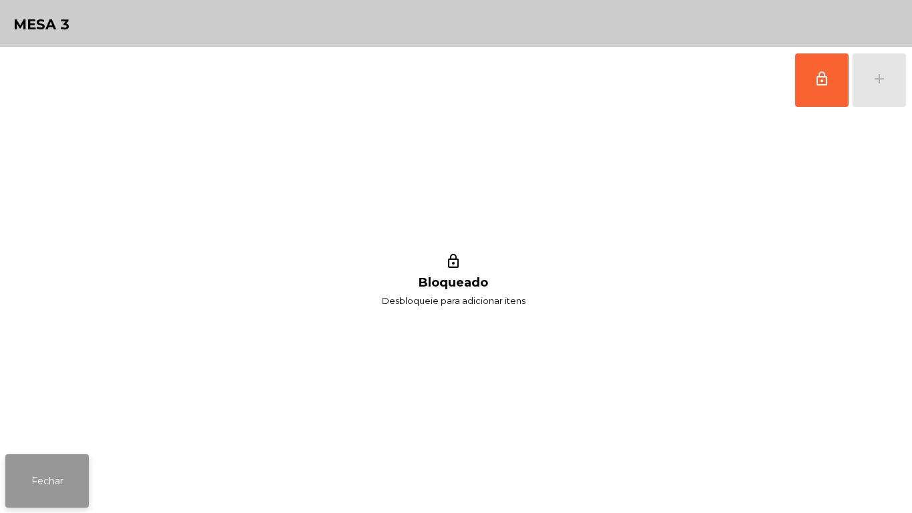
click at [51, 479] on button "Fechar" at bounding box center [46, 480] width 83 height 53
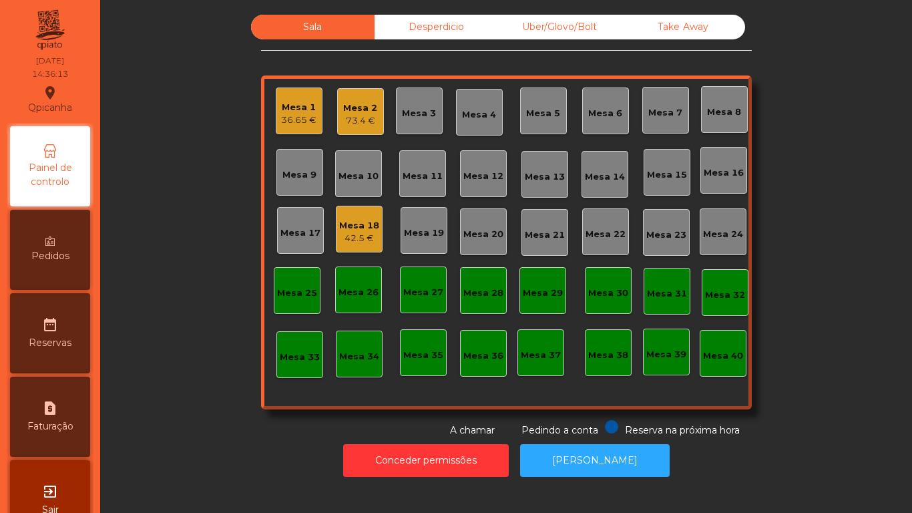
click at [359, 106] on div "Mesa 2" at bounding box center [360, 108] width 34 height 13
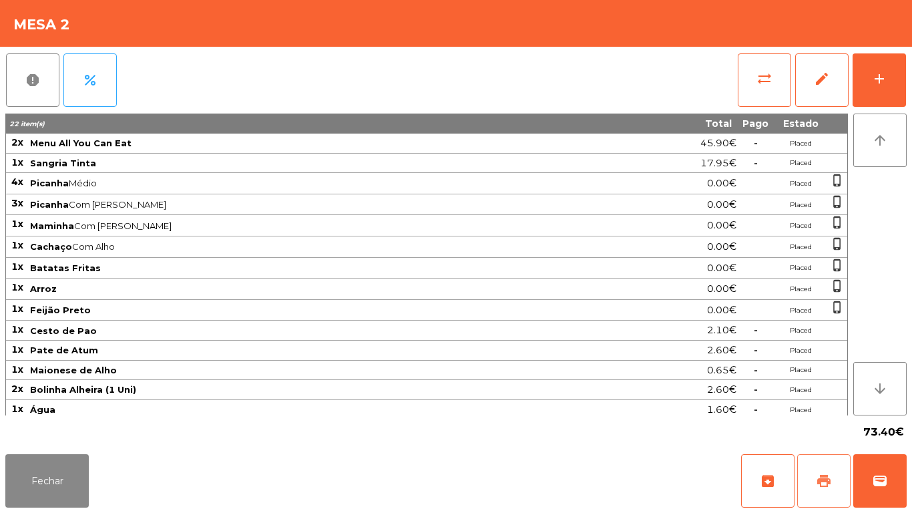
click at [830, 477] on span "print" at bounding box center [824, 481] width 16 height 16
click at [775, 82] on button "sync_alt" at bounding box center [764, 79] width 53 height 53
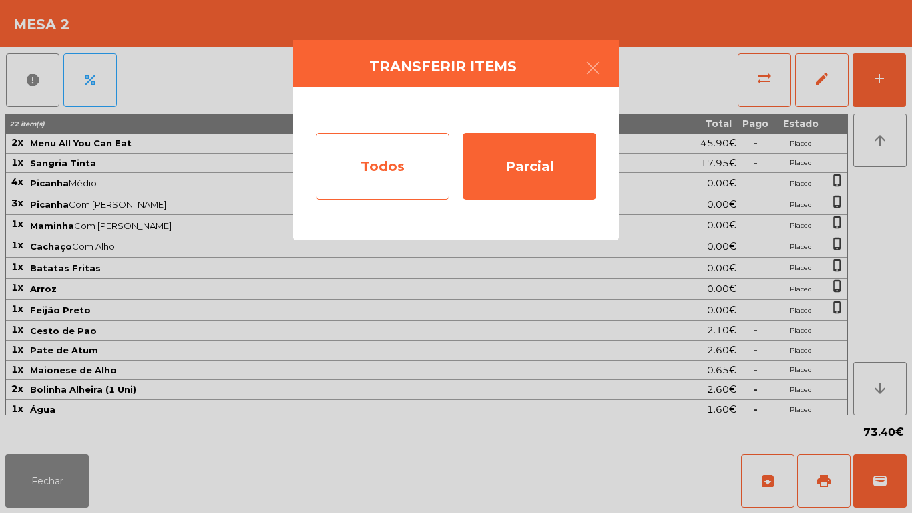
click at [397, 174] on div "Todos" at bounding box center [383, 166] width 134 height 67
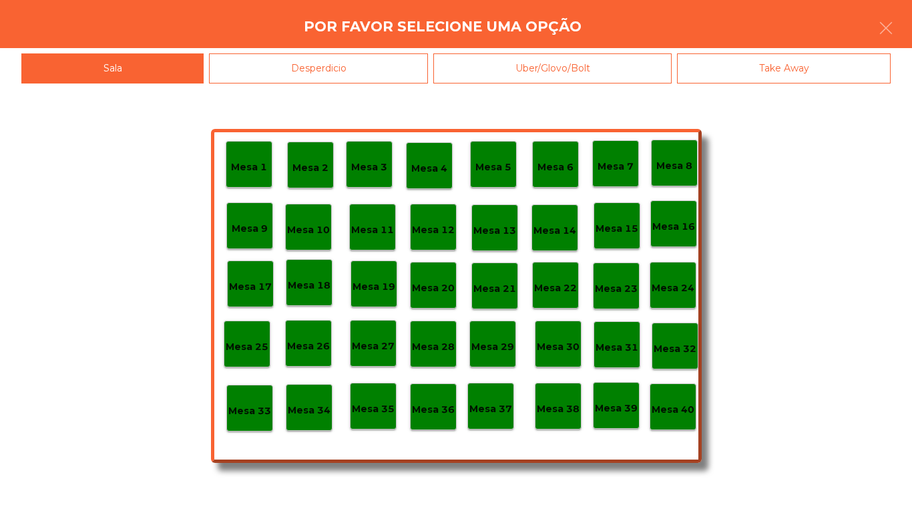
click at [675, 412] on p "Mesa 40" at bounding box center [673, 409] width 43 height 15
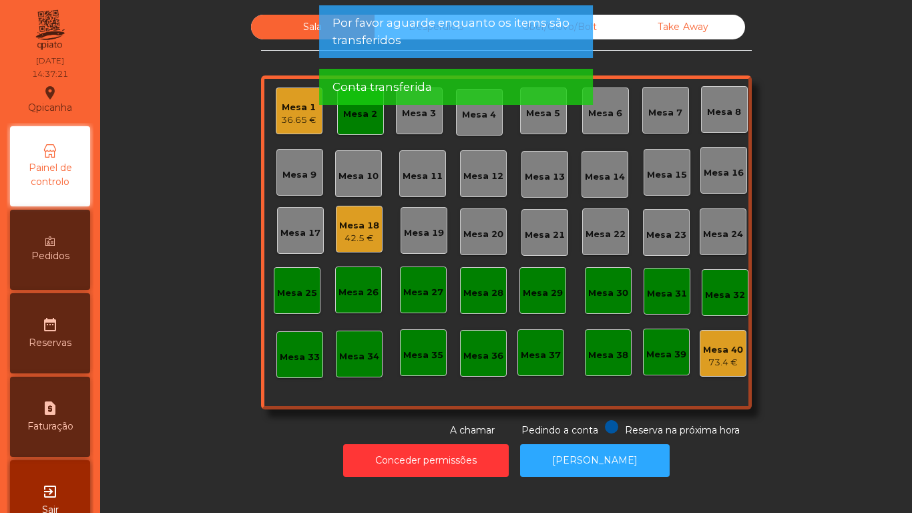
click at [359, 134] on div "Mesa 2" at bounding box center [360, 111] width 47 height 47
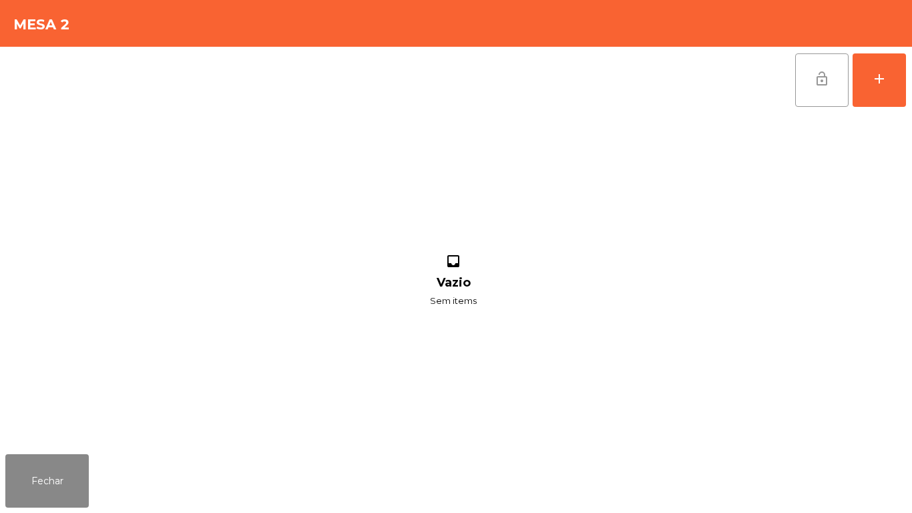
click at [825, 79] on span "lock_open" at bounding box center [822, 79] width 16 height 16
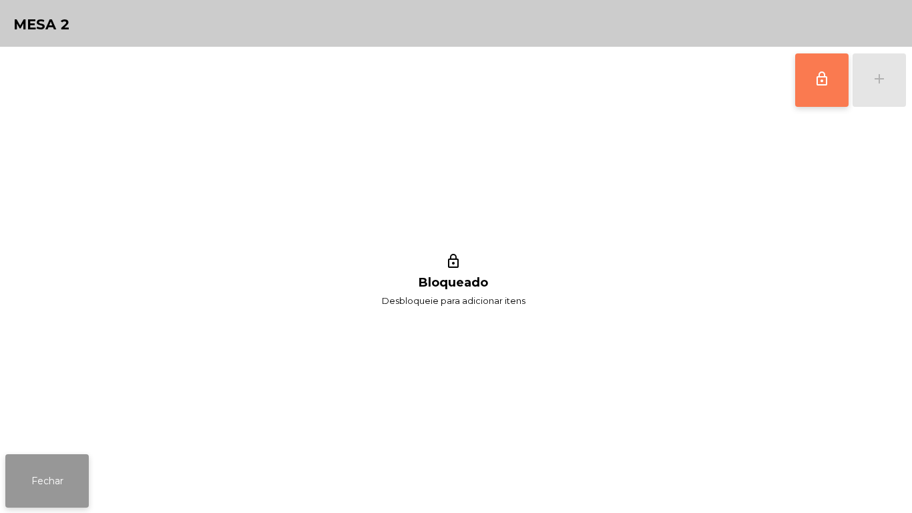
click at [63, 466] on button "Fechar" at bounding box center [46, 480] width 83 height 53
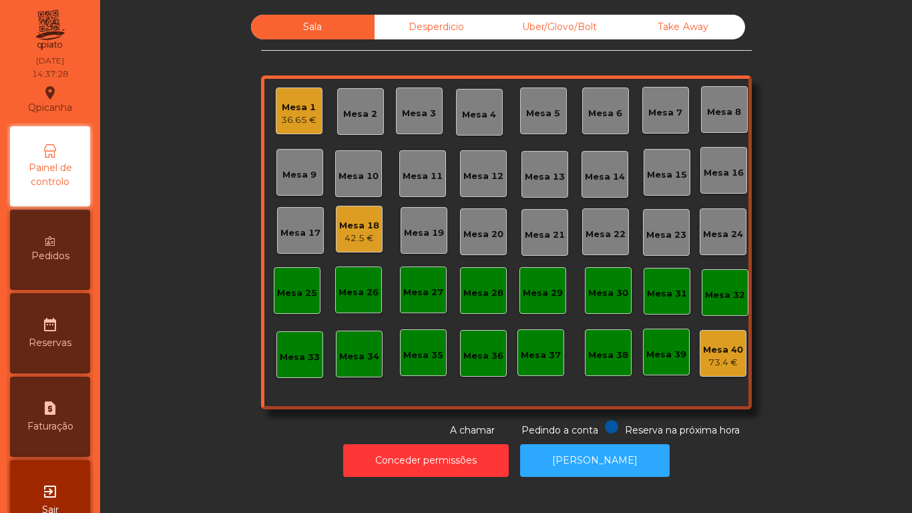
click at [349, 229] on div "Mesa 18" at bounding box center [359, 225] width 40 height 13
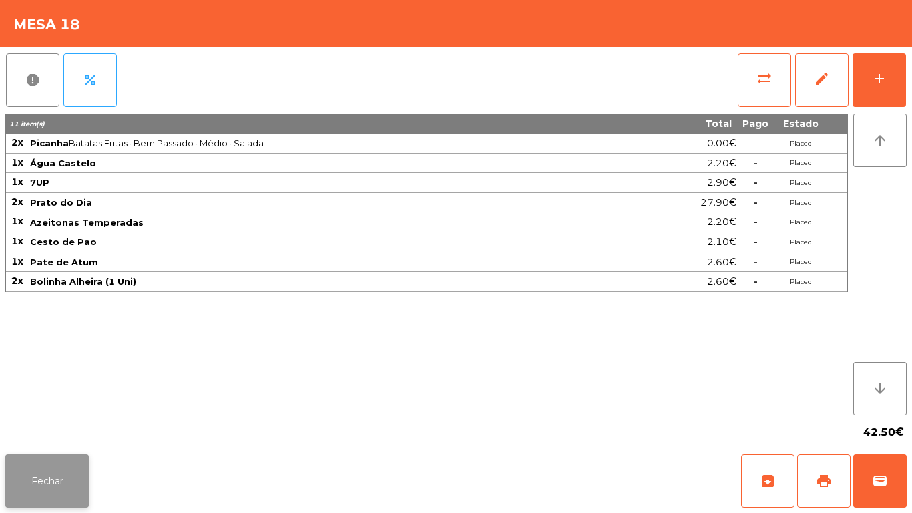
click at [43, 469] on button "Fechar" at bounding box center [46, 480] width 83 height 53
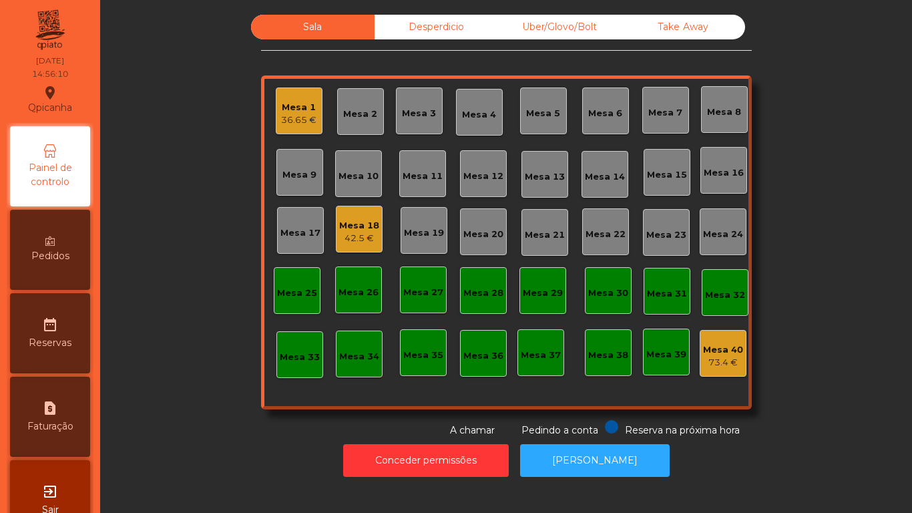
click at [276, 95] on div "Mesa 1 36.65 €" at bounding box center [299, 110] width 47 height 47
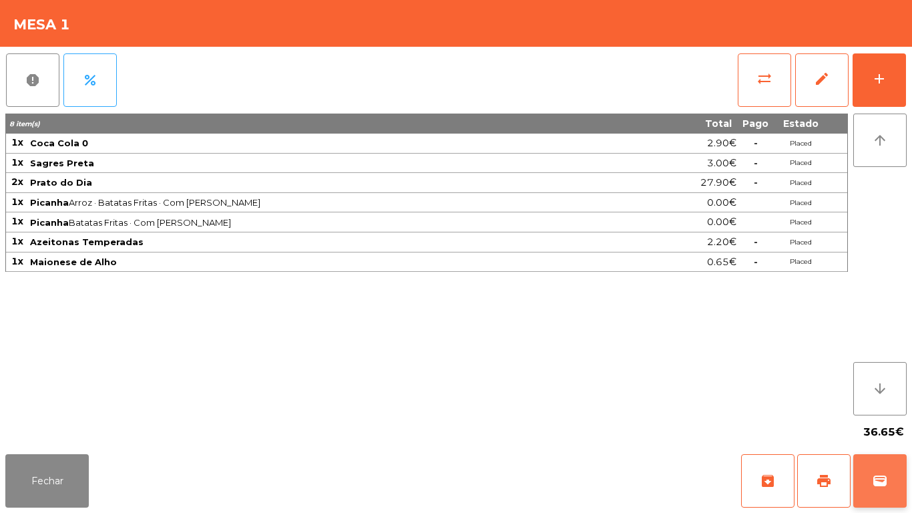
click at [866, 475] on button "wallet" at bounding box center [879, 480] width 53 height 53
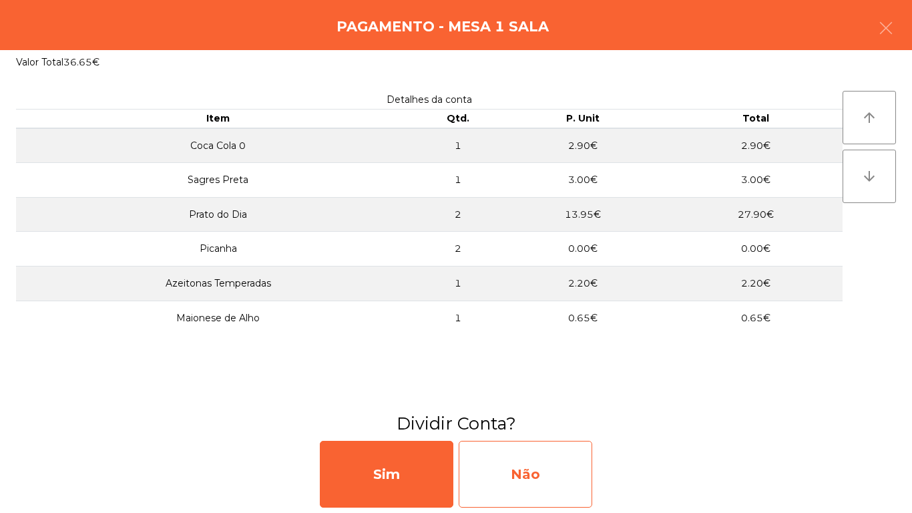
click at [529, 472] on div "Não" at bounding box center [526, 474] width 134 height 67
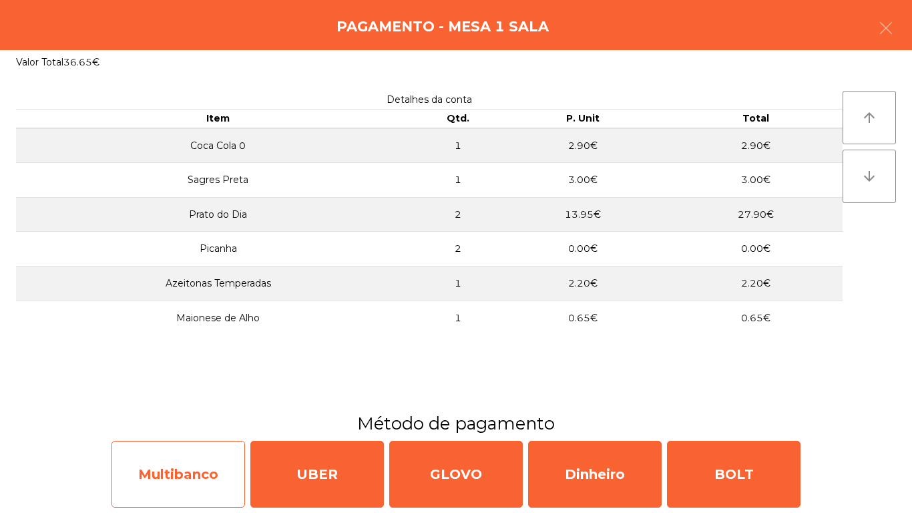
click at [184, 466] on div "Multibanco" at bounding box center [179, 474] width 134 height 67
select select "**"
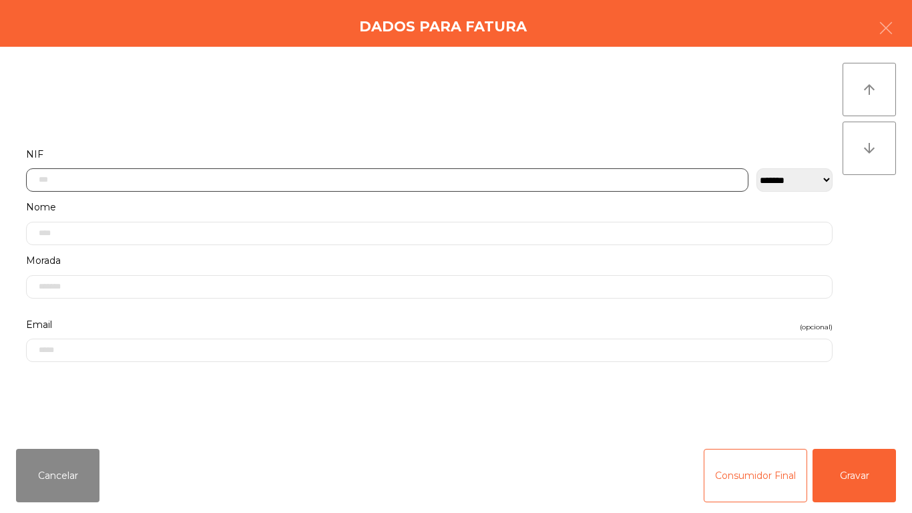
click at [65, 182] on input "text" at bounding box center [387, 179] width 723 height 23
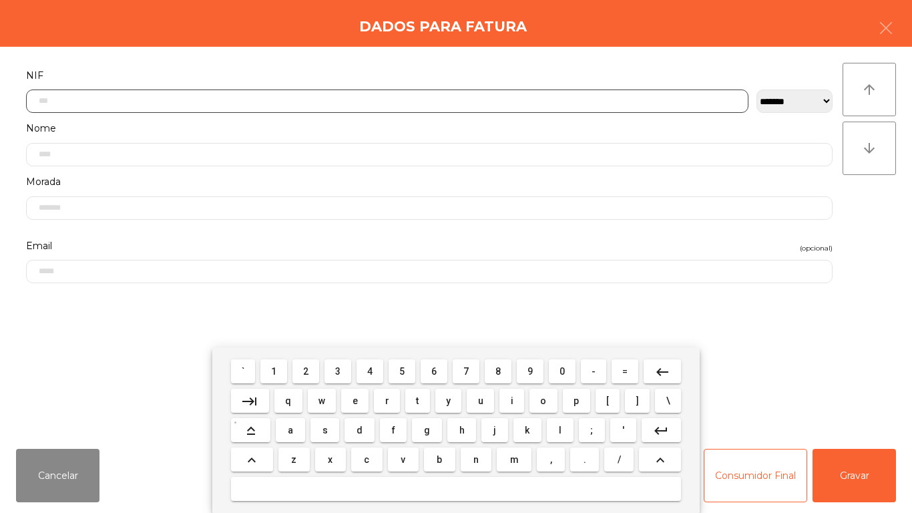
scroll to position [81, 0]
click at [286, 368] on button "1" at bounding box center [273, 371] width 27 height 24
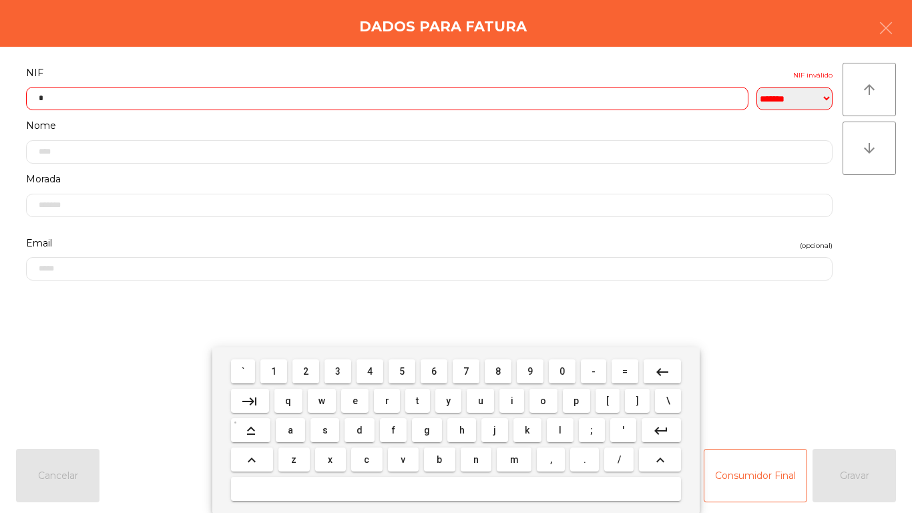
click at [466, 371] on span "7" at bounding box center [465, 371] width 5 height 11
click at [496, 371] on span "8" at bounding box center [498, 371] width 5 height 11
click at [457, 370] on button "7" at bounding box center [466, 371] width 27 height 24
click at [370, 369] on span "4" at bounding box center [369, 371] width 5 height 11
click at [435, 369] on span "6" at bounding box center [433, 371] width 5 height 11
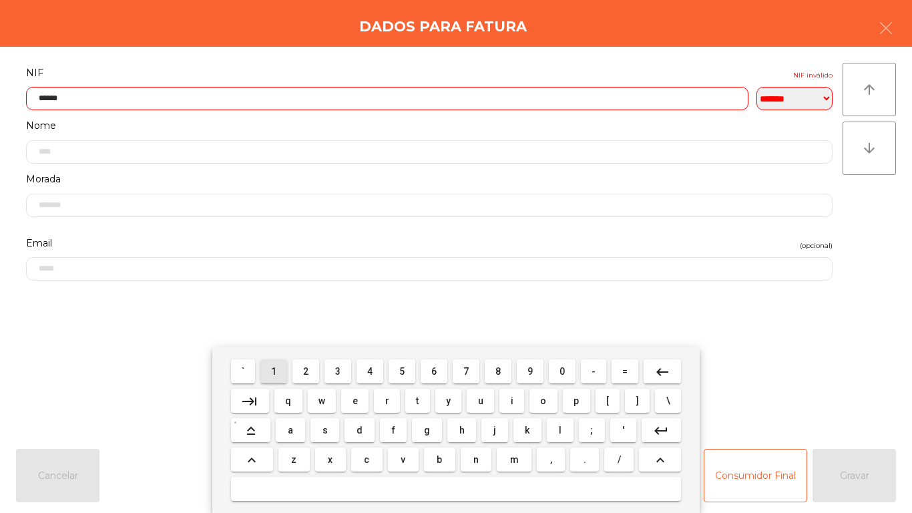
click at [276, 369] on span "1" at bounding box center [273, 371] width 5 height 11
click at [500, 373] on span "8" at bounding box center [498, 371] width 5 height 11
click at [399, 367] on span "5" at bounding box center [401, 371] width 5 height 11
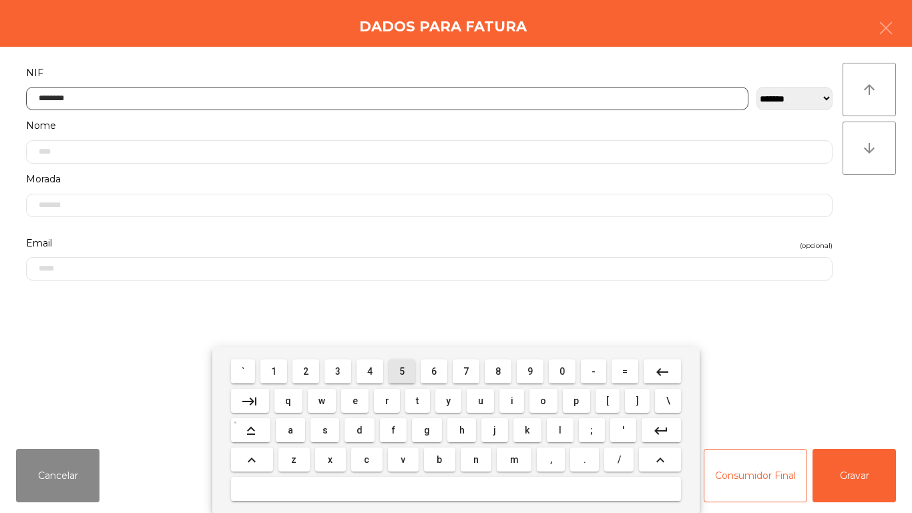
type input "*********"
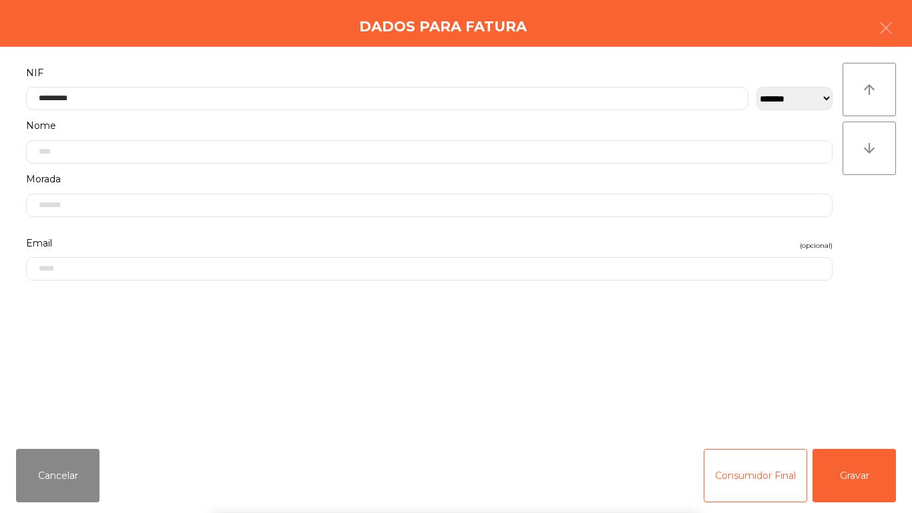
click at [838, 460] on div "` 1 2 3 4 5 6 7 8 9 0 - = keyboard_backspace keyboard_tab q w e r t y u i o p […" at bounding box center [456, 430] width 912 height 166
click at [851, 465] on button "Gravar" at bounding box center [854, 475] width 83 height 53
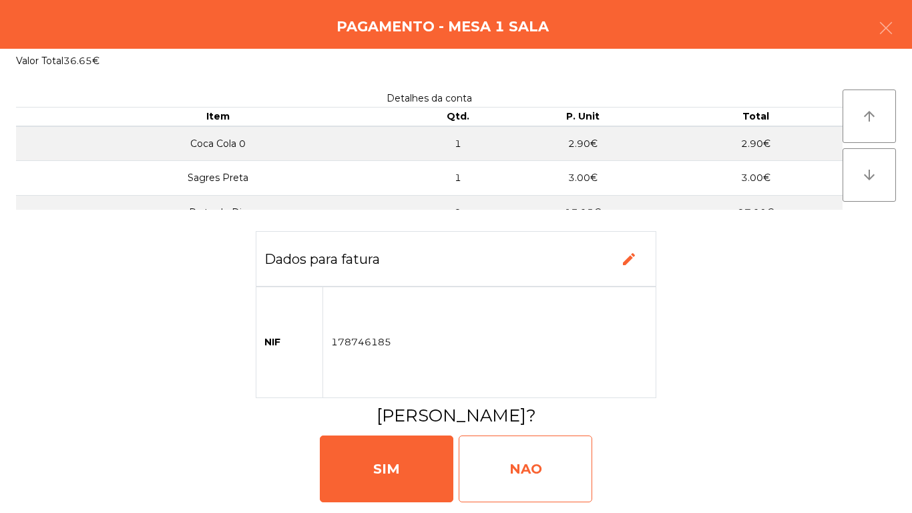
click at [531, 474] on div "NAO" at bounding box center [526, 468] width 134 height 67
